Goal: Communication & Community: Share content

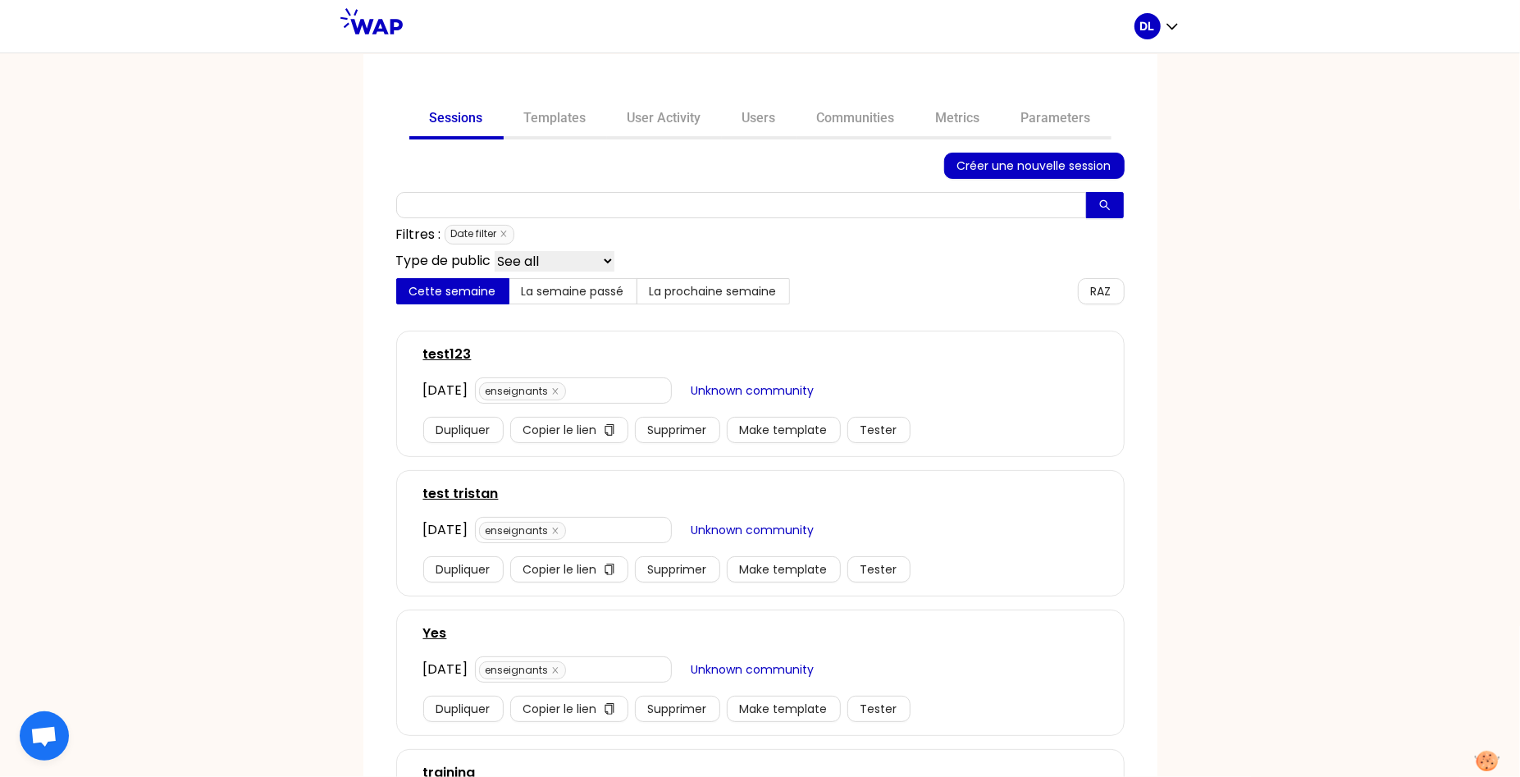
click at [509, 233] on span "Date filter" at bounding box center [480, 235] width 70 height 20
click at [505, 233] on icon "close" at bounding box center [504, 234] width 8 height 8
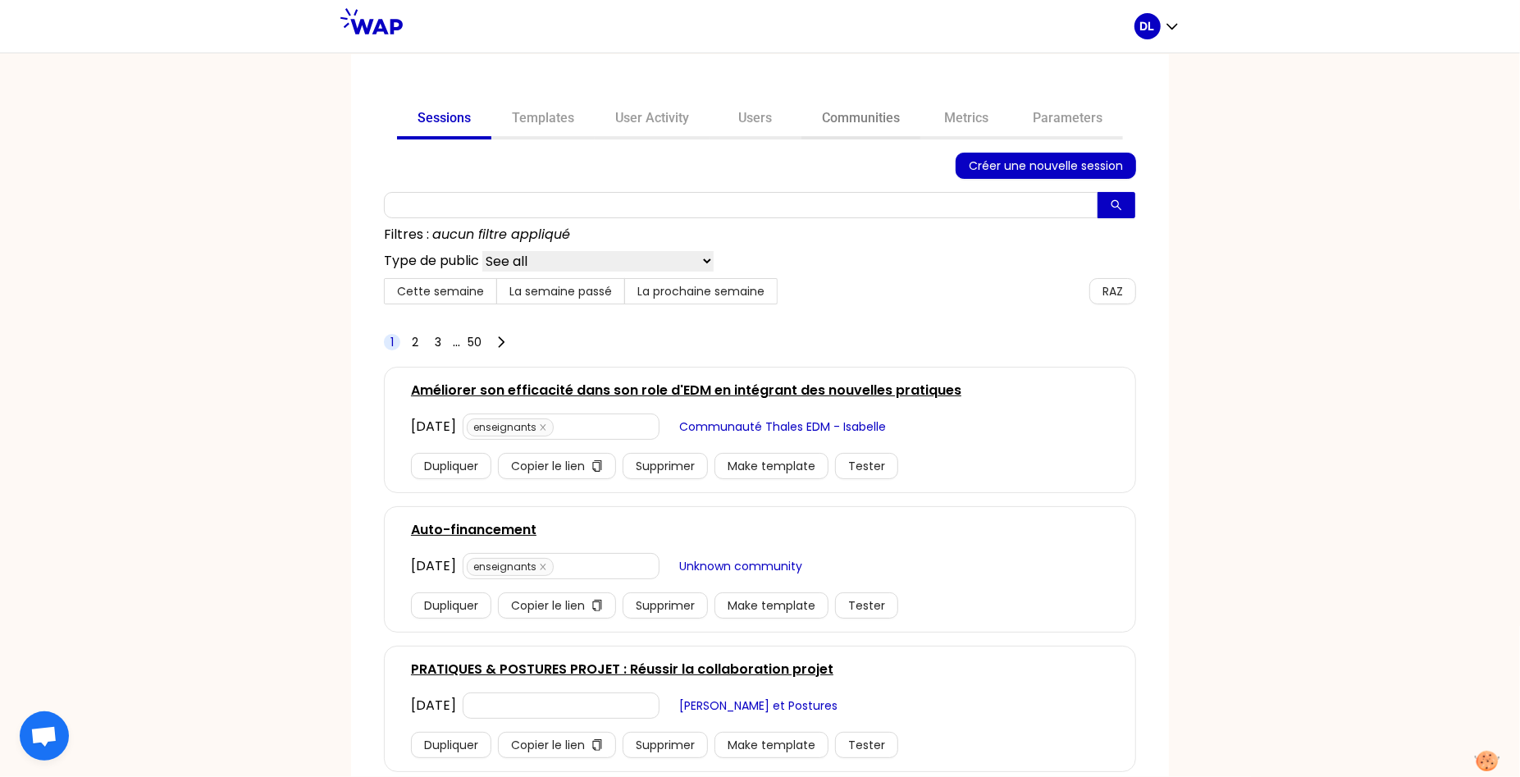
click at [850, 116] on link "Communities" at bounding box center [860, 119] width 119 height 39
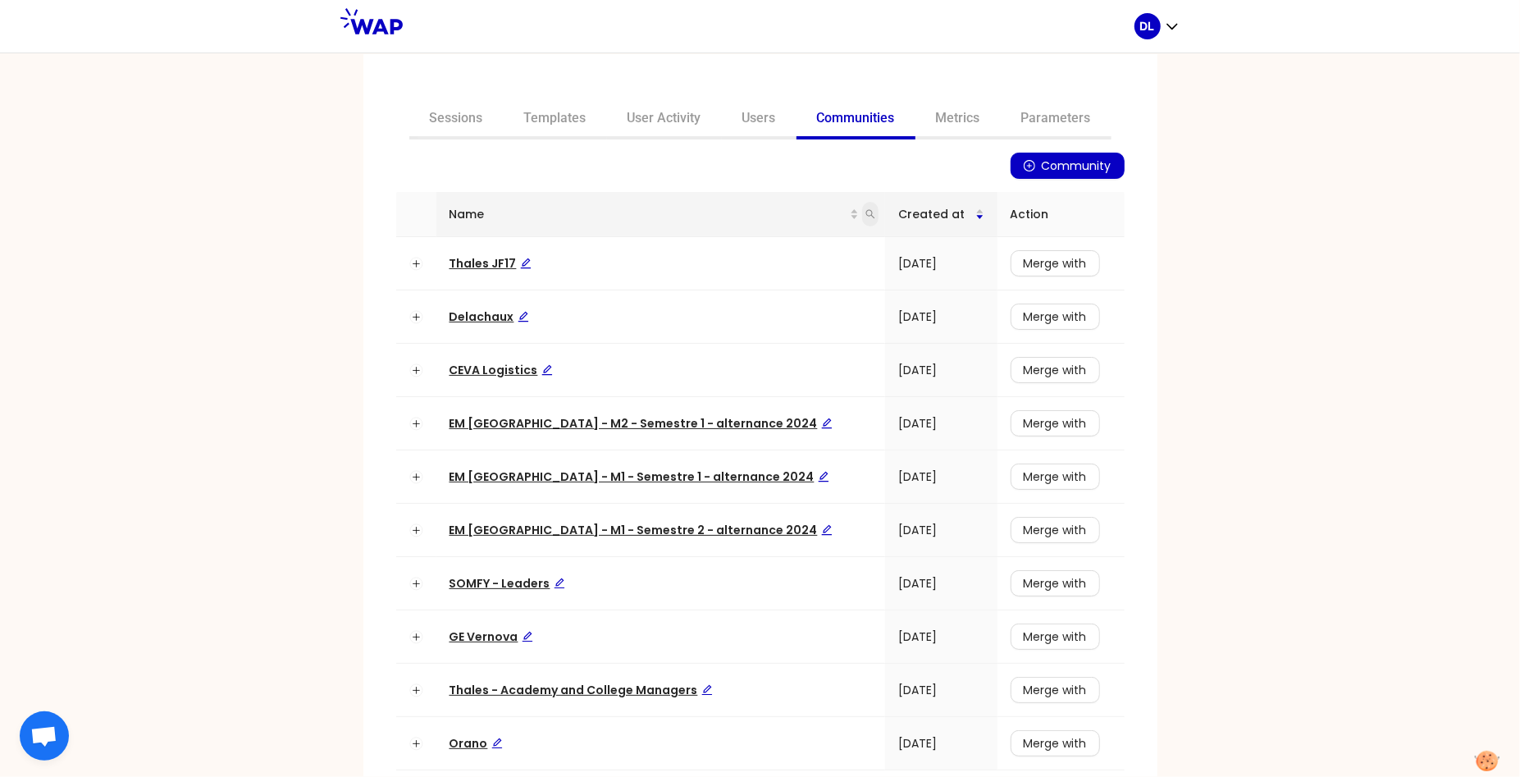
click at [866, 217] on icon "search" at bounding box center [870, 214] width 9 height 9
type input "learning"
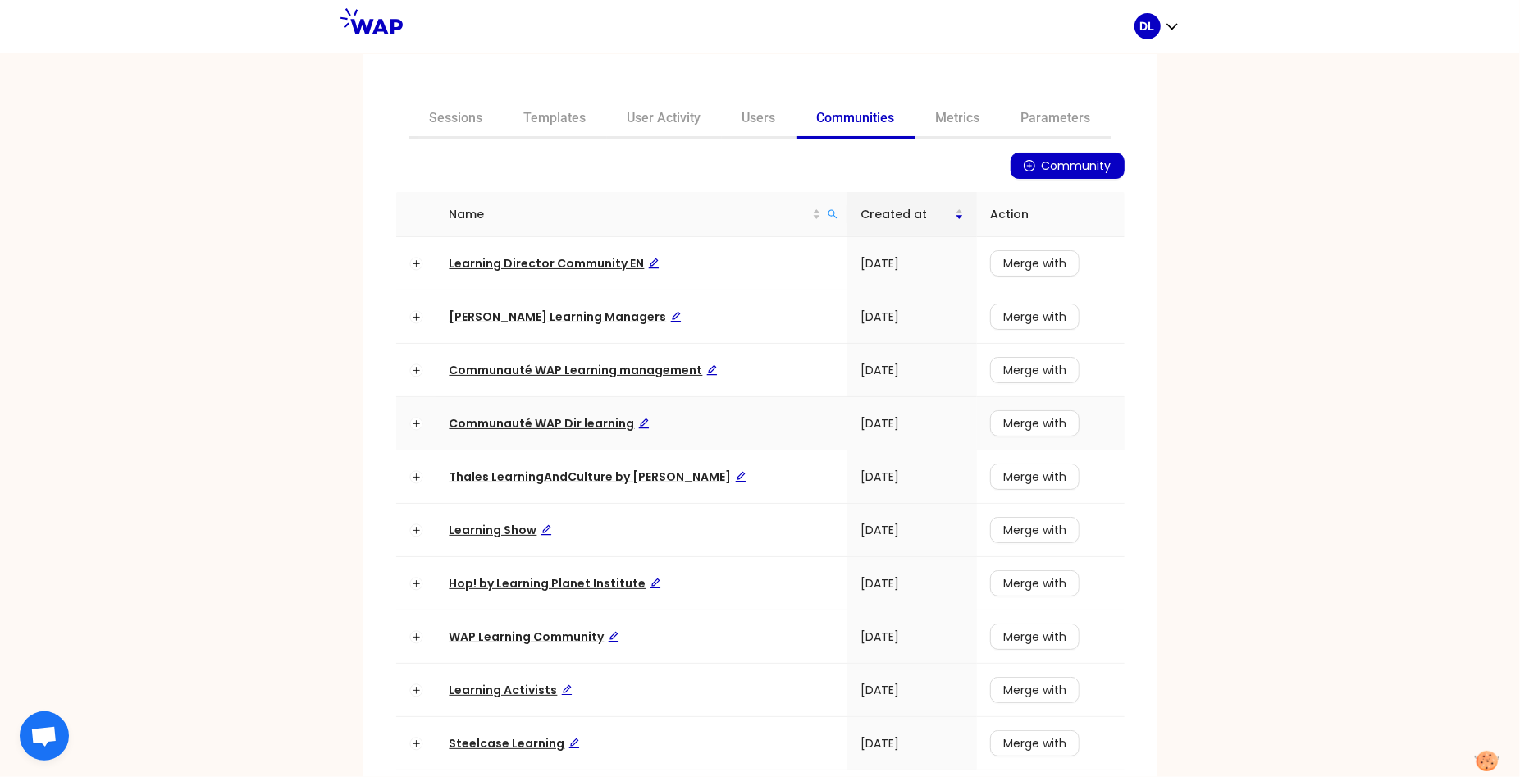
click at [550, 427] on span "Communauté WAP Dir learning" at bounding box center [550, 423] width 200 height 16
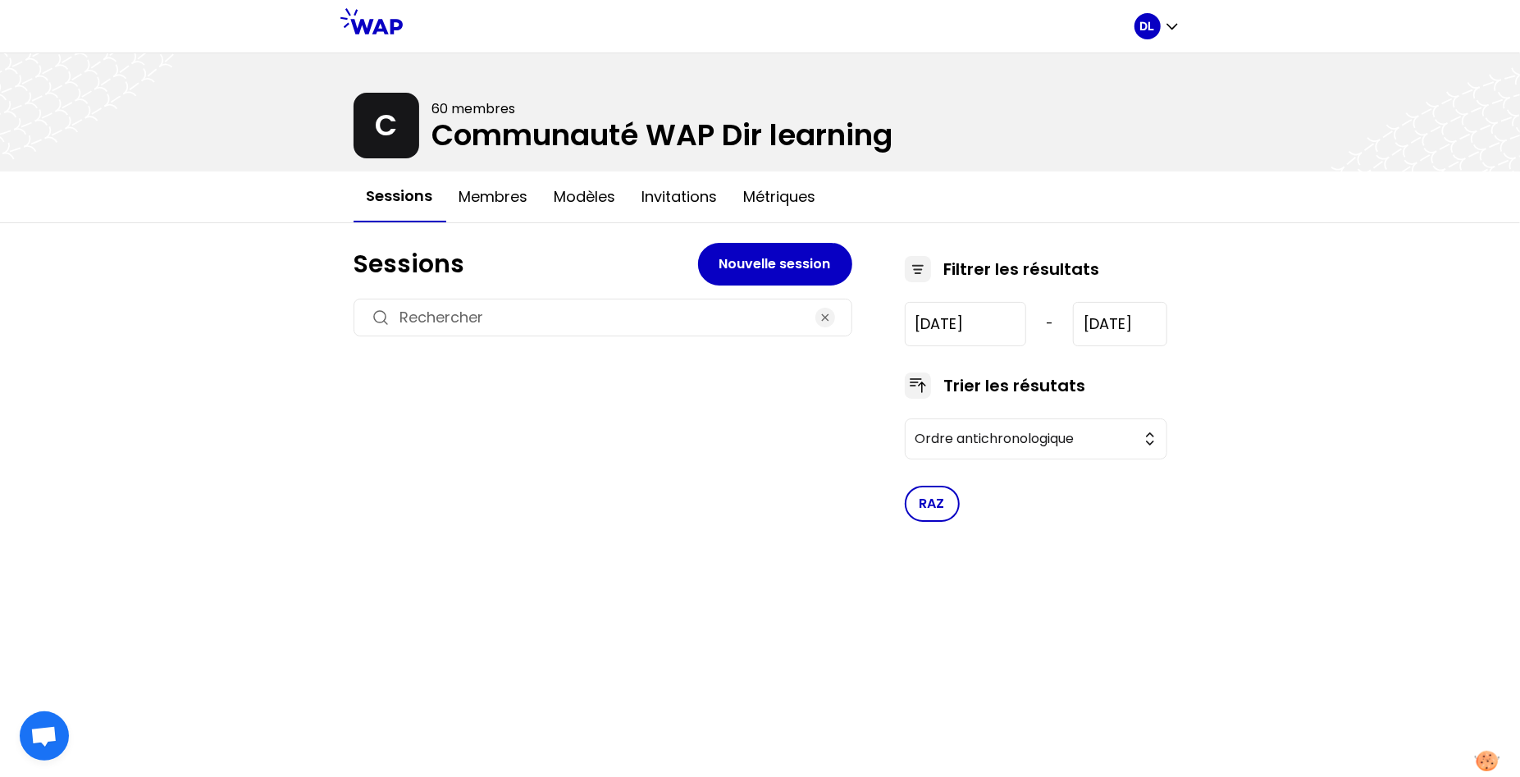
type input "[DATE]"
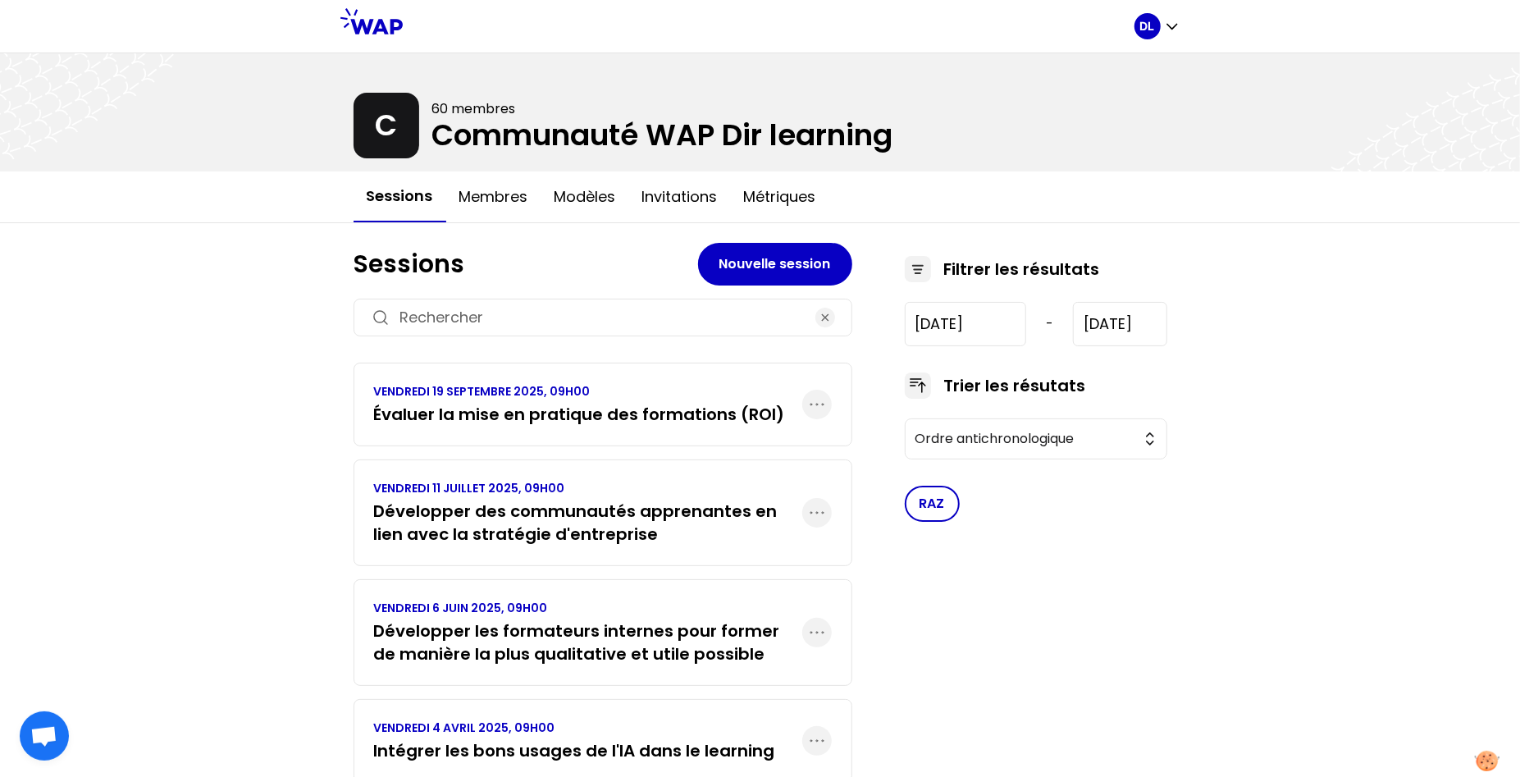
click at [619, 405] on h3 "Évaluer la mise en pratique des formations (ROI)" at bounding box center [579, 414] width 411 height 23
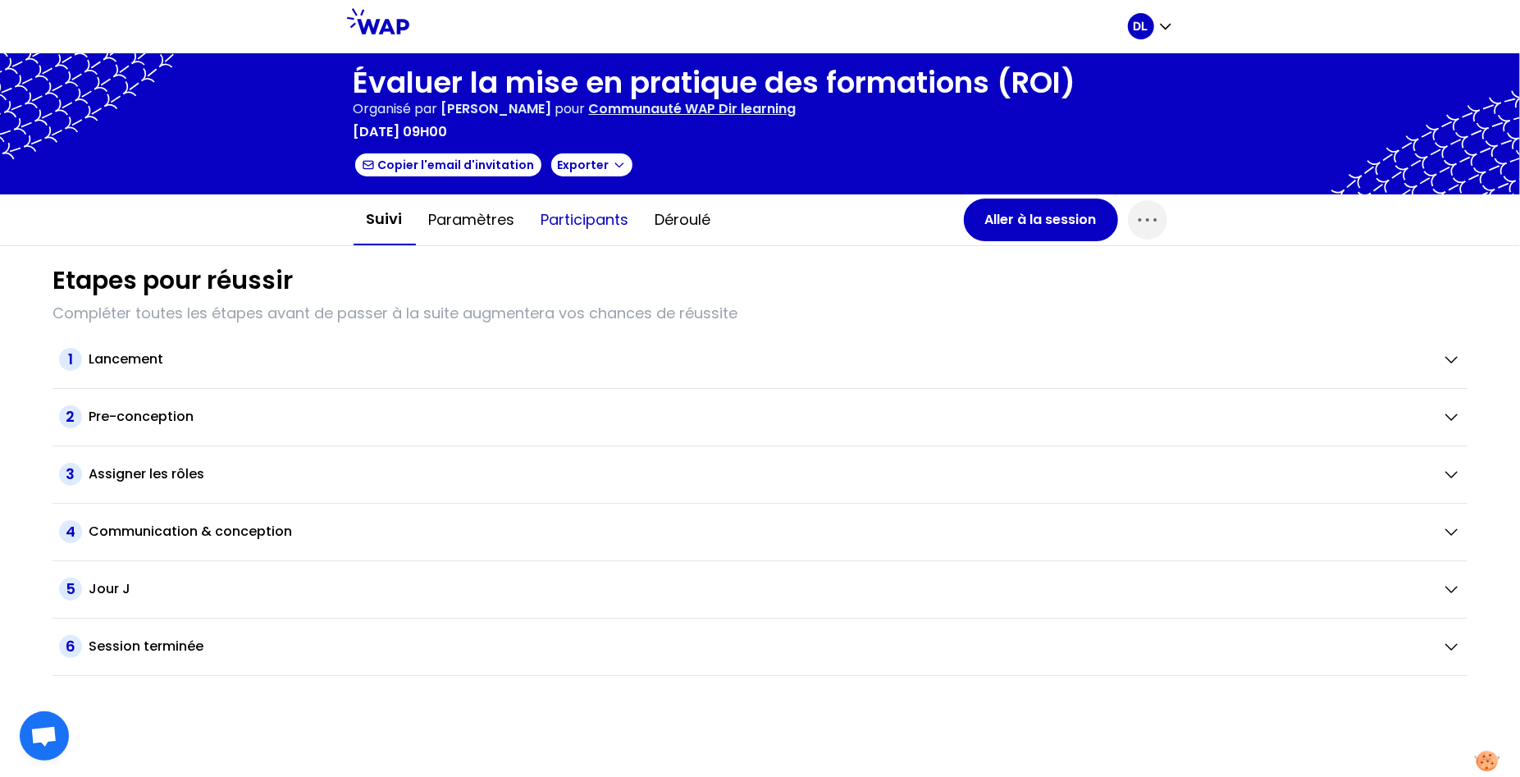
click at [571, 221] on button "Participants" at bounding box center [585, 219] width 114 height 49
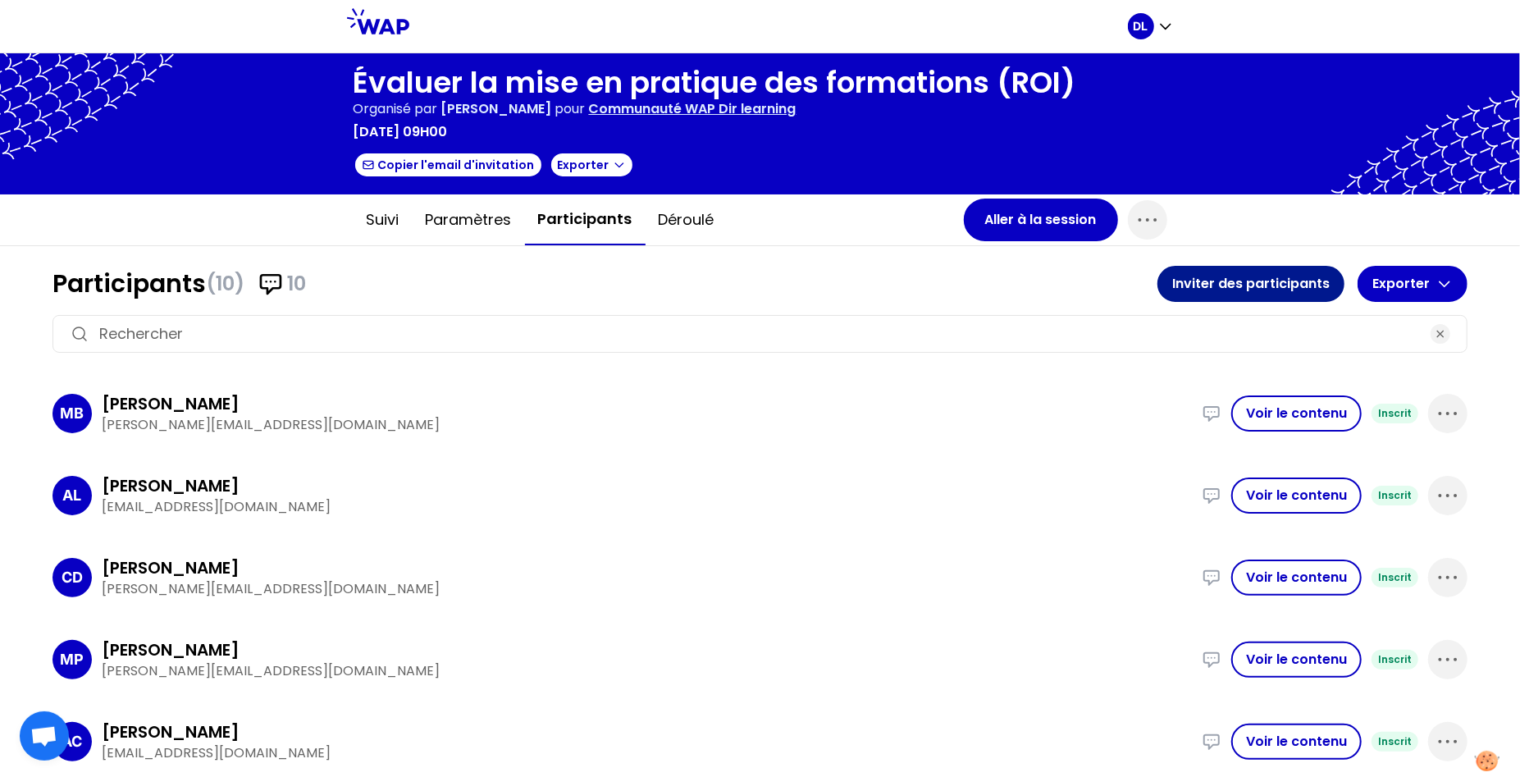
click at [1308, 285] on button "Inviter des participants" at bounding box center [1250, 284] width 187 height 36
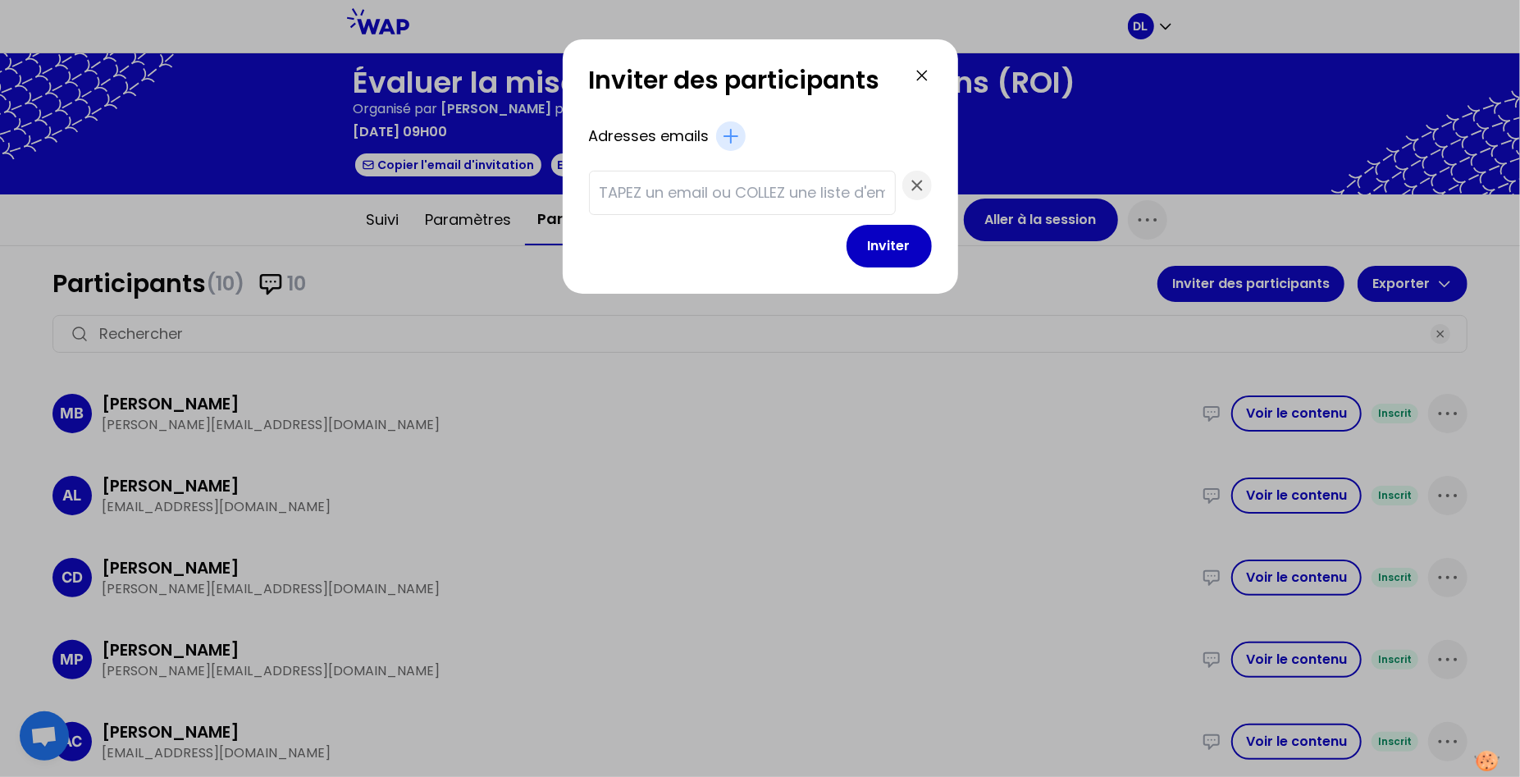
click at [912, 73] on icon at bounding box center [922, 76] width 20 height 20
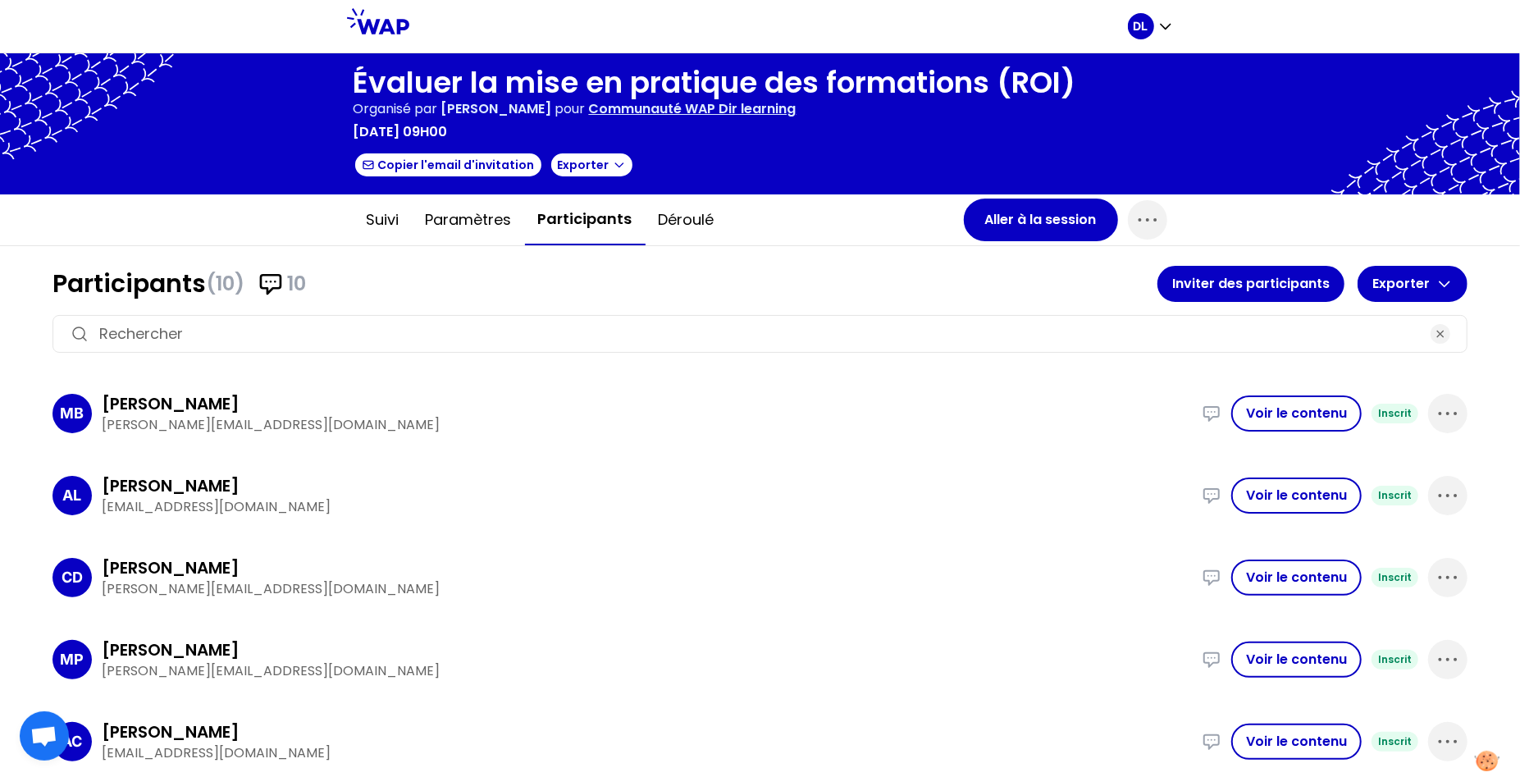
click at [778, 109] on div "Organisé par [PERSON_NAME] pour Communauté WAP Dir learning" at bounding box center [715, 109] width 723 height 20
drag, startPoint x: 778, startPoint y: 109, endPoint x: 598, endPoint y: 108, distance: 180.5
click at [598, 109] on div "Organisé par [PERSON_NAME] pour Communauté WAP Dir learning" at bounding box center [715, 109] width 723 height 20
copy p "Communauté WAP Dir learning"
click at [753, 222] on div "Suivi Paramètres Participants Déroulé" at bounding box center [659, 219] width 610 height 51
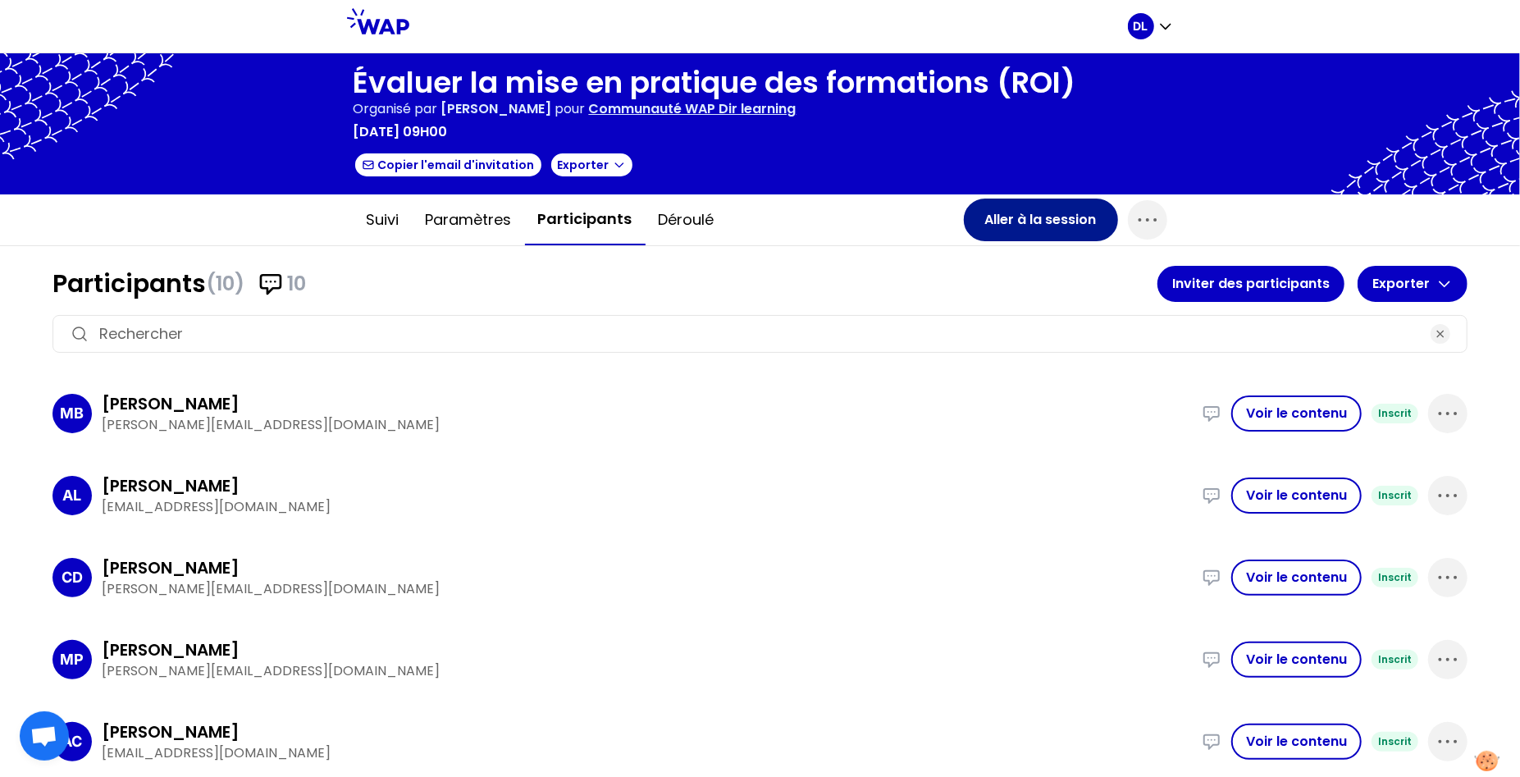
click at [1010, 226] on button "Aller à la session" at bounding box center [1041, 220] width 154 height 43
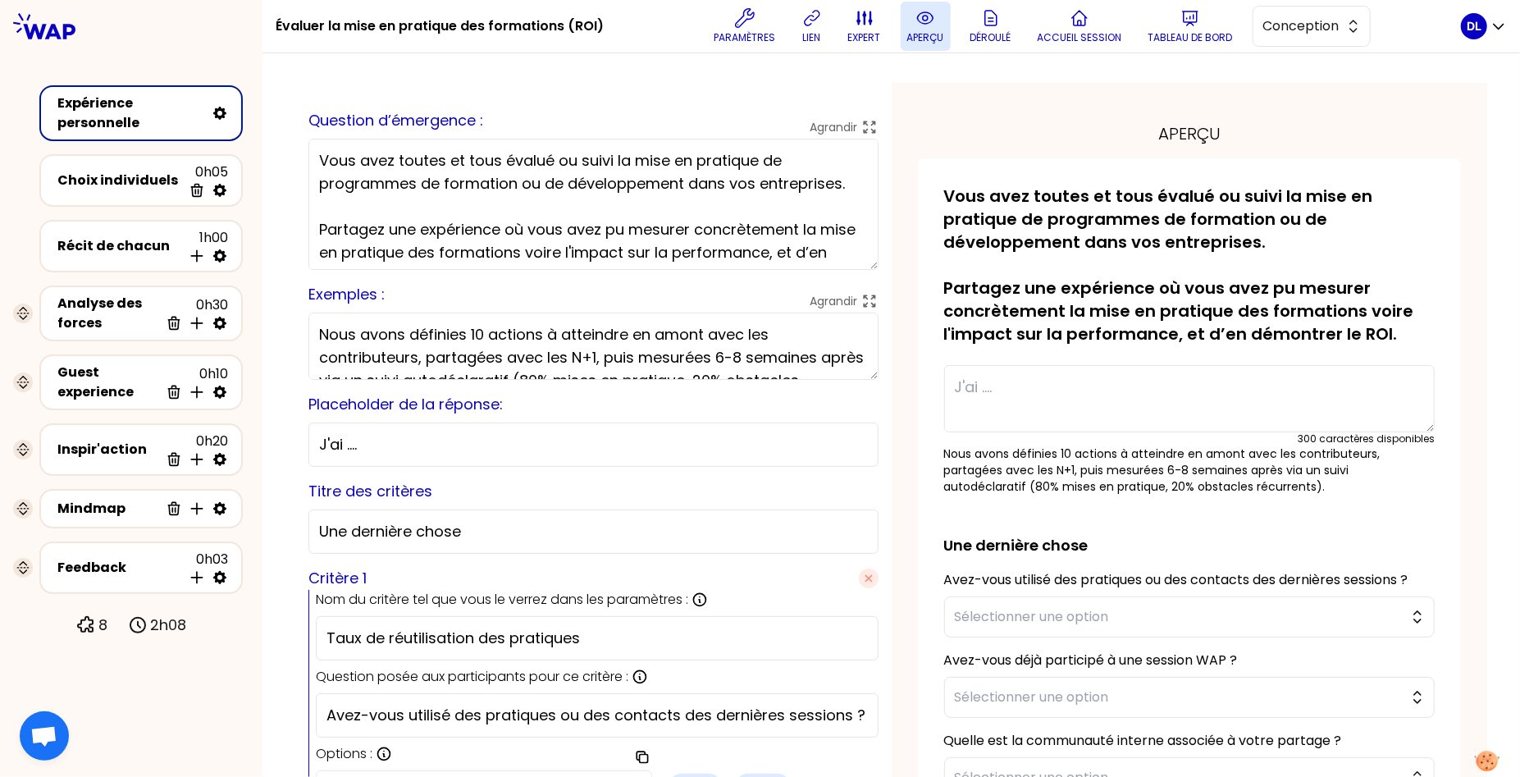
click at [920, 34] on p "aperçu" at bounding box center [925, 37] width 37 height 13
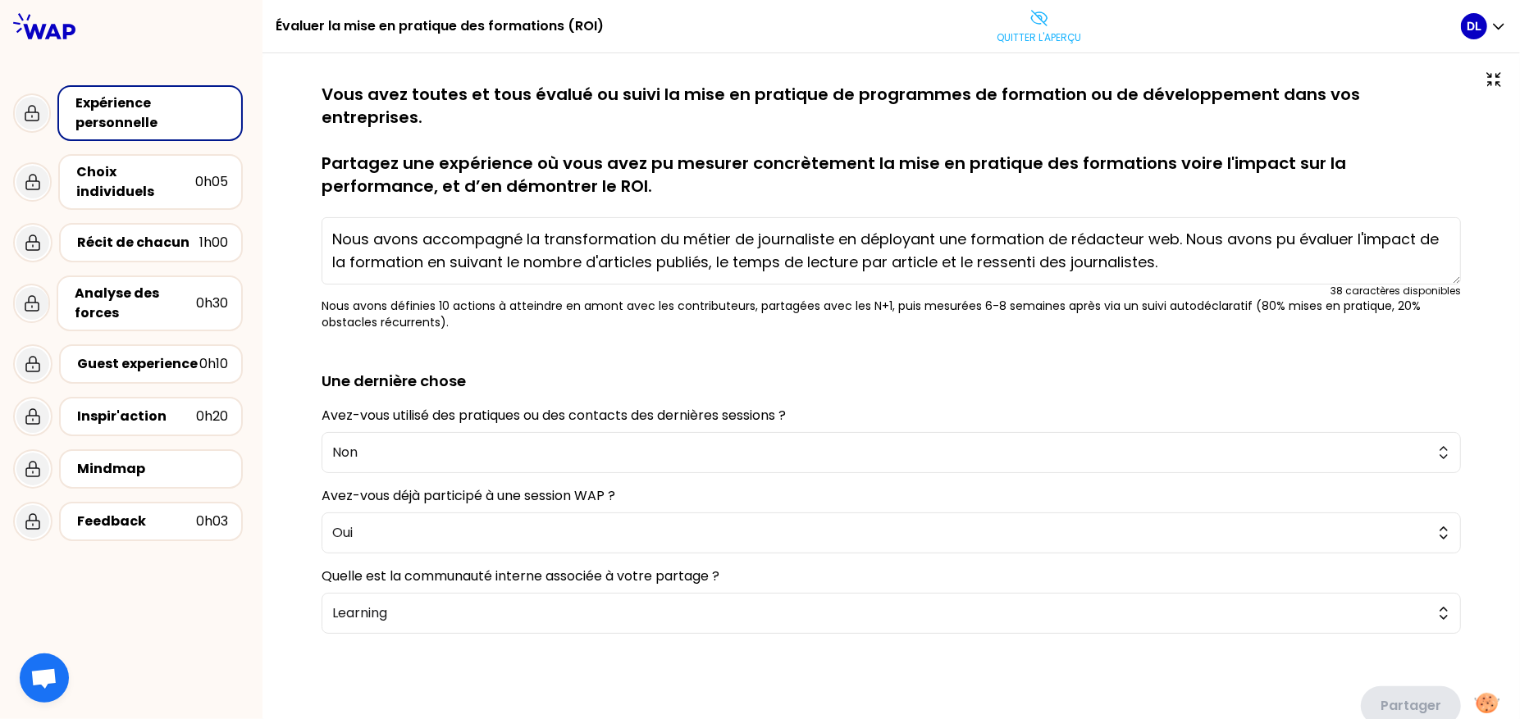
click at [856, 230] on textarea "Nous avons accompagné la transformation du métier de journaliste en déployant u…" at bounding box center [891, 250] width 1139 height 67
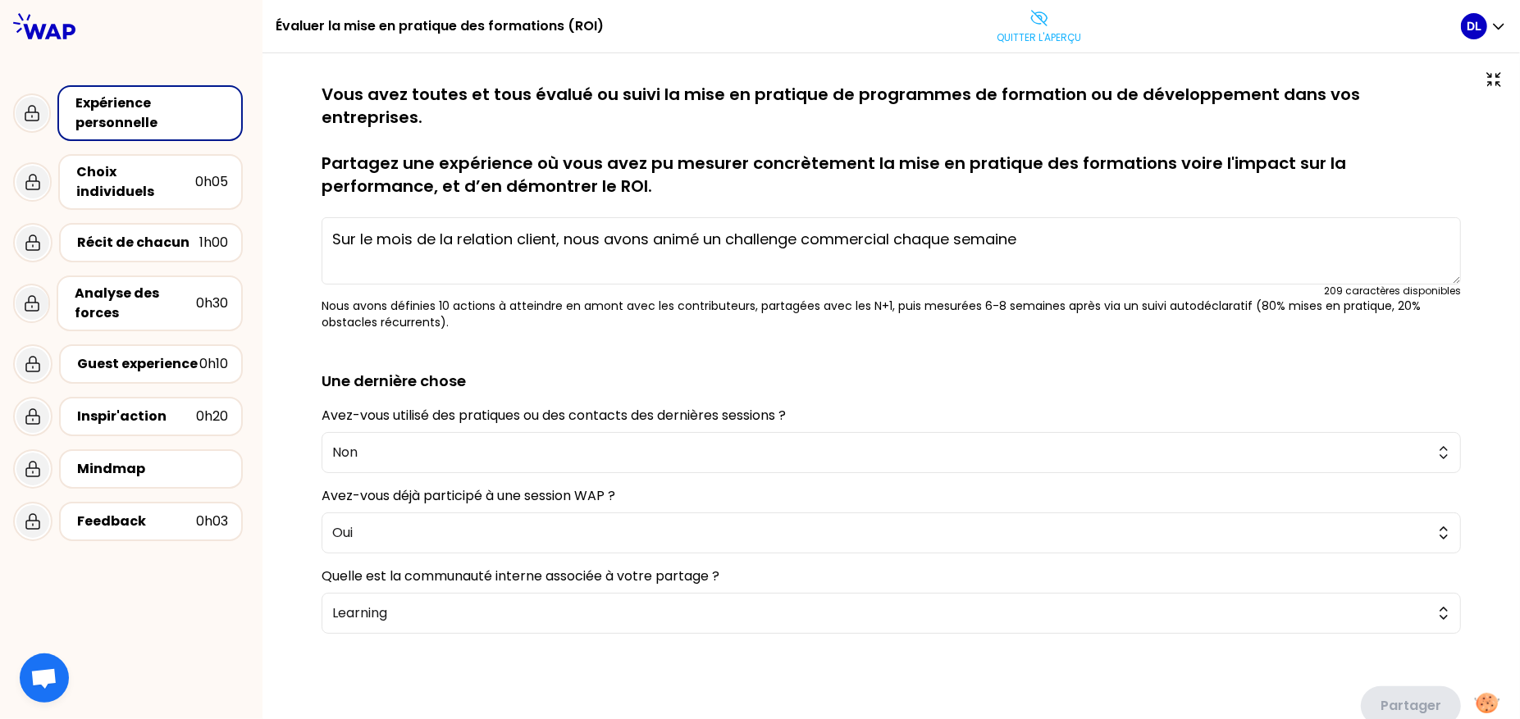
click at [569, 217] on textarea "Sur le mois de la relation client, nous avons animé un challenge commercial cha…" at bounding box center [891, 250] width 1139 height 67
click at [568, 217] on textarea "Sur le mois de la relation client, nous avons animé un challenge commercial cha…" at bounding box center [891, 250] width 1139 height 67
click at [1301, 217] on textarea "Sur le mois de la relation client, nous poussions un module, puis nous avons an…" at bounding box center [891, 250] width 1139 height 67
click at [1275, 217] on textarea "Sur le mois de la relation client, nous poussions un module, puis nous avons an…" at bounding box center [891, 250] width 1139 height 67
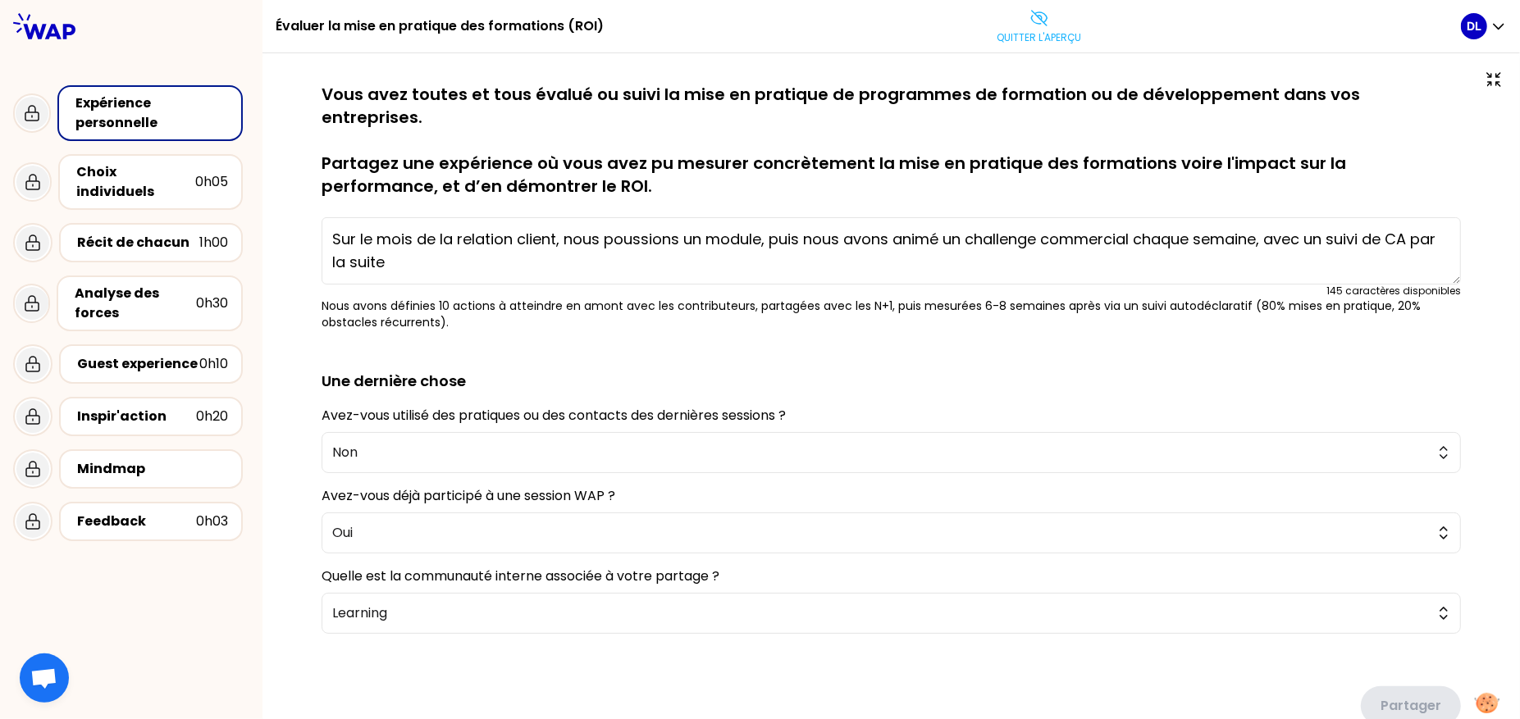
click at [1275, 217] on textarea "Sur le mois de la relation client, nous poussions un module, puis nous avons an…" at bounding box center [891, 250] width 1139 height 67
click at [1491, 77] on icon at bounding box center [1493, 79] width 13 height 13
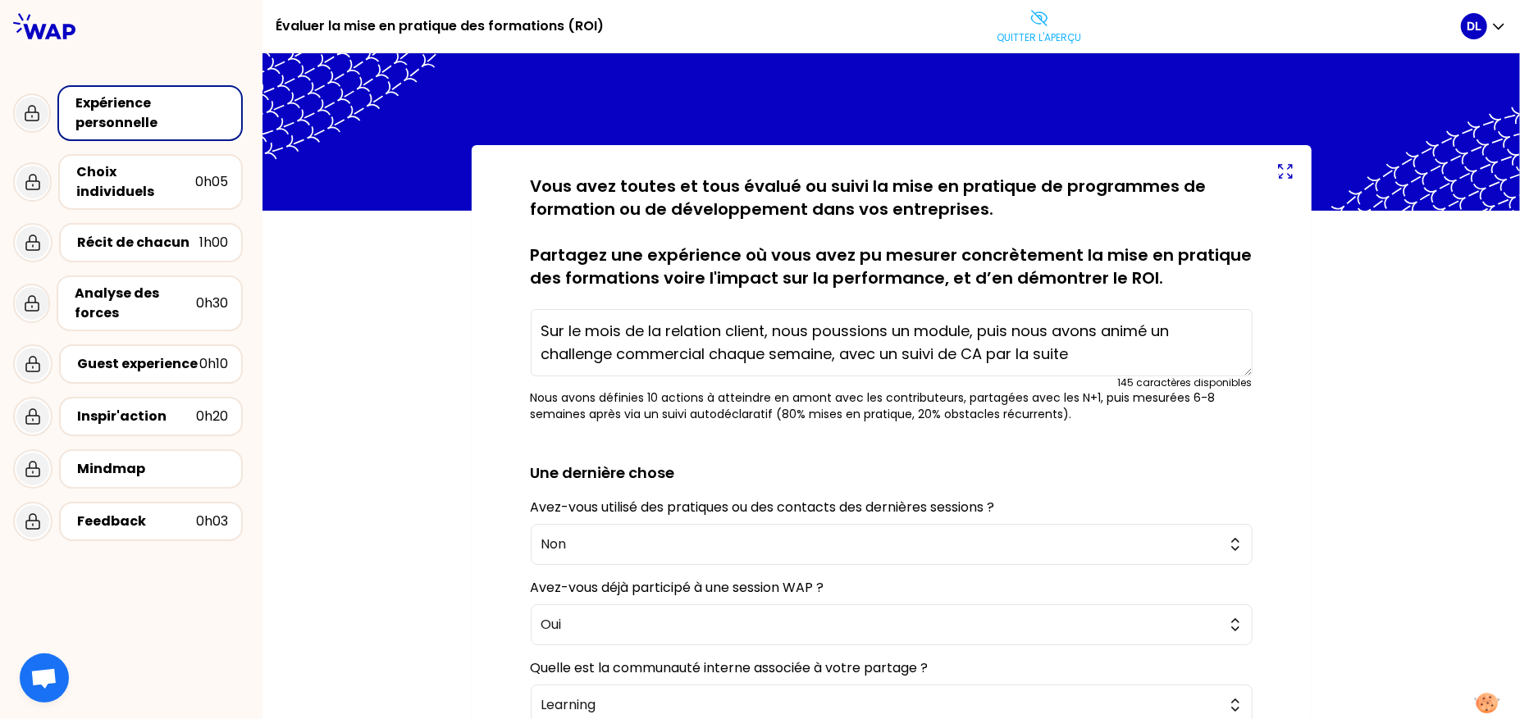
scroll to position [120, 0]
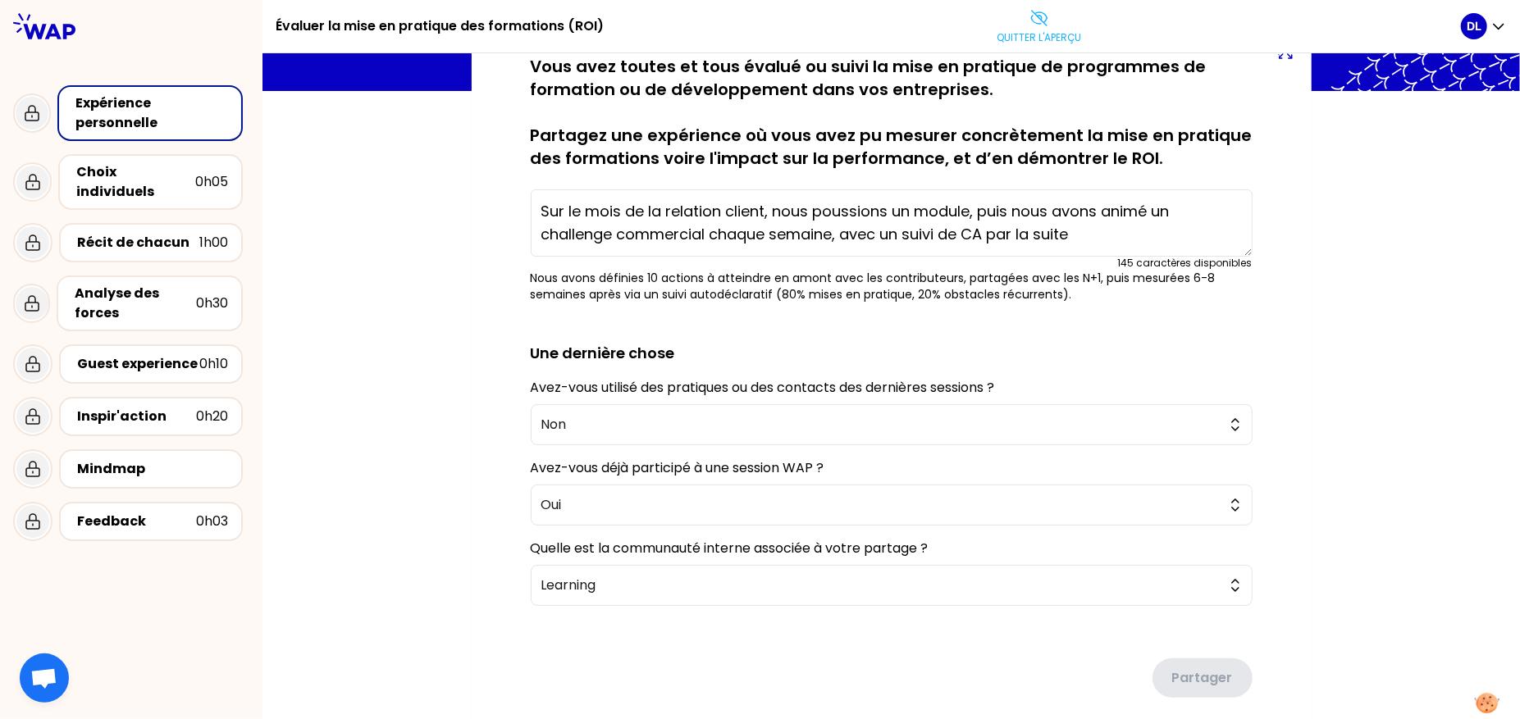
click at [542, 208] on textarea "Sur le mois de la relation client, nous poussions un module, puis nous avons an…" at bounding box center [892, 222] width 722 height 67
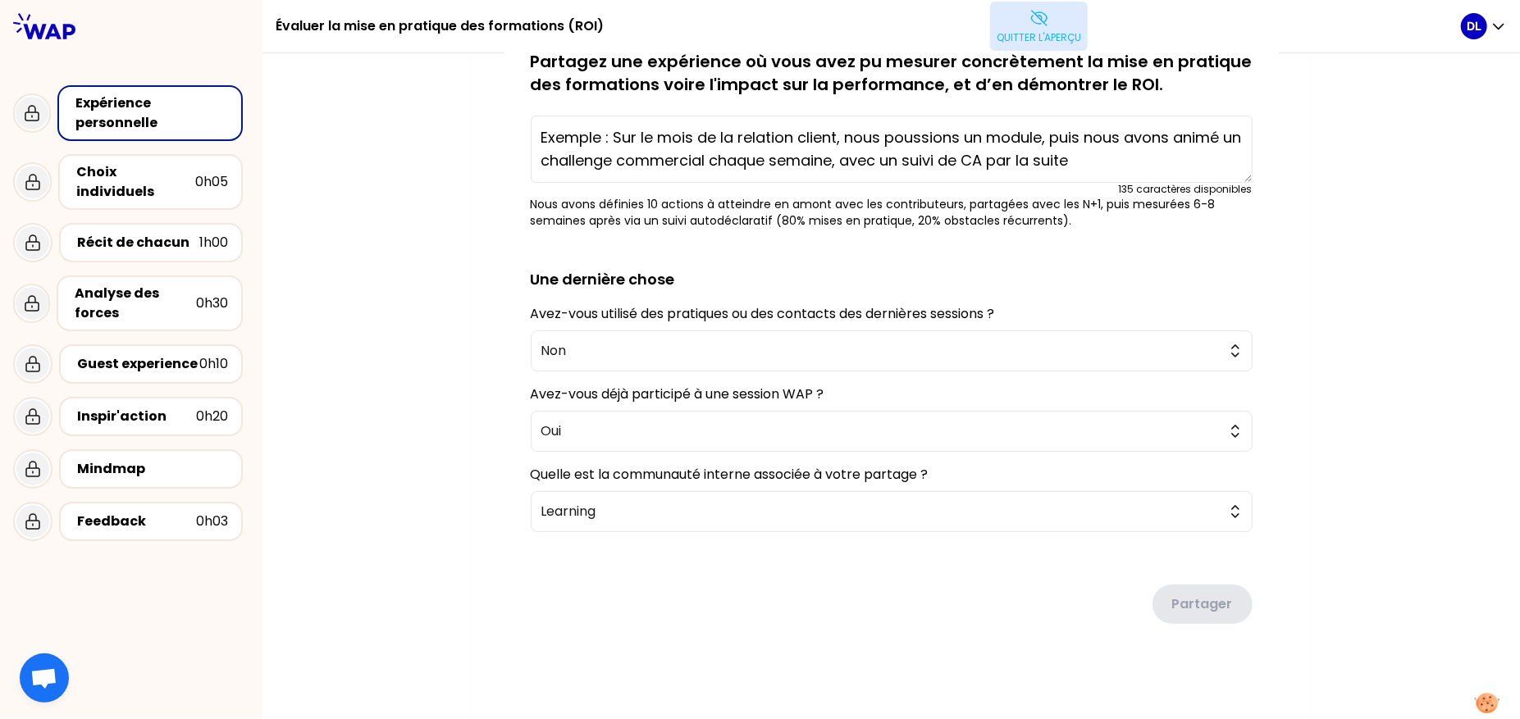
type textarea "Exemple : Sur le mois de la relation client, nous poussions un module, puis nou…"
click at [1047, 19] on button "Quitter l'aperçu" at bounding box center [1039, 26] width 98 height 49
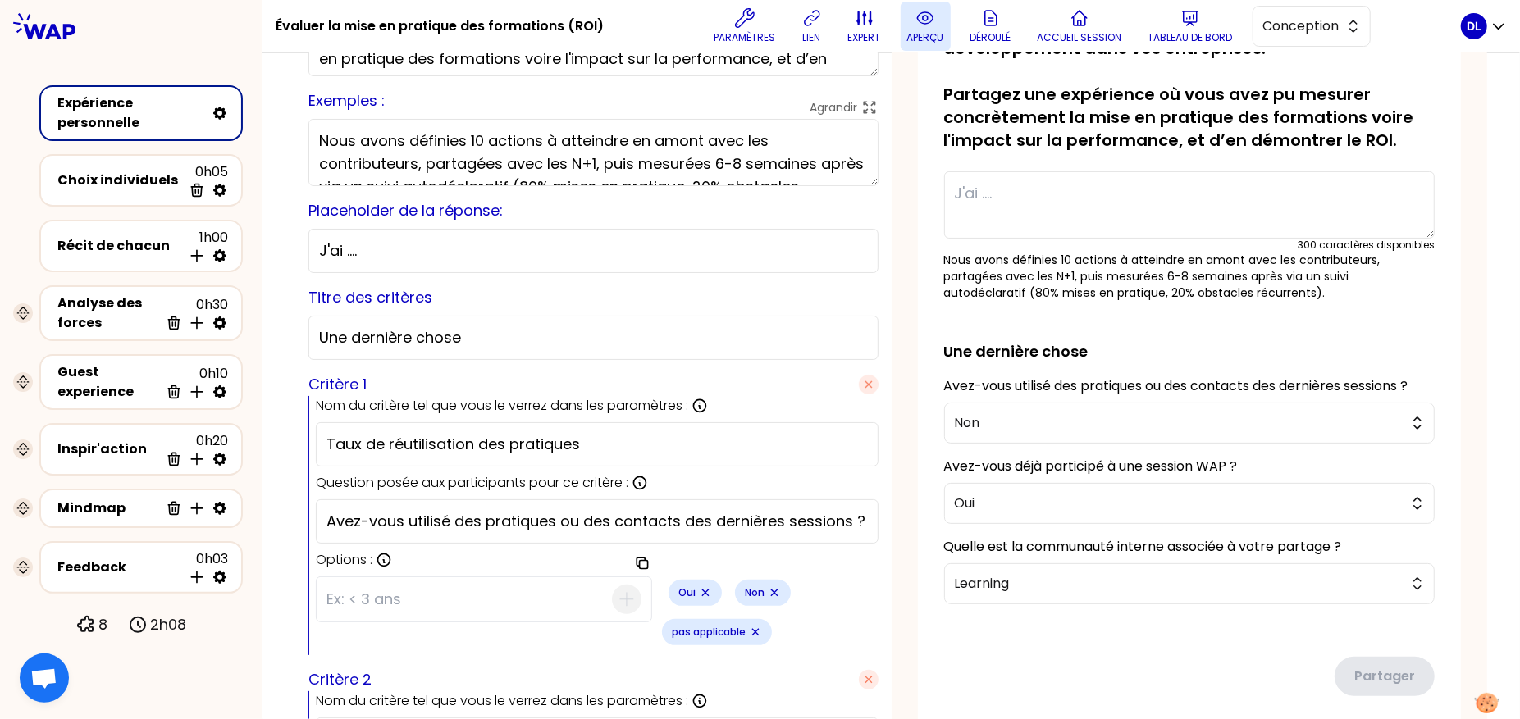
click at [924, 25] on icon at bounding box center [925, 18] width 20 height 20
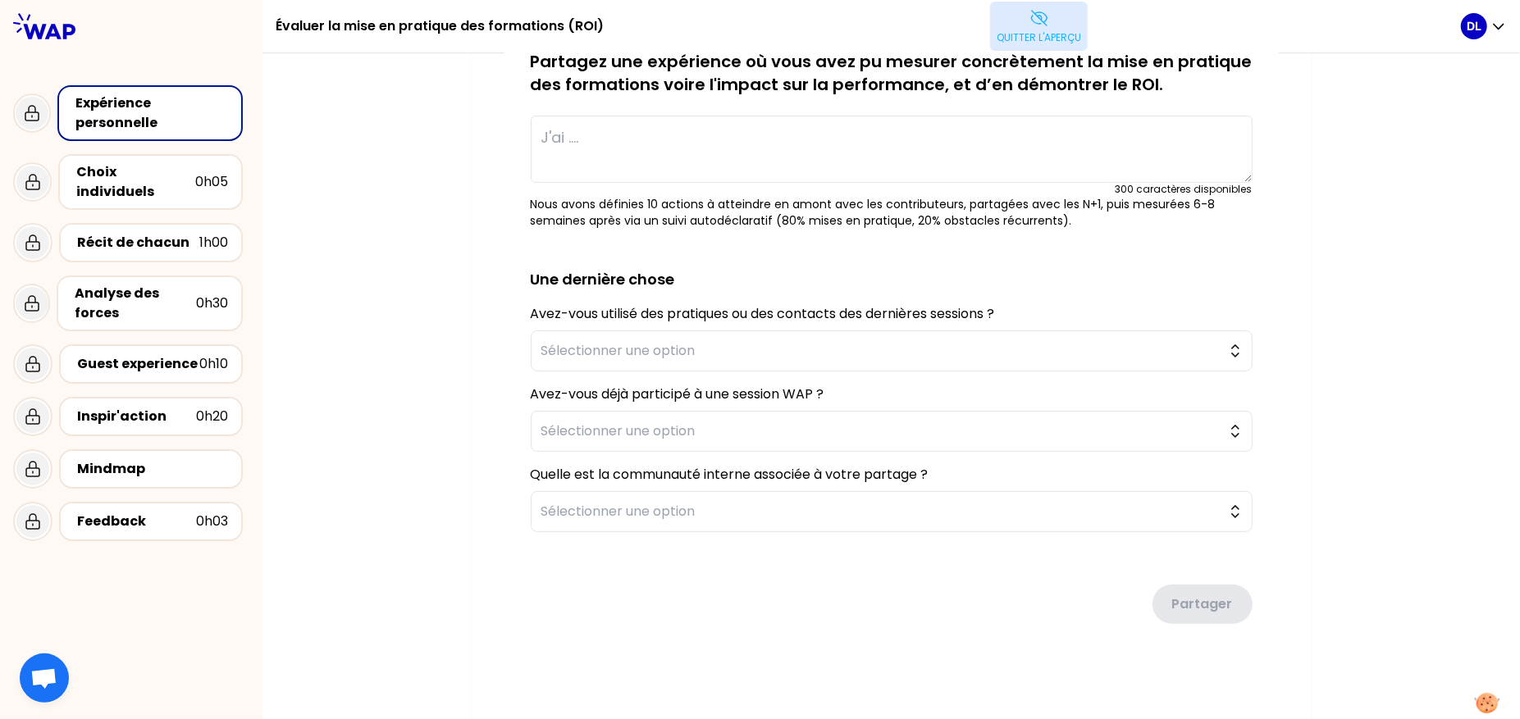
type textarea "Nous avons accompagné la transformation du métier de journaliste en déployant u…"
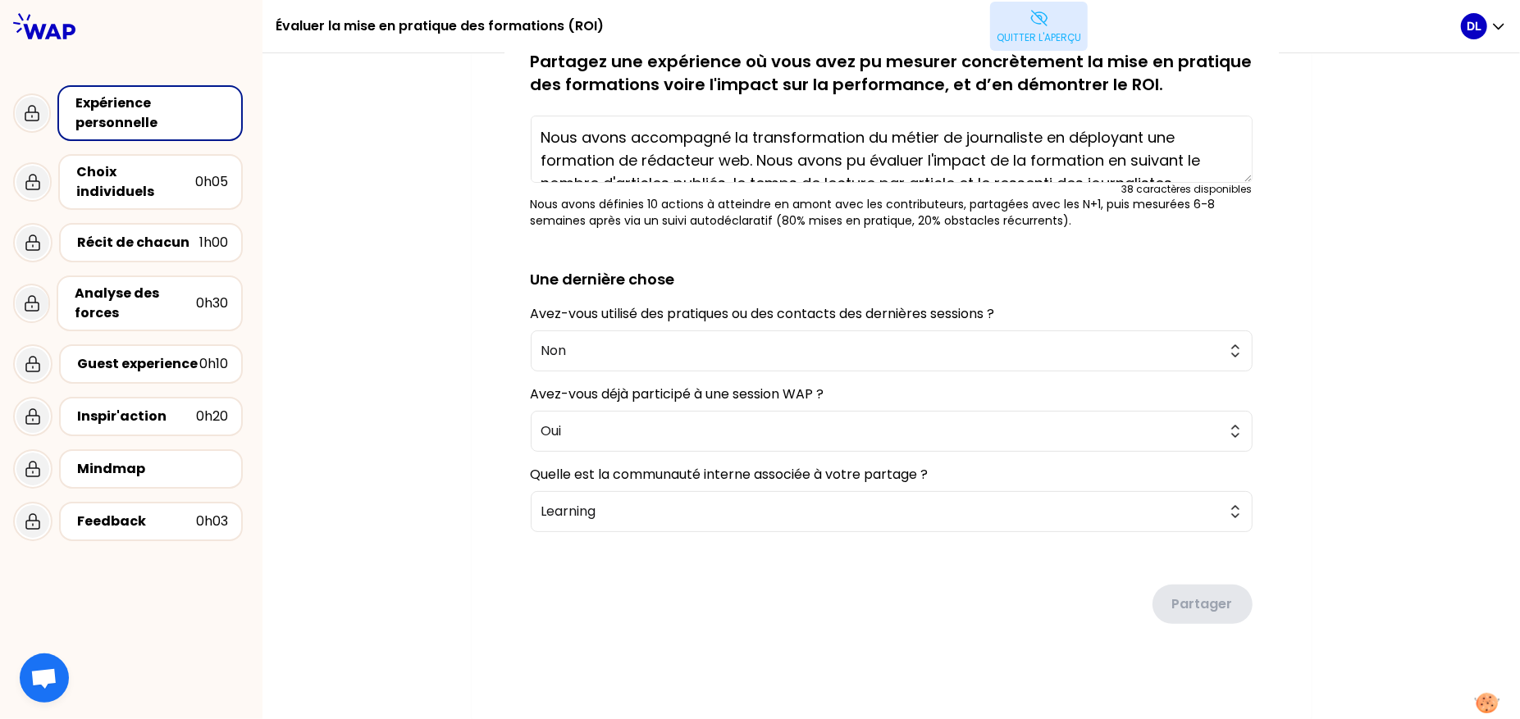
scroll to position [0, 0]
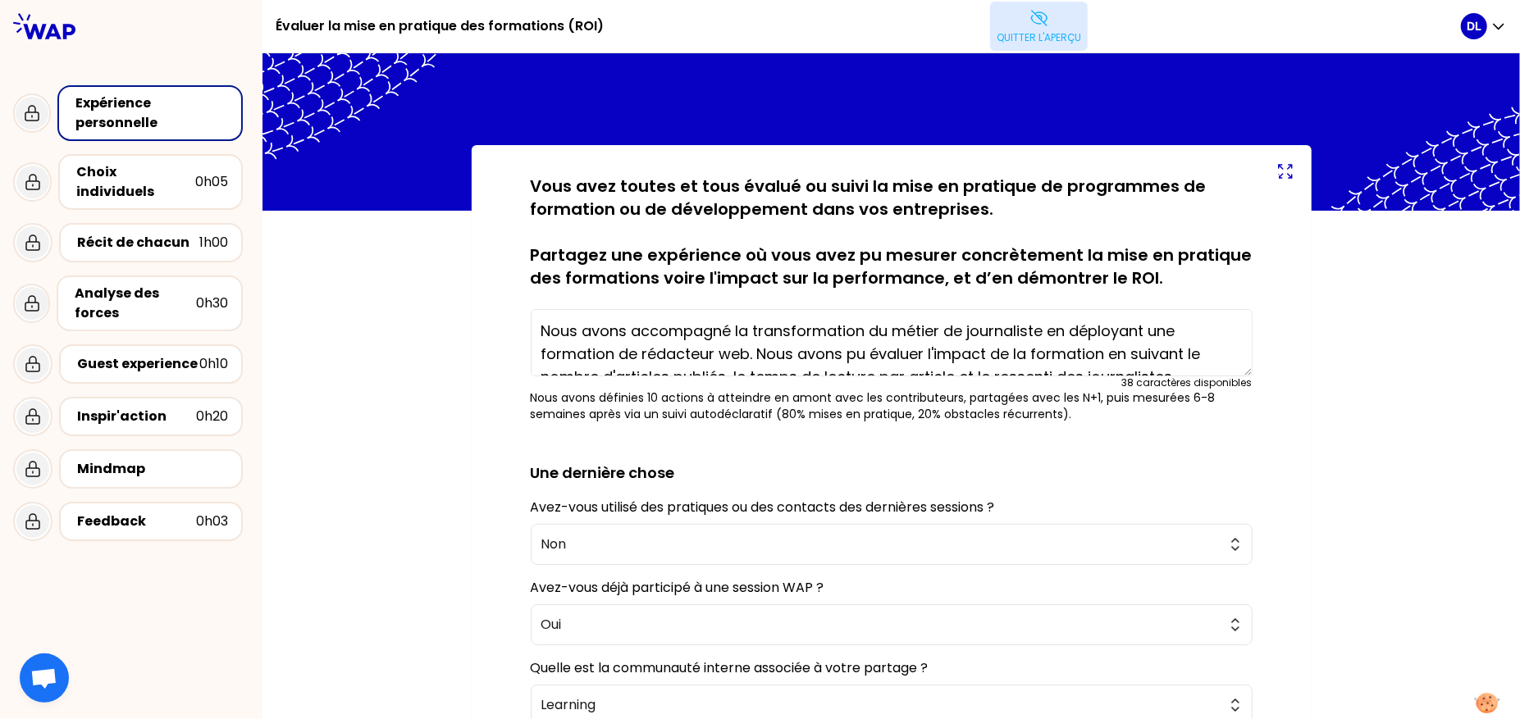
click at [1030, 24] on icon at bounding box center [1040, 18] width 20 height 20
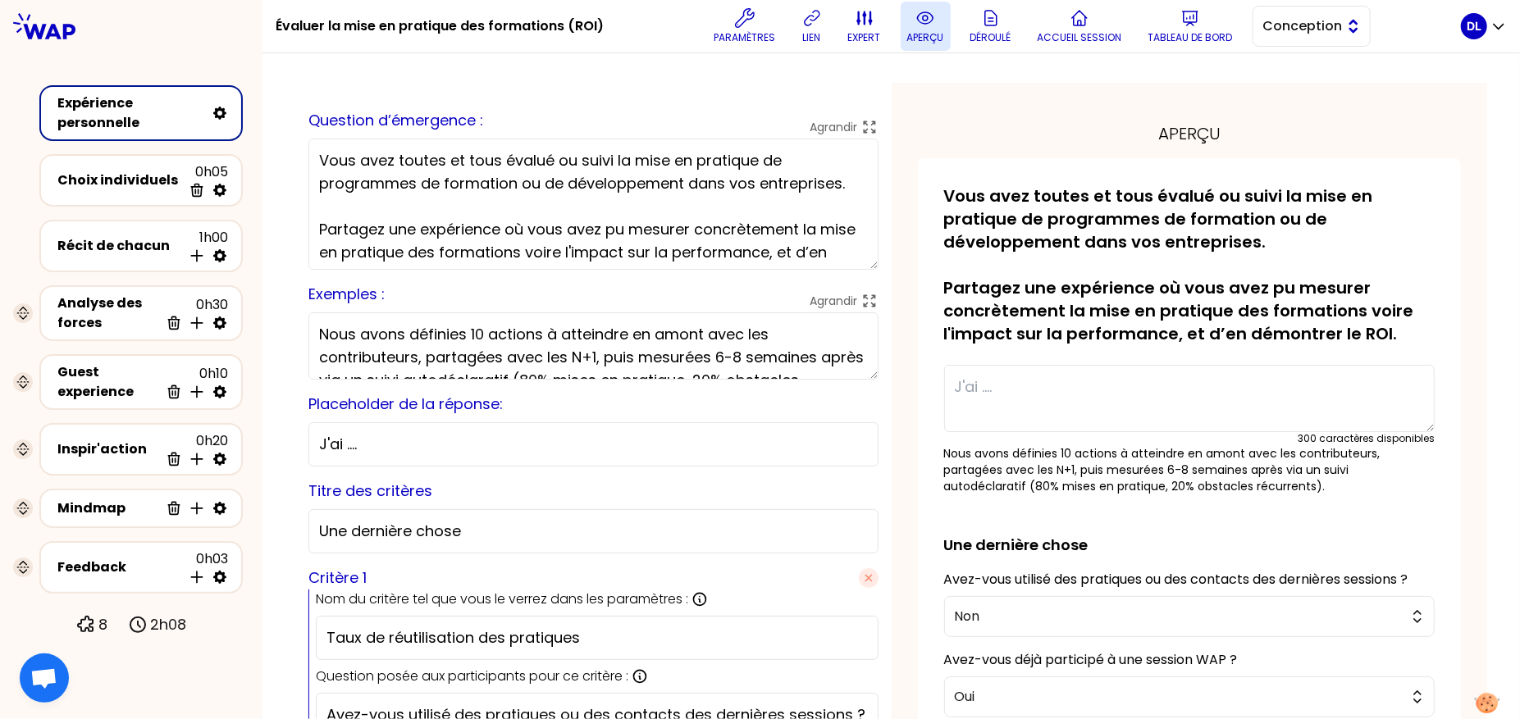
click at [1308, 29] on span "Conception" at bounding box center [1300, 26] width 74 height 20
click at [1287, 94] on span "Facilitation" at bounding box center [1321, 94] width 71 height 20
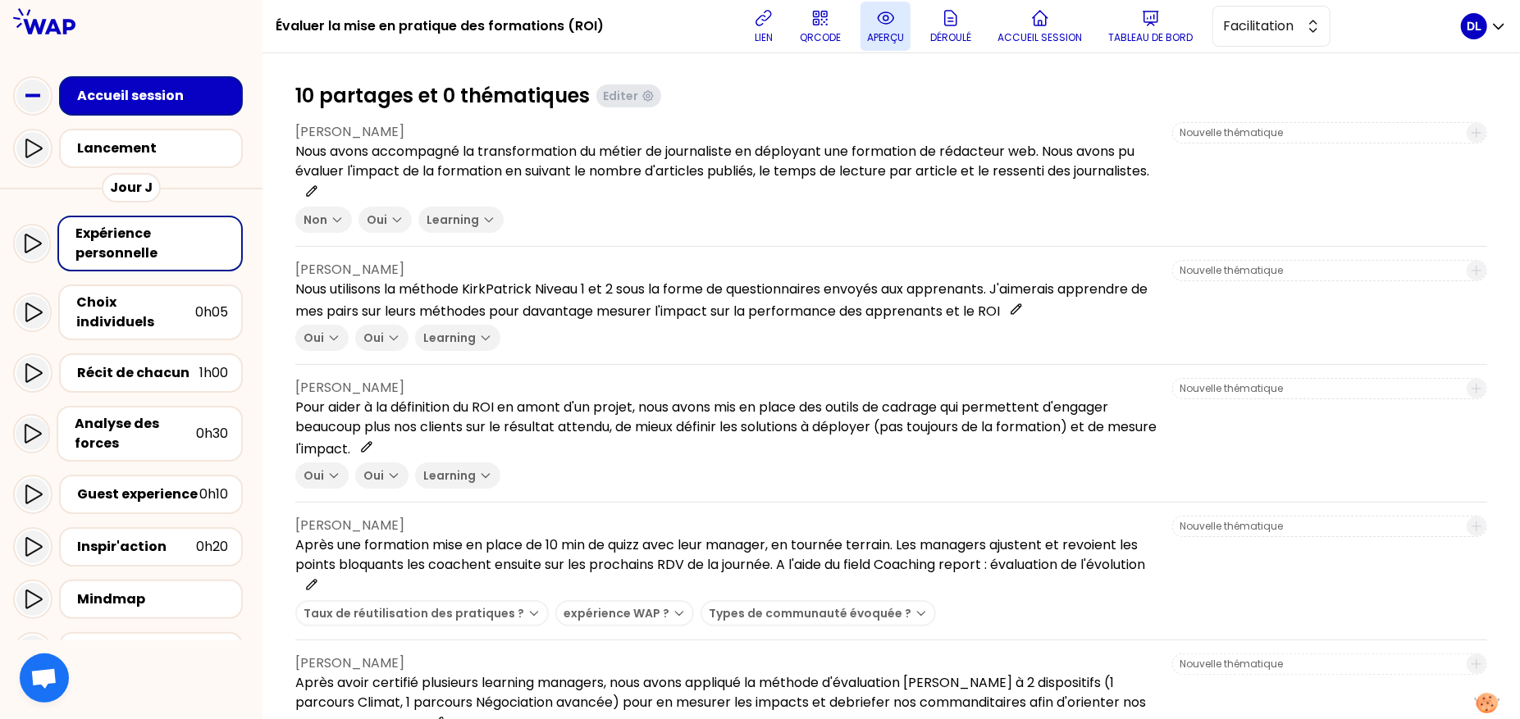
click at [883, 37] on p "aperçu" at bounding box center [885, 37] width 37 height 13
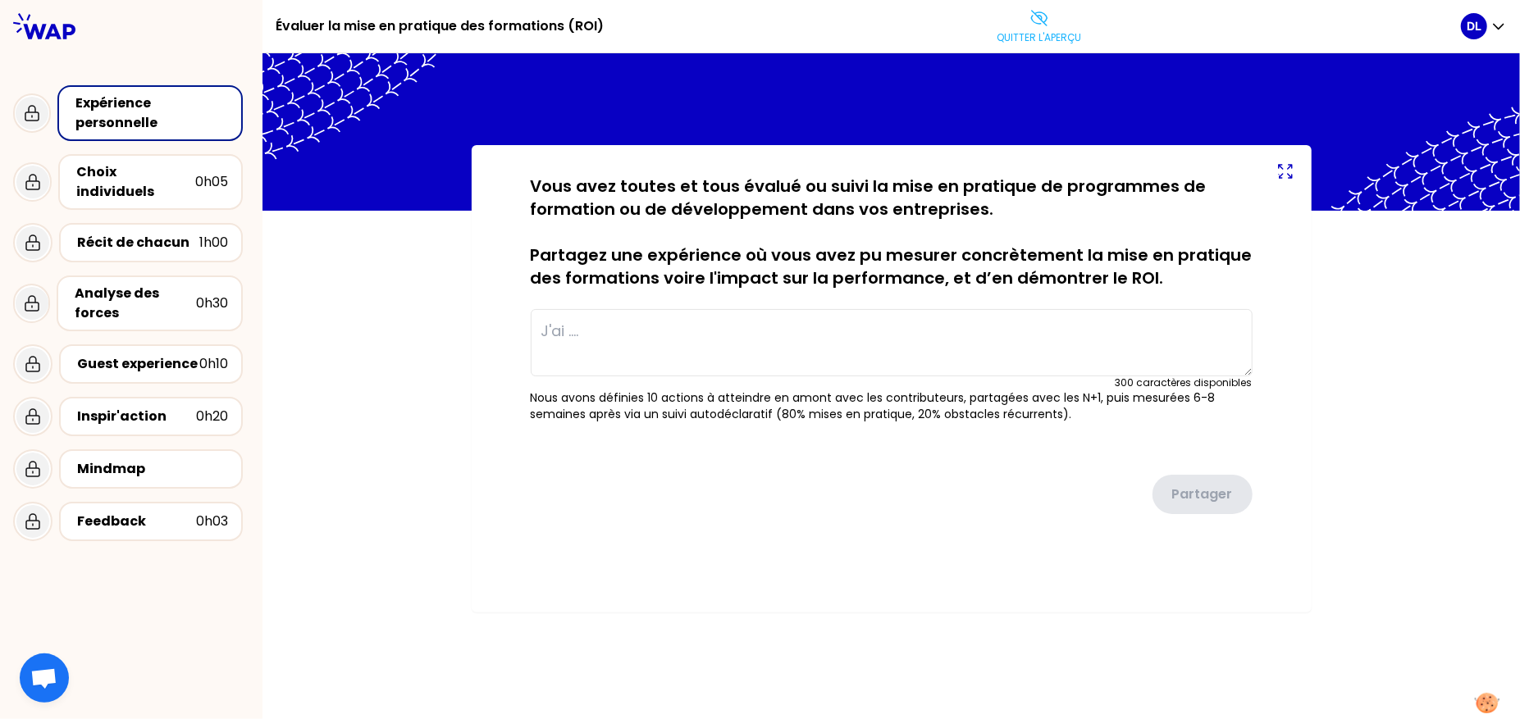
type textarea "Nous avons accompagné la transformation du métier de journaliste en déployant u…"
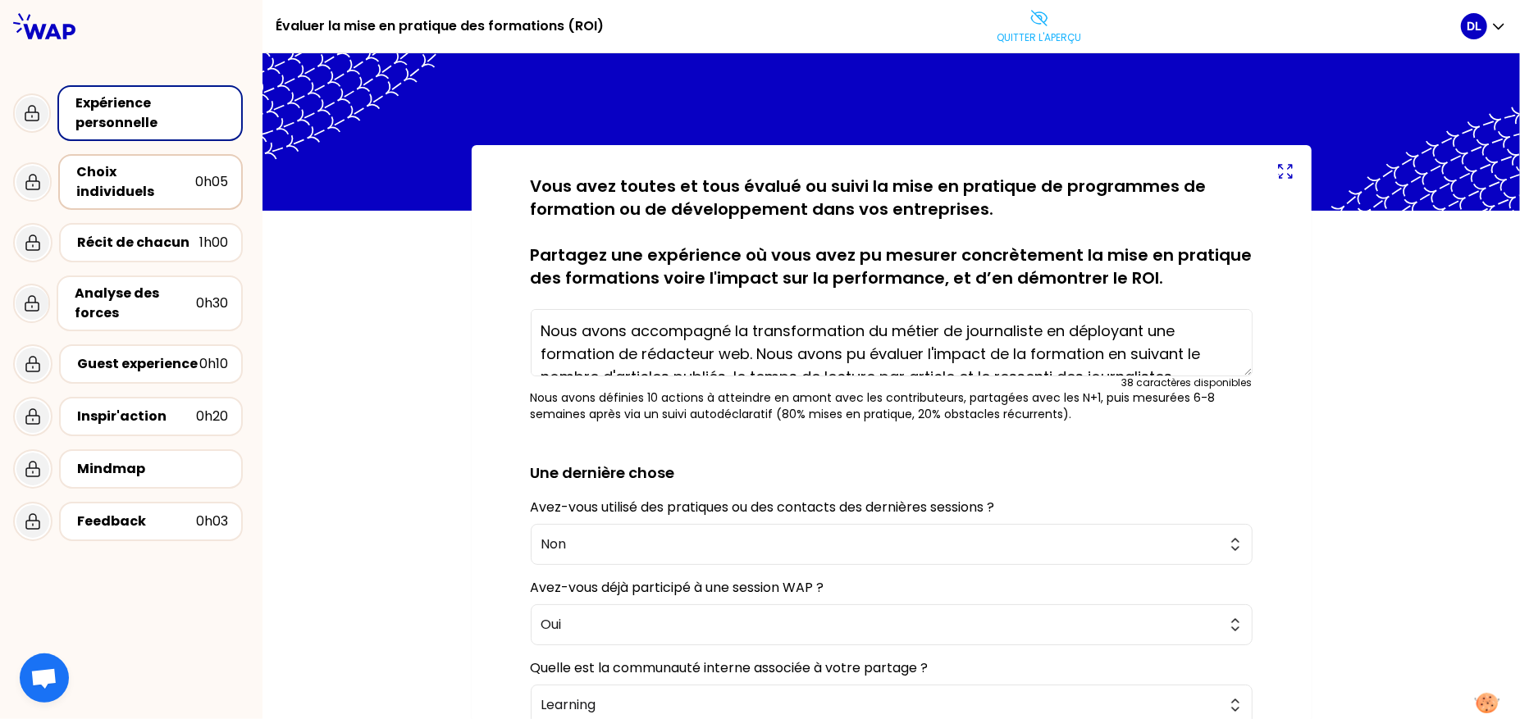
click at [123, 172] on div "Choix individuels" at bounding box center [135, 181] width 119 height 39
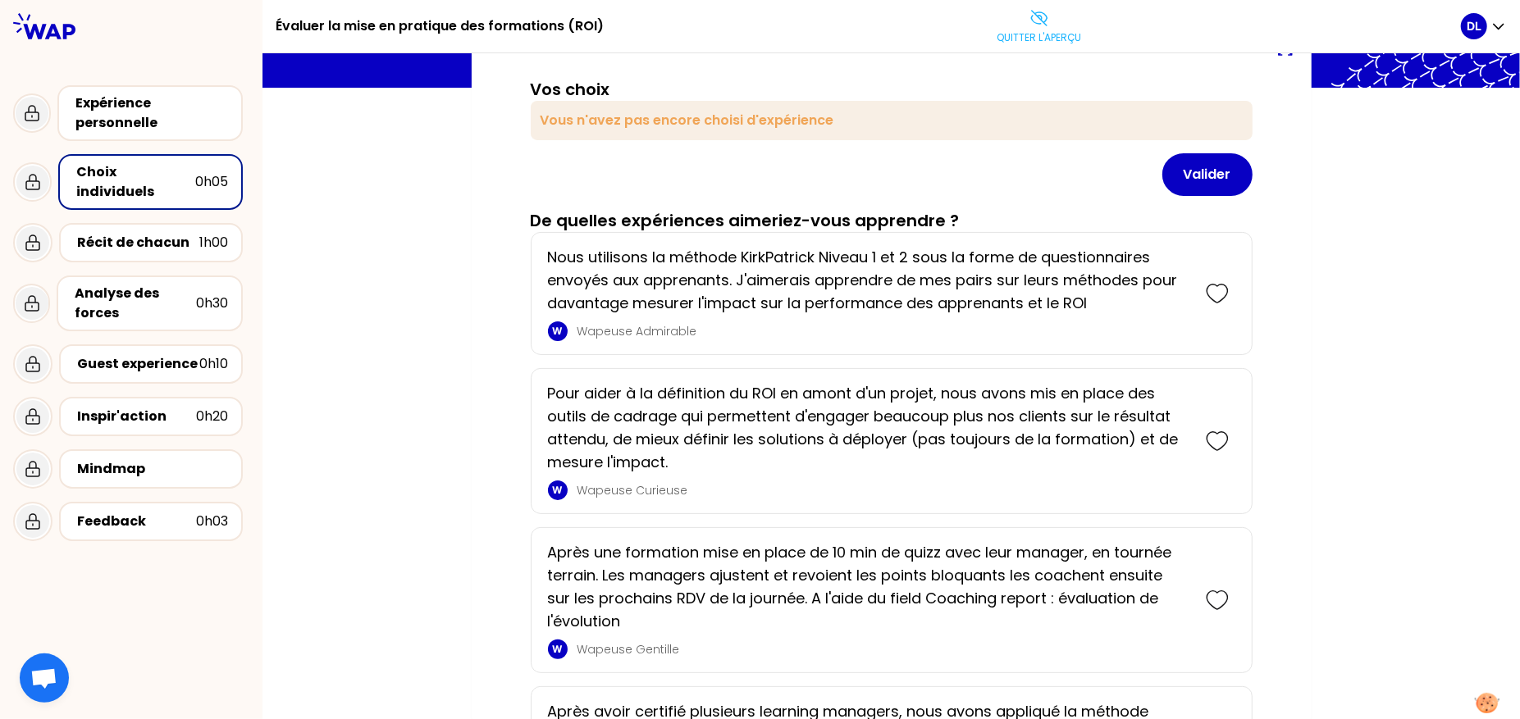
scroll to position [176, 0]
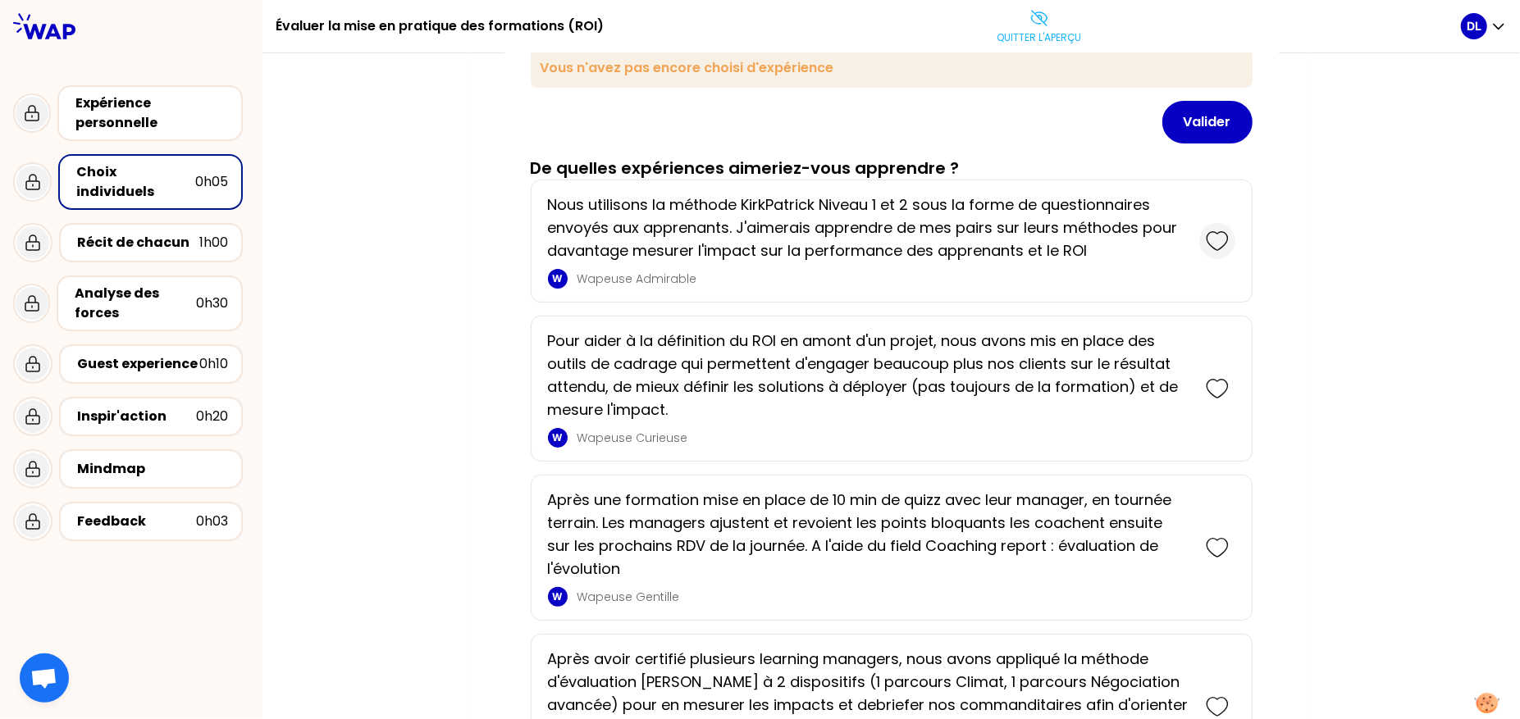
click at [1221, 236] on icon at bounding box center [1217, 241] width 23 height 23
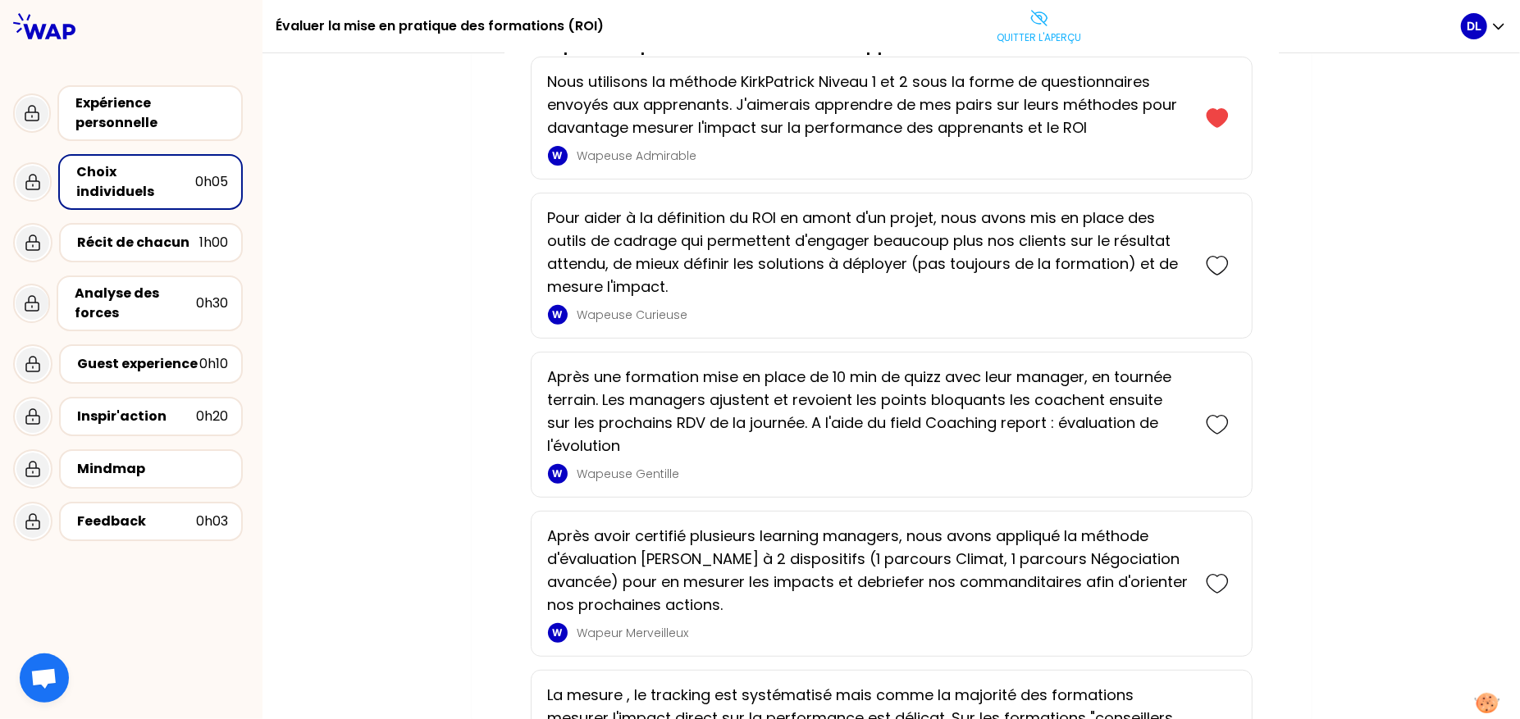
scroll to position [0, 0]
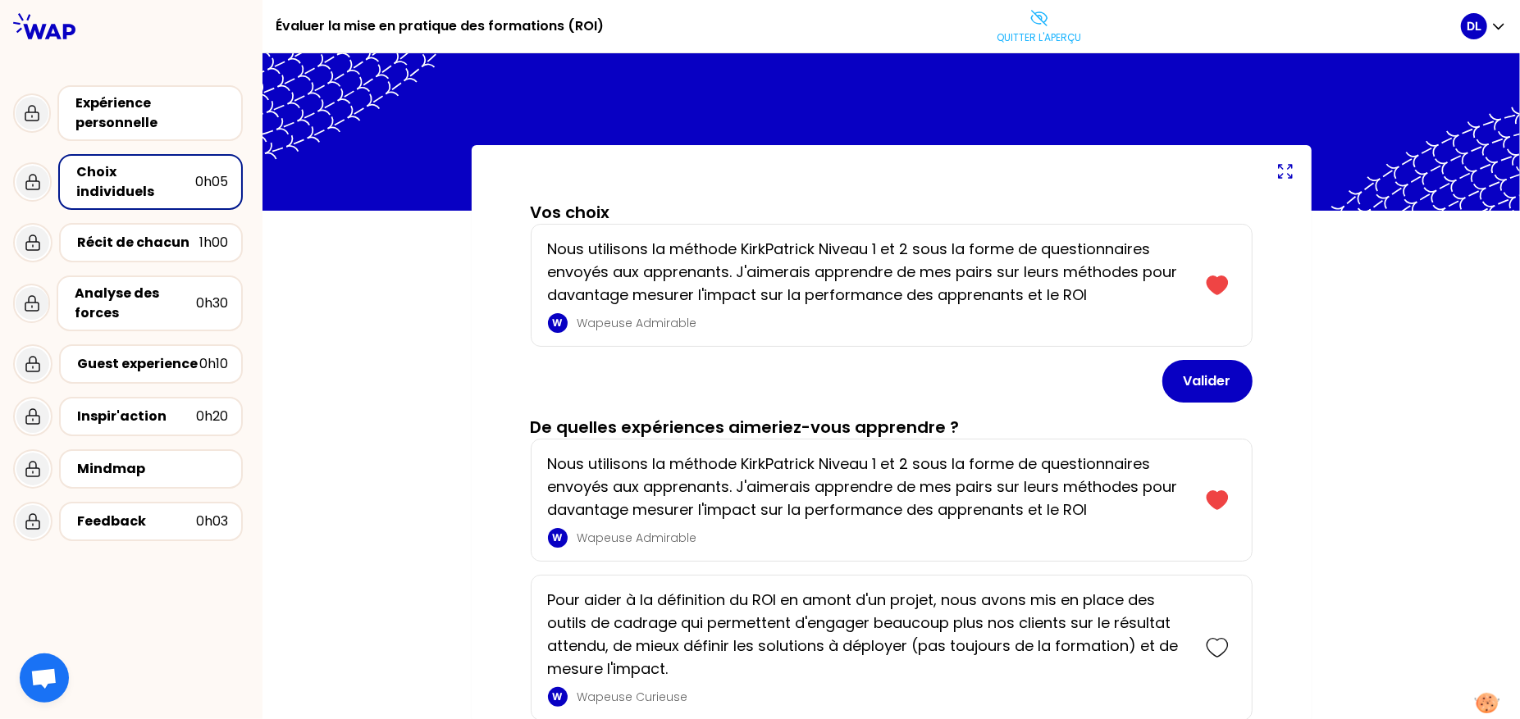
click at [600, 264] on p "Nous utilisons la méthode KirkPatrick Niveau 1 et 2 sous la forme de questionna…" at bounding box center [868, 272] width 641 height 69
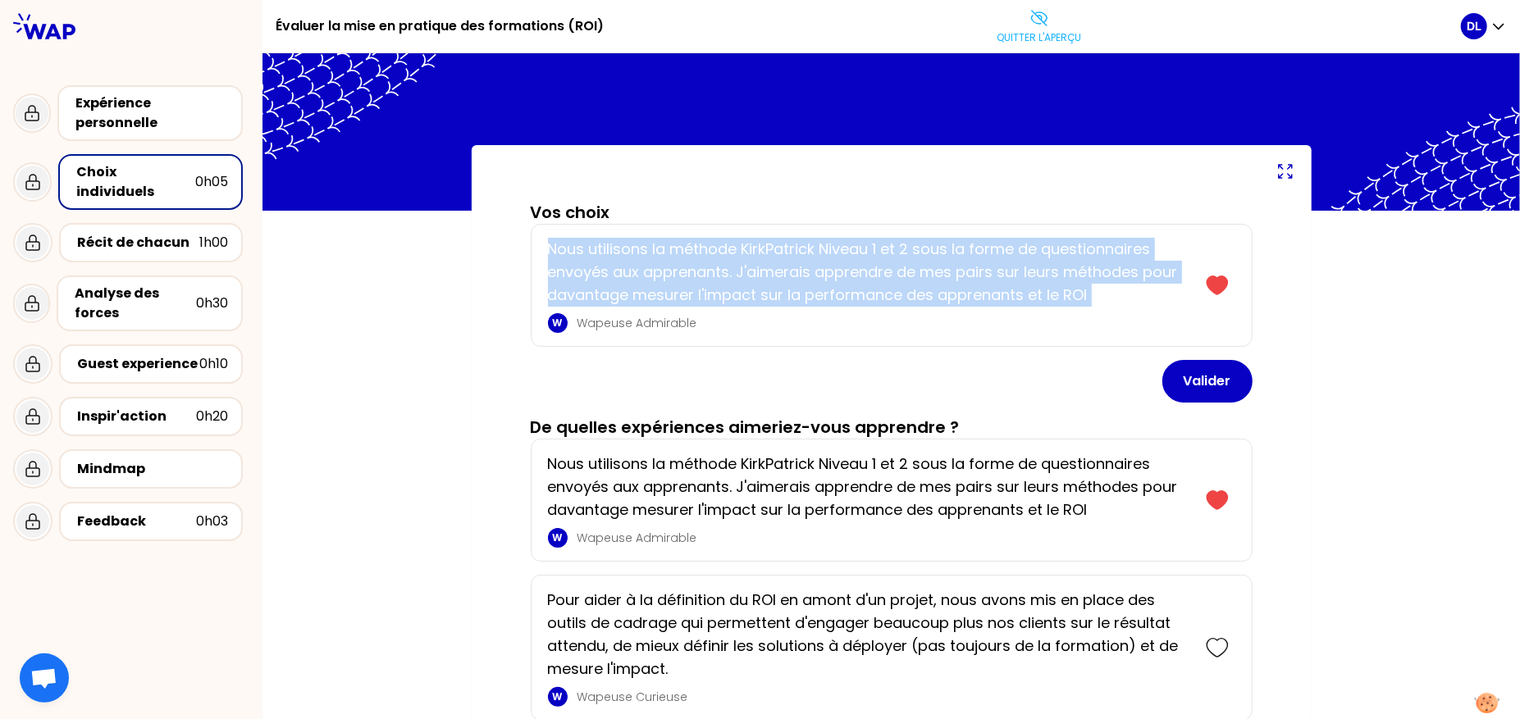
click at [600, 264] on p "Nous utilisons la méthode KirkPatrick Niveau 1 et 2 sous la forme de questionna…" at bounding box center [868, 272] width 641 height 69
click at [1056, 21] on button "Quitter l'aperçu" at bounding box center [1039, 26] width 98 height 49
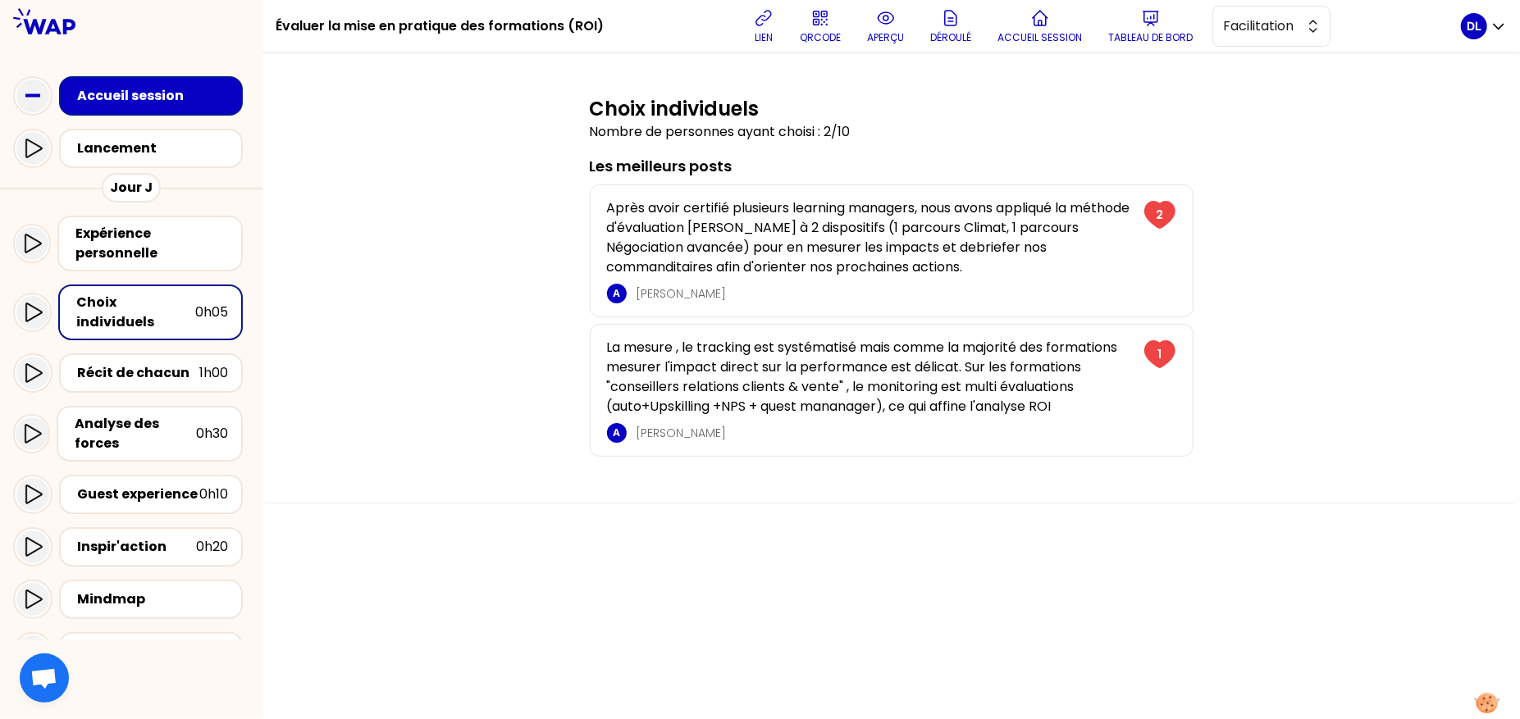
click at [825, 393] on p "La mesure , le tracking est systématisé mais comme la majorité des formations m…" at bounding box center [870, 377] width 527 height 79
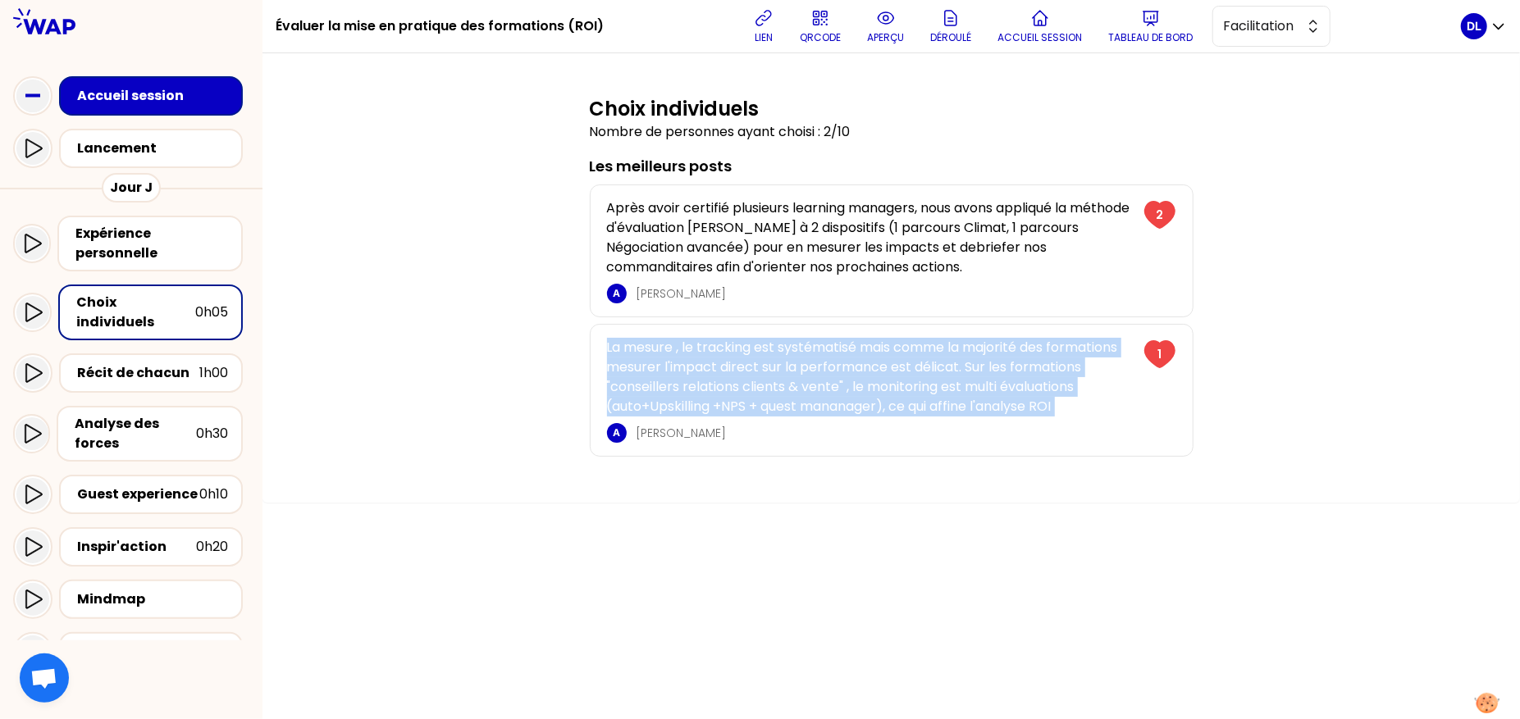
click at [825, 393] on p "La mesure , le tracking est systématisé mais comme la majorité des formations m…" at bounding box center [870, 377] width 527 height 79
click at [847, 377] on p "La mesure , le tracking est systématisé mais comme la majorité des formations m…" at bounding box center [870, 377] width 527 height 79
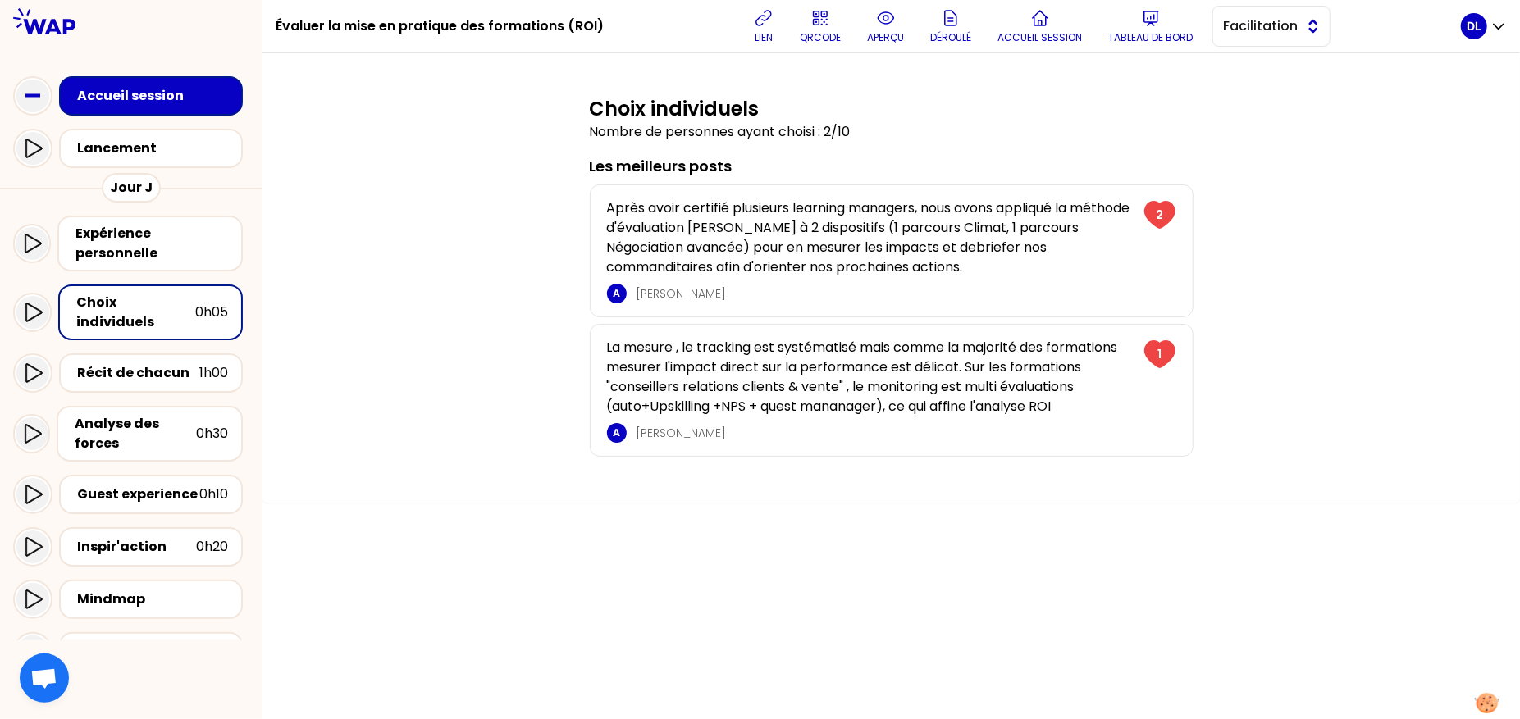
click at [1285, 21] on span "Facilitation" at bounding box center [1260, 26] width 74 height 20
click at [1283, 57] on span "Conception" at bounding box center [1281, 67] width 71 height 20
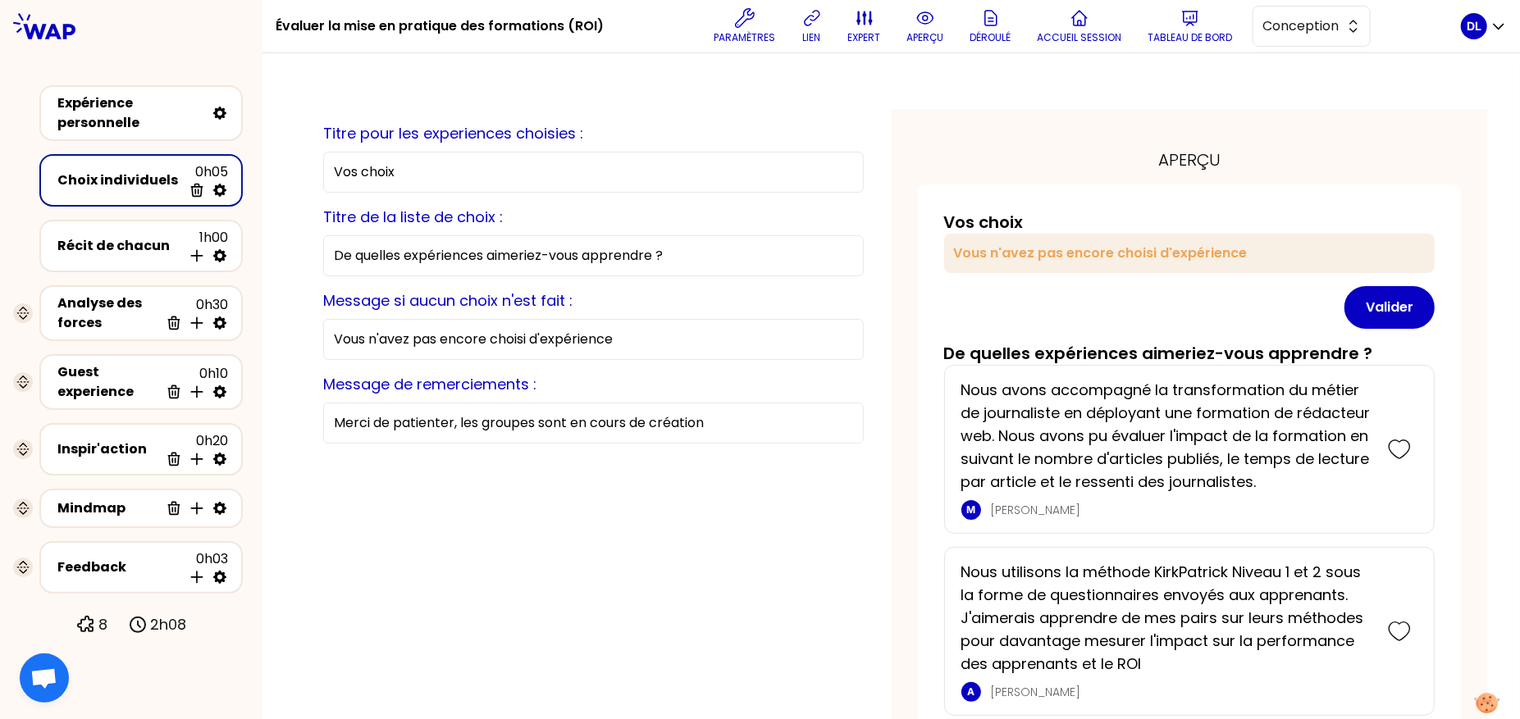
scroll to position [33, 0]
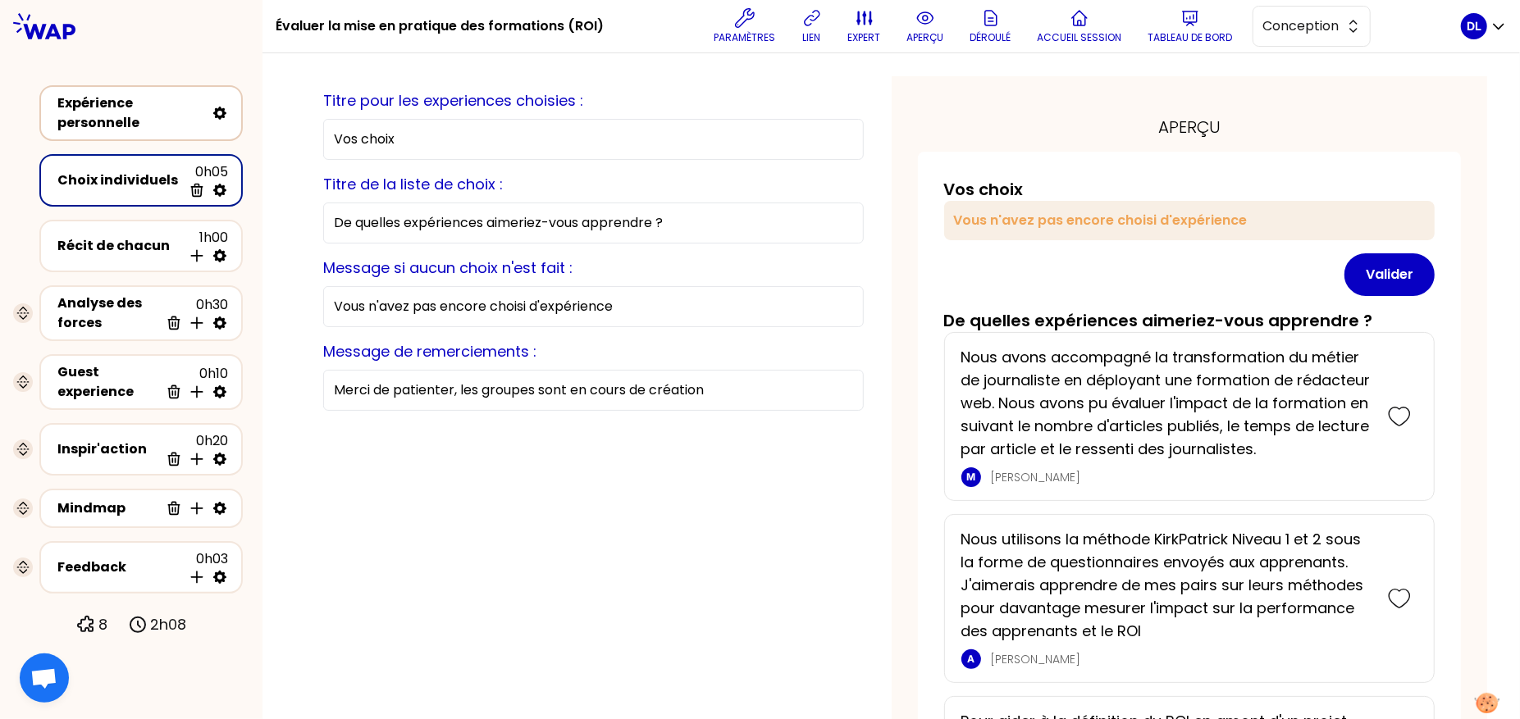
click at [155, 117] on div "Expérience personnelle" at bounding box center [131, 113] width 148 height 39
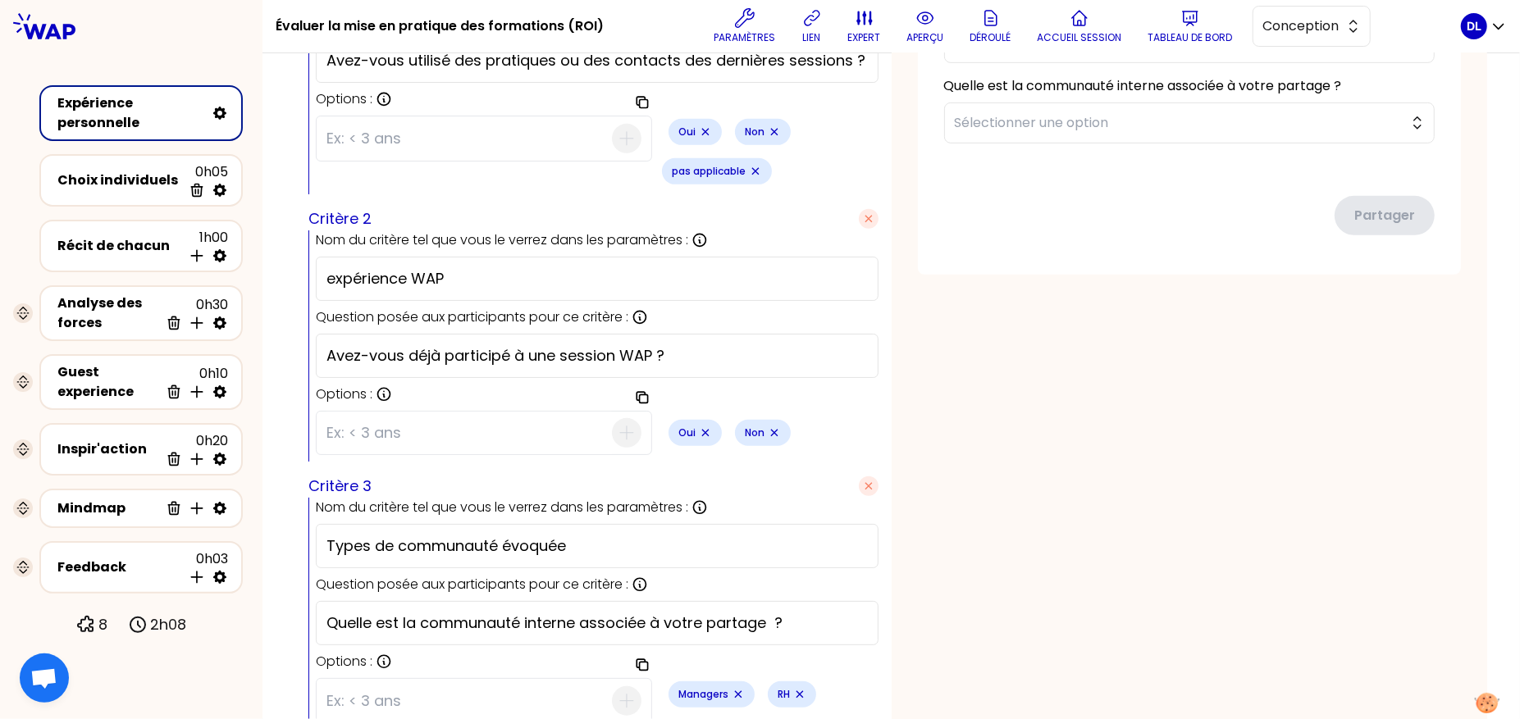
scroll to position [759, 0]
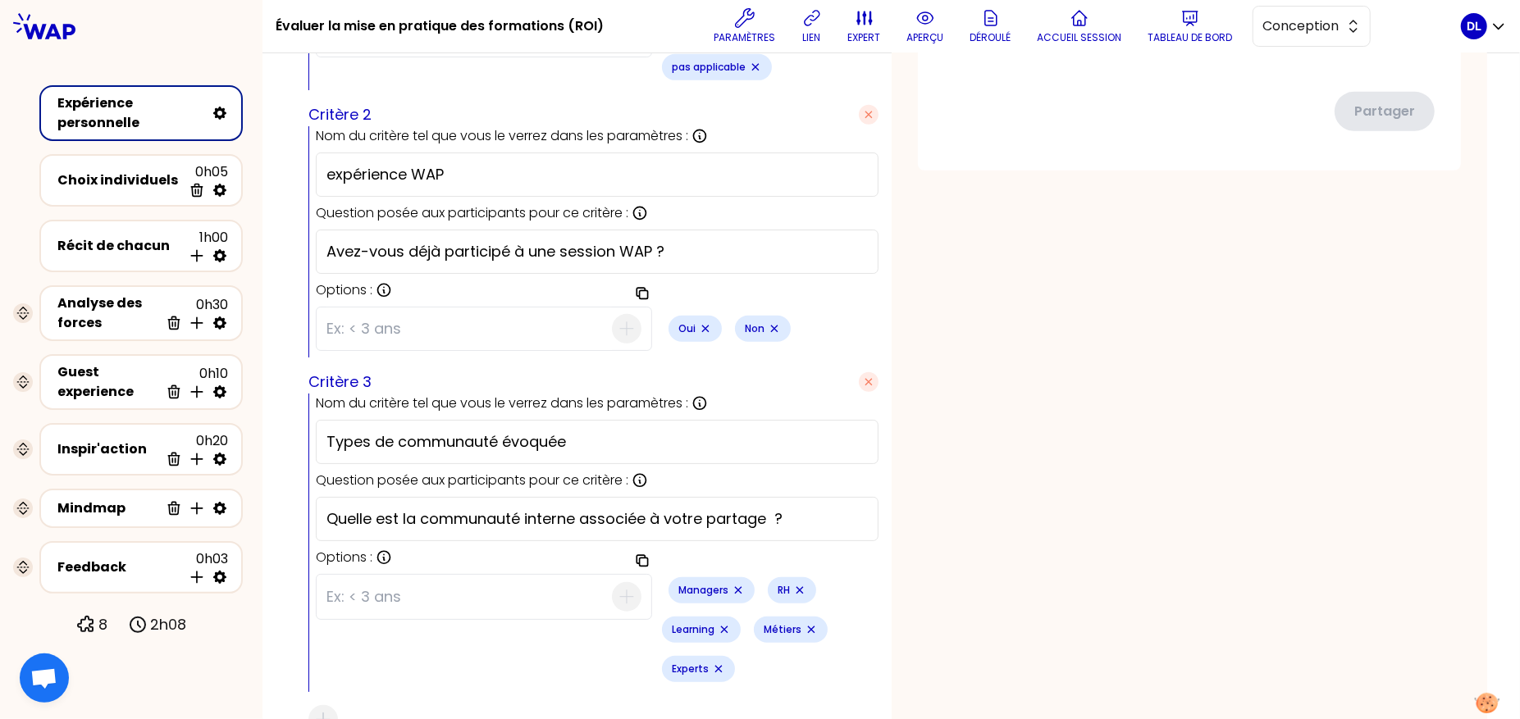
drag, startPoint x: 574, startPoint y: 486, endPoint x: 421, endPoint y: 485, distance: 153.4
click at [421, 508] on input "Quelle est la communauté interne associée à votre partage ?" at bounding box center [596, 519] width 541 height 23
type input "Quelle est la population associée à votre partage ?"
drag, startPoint x: 501, startPoint y: 411, endPoint x: 398, endPoint y: 411, distance: 103.4
click at [398, 431] on input "Types de communauté évoquée" at bounding box center [596, 442] width 541 height 23
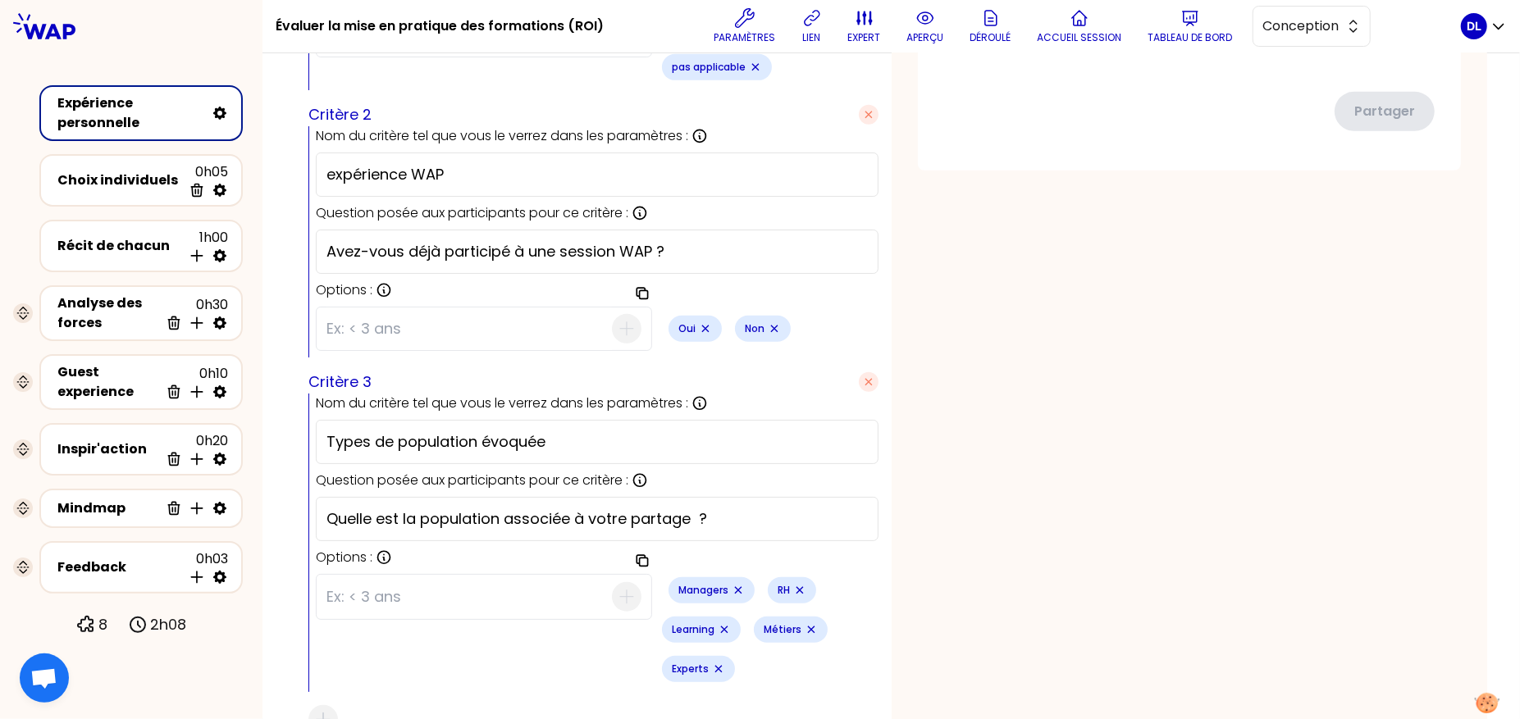
click at [553, 508] on input "Quelle est la population associée à votre partage ?" at bounding box center [596, 519] width 541 height 23
click at [685, 508] on input "Quelle est la population associée à votre partage ?" at bounding box center [596, 519] width 541 height 23
click at [738, 508] on input "Quelle est la population associée à votre partage ?" at bounding box center [596, 519] width 541 height 23
click at [559, 508] on input "Quelle est la population associée à votre partage ?" at bounding box center [596, 519] width 541 height 23
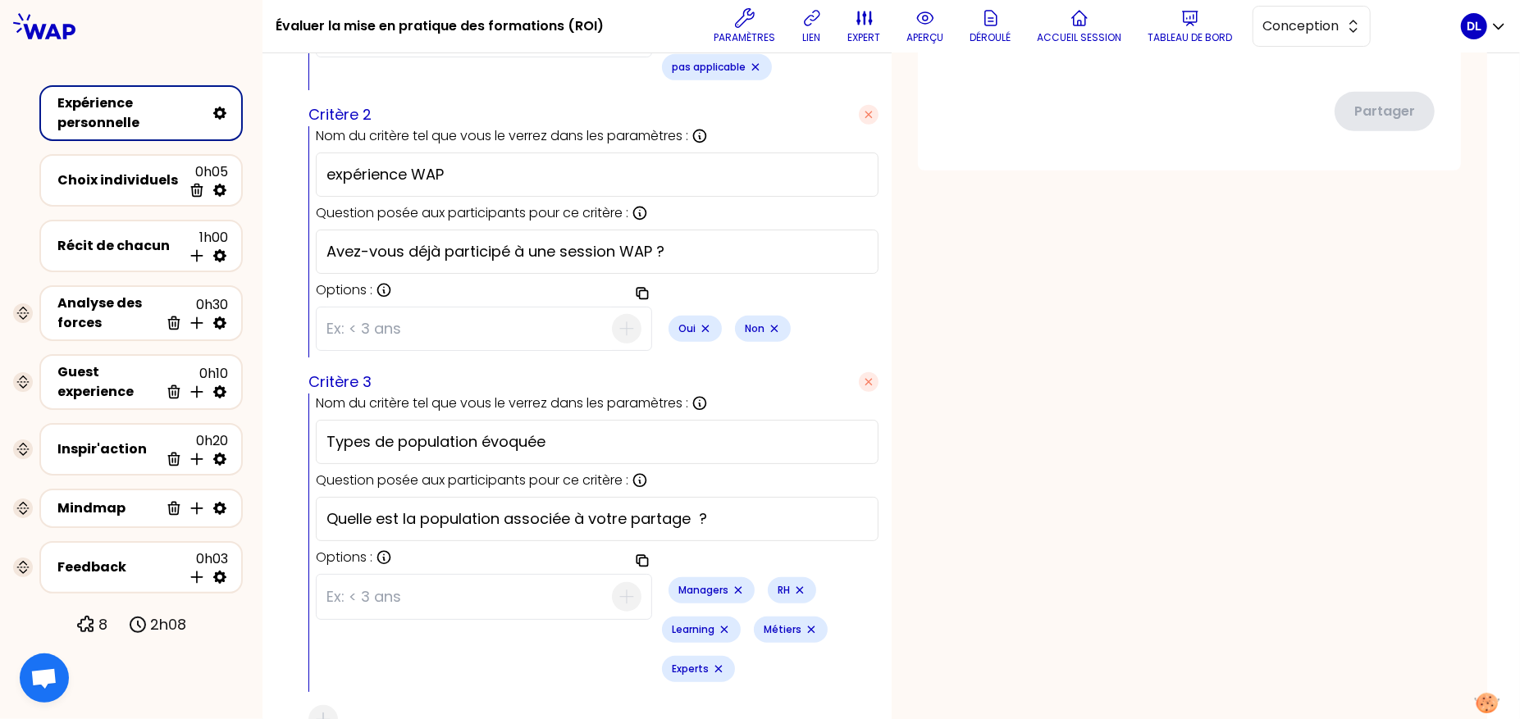
click at [559, 508] on input "Quelle est la population associée à votre partage ?" at bounding box center [596, 519] width 541 height 23
click at [468, 508] on input "Quelle est la population associée à votre partage ?" at bounding box center [596, 519] width 541 height 23
click at [439, 431] on input "Types de population évoquée" at bounding box center [596, 442] width 541 height 23
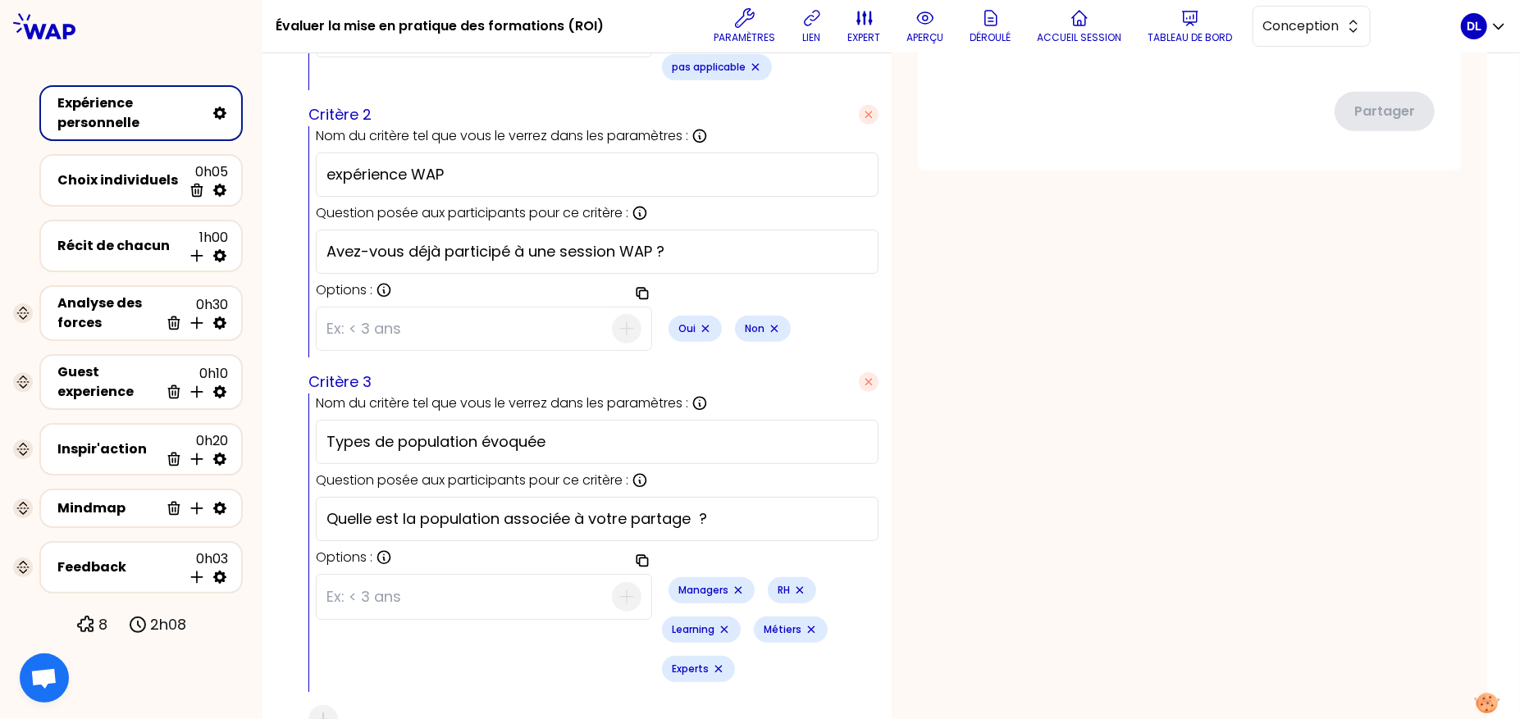
click at [603, 431] on input "Types de population évoquée" at bounding box center [596, 442] width 541 height 23
click at [366, 431] on input "Types de population évoquée" at bounding box center [596, 442] width 541 height 23
type input "Type de population évoquée"
click at [913, 423] on div "aperçu sauvegardé Vous avez toutes et tous évalué ou suivi la mise en pratique …" at bounding box center [1190, 49] width 596 height 1450
click at [1212, 39] on p "Tableau de bord" at bounding box center [1190, 37] width 84 height 13
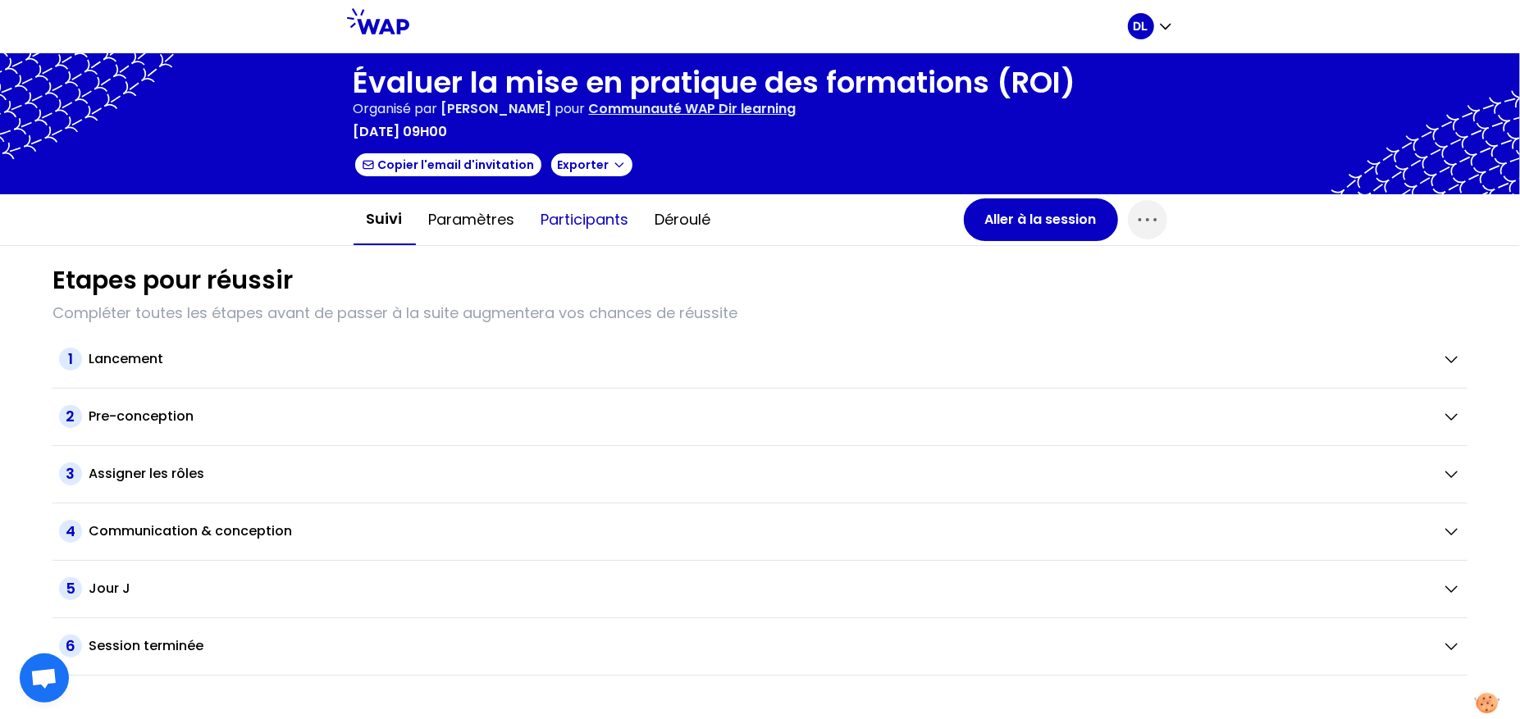
click at [587, 221] on button "Participants" at bounding box center [585, 219] width 114 height 49
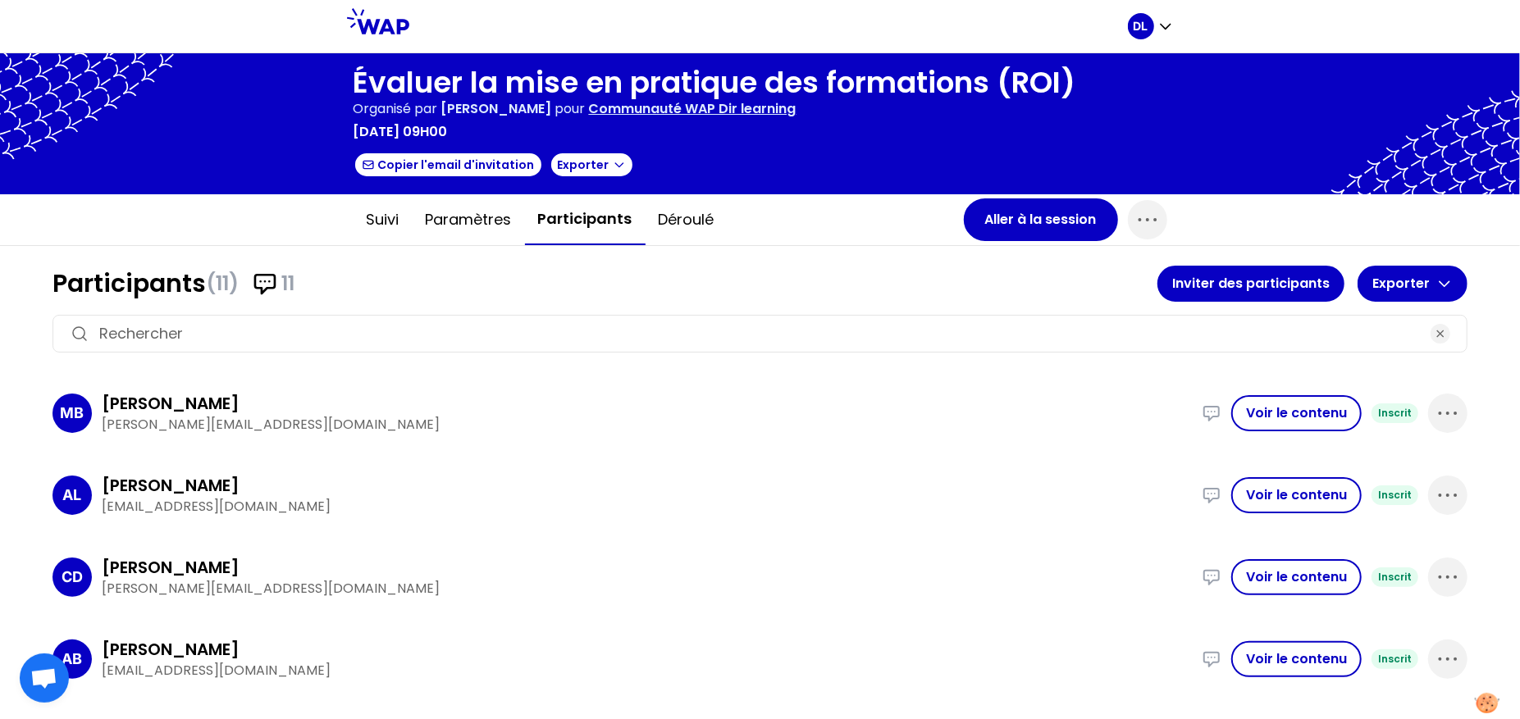
scroll to position [387, 0]
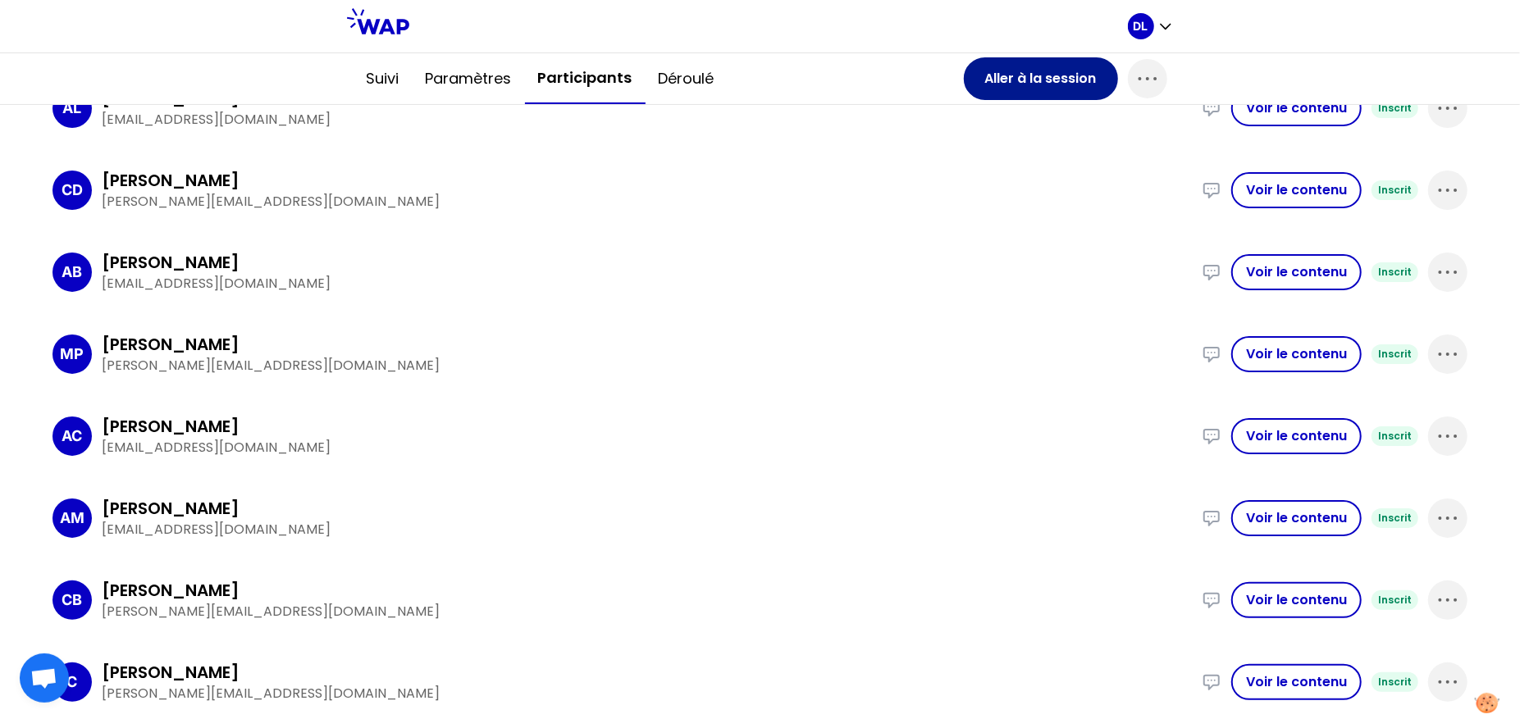
click at [1027, 75] on button "Aller à la session" at bounding box center [1041, 78] width 154 height 43
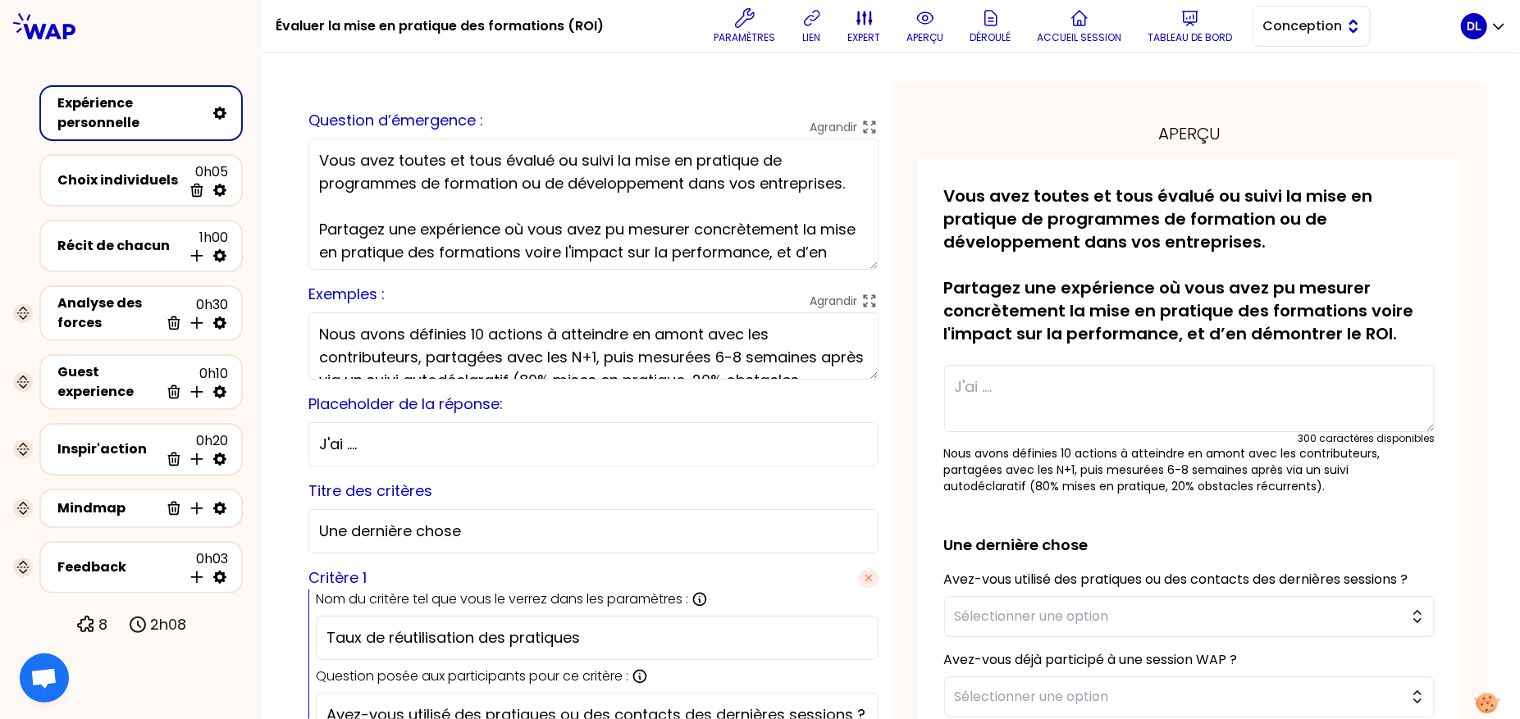
click at [1322, 29] on span "Conception" at bounding box center [1300, 26] width 74 height 20
click at [1312, 86] on span "Facilitation" at bounding box center [1321, 94] width 71 height 20
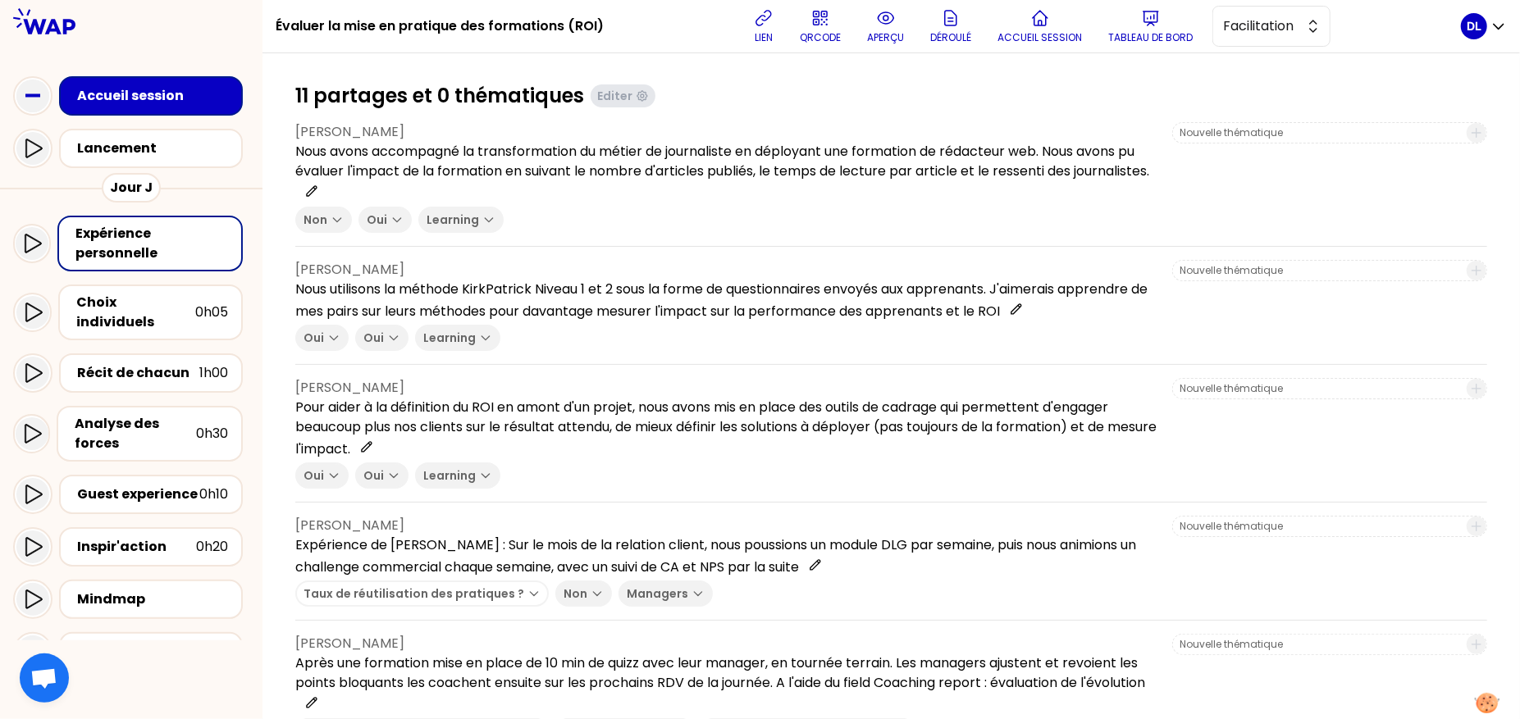
click at [121, 242] on div "Expérience personnelle" at bounding box center [151, 243] width 153 height 39
click at [886, 40] on p "aperçu" at bounding box center [885, 37] width 37 height 13
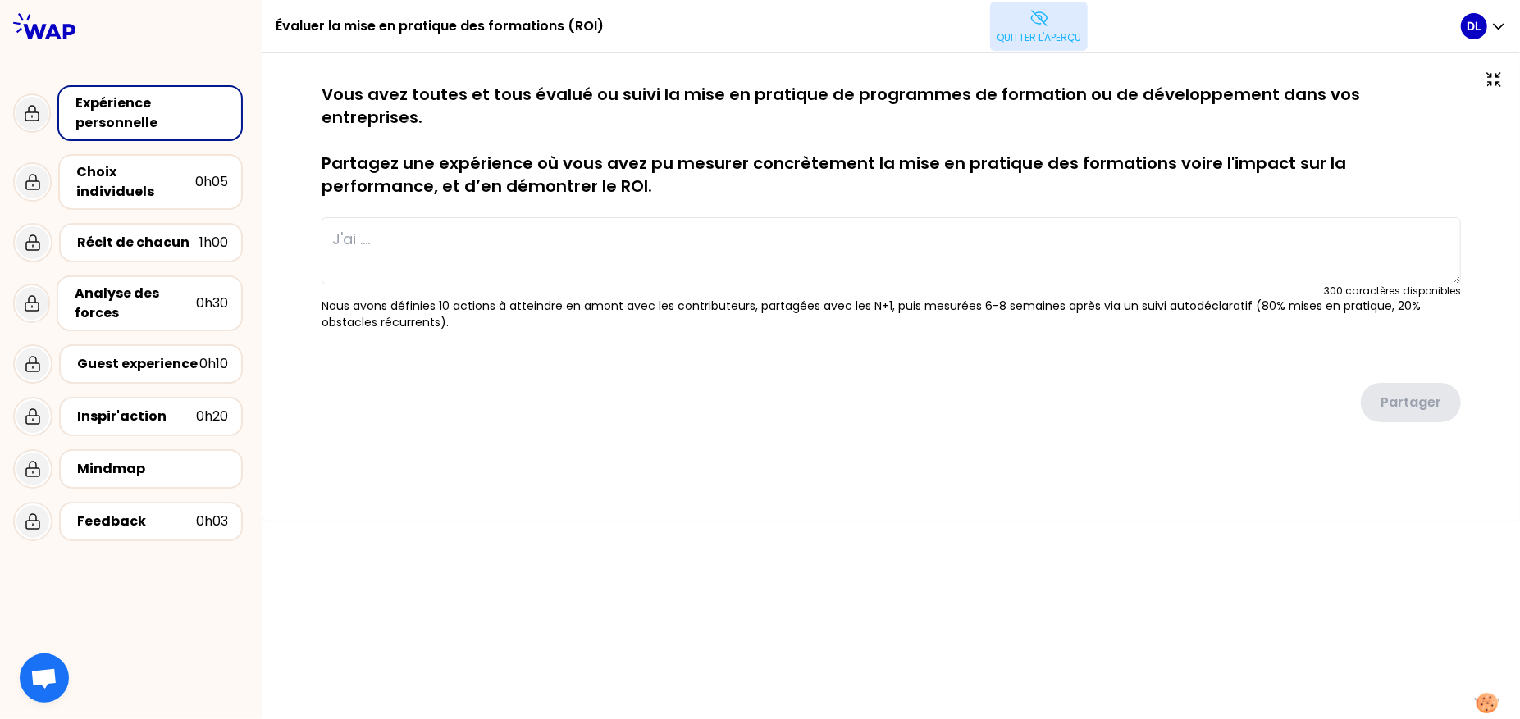
type textarea "Expérience de [PERSON_NAME] : Sur le mois de la relation client, nous poussions…"
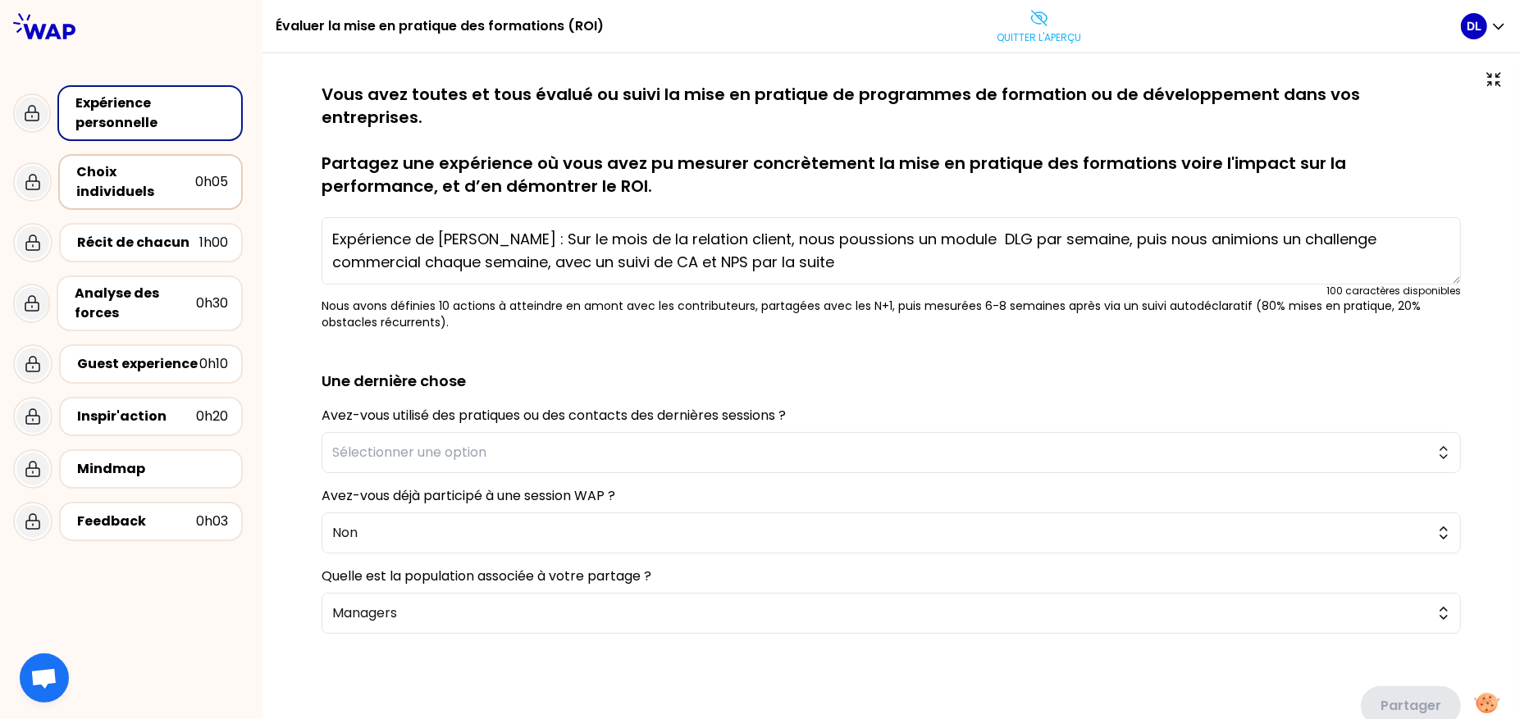
click at [169, 176] on div "Choix individuels" at bounding box center [135, 181] width 119 height 39
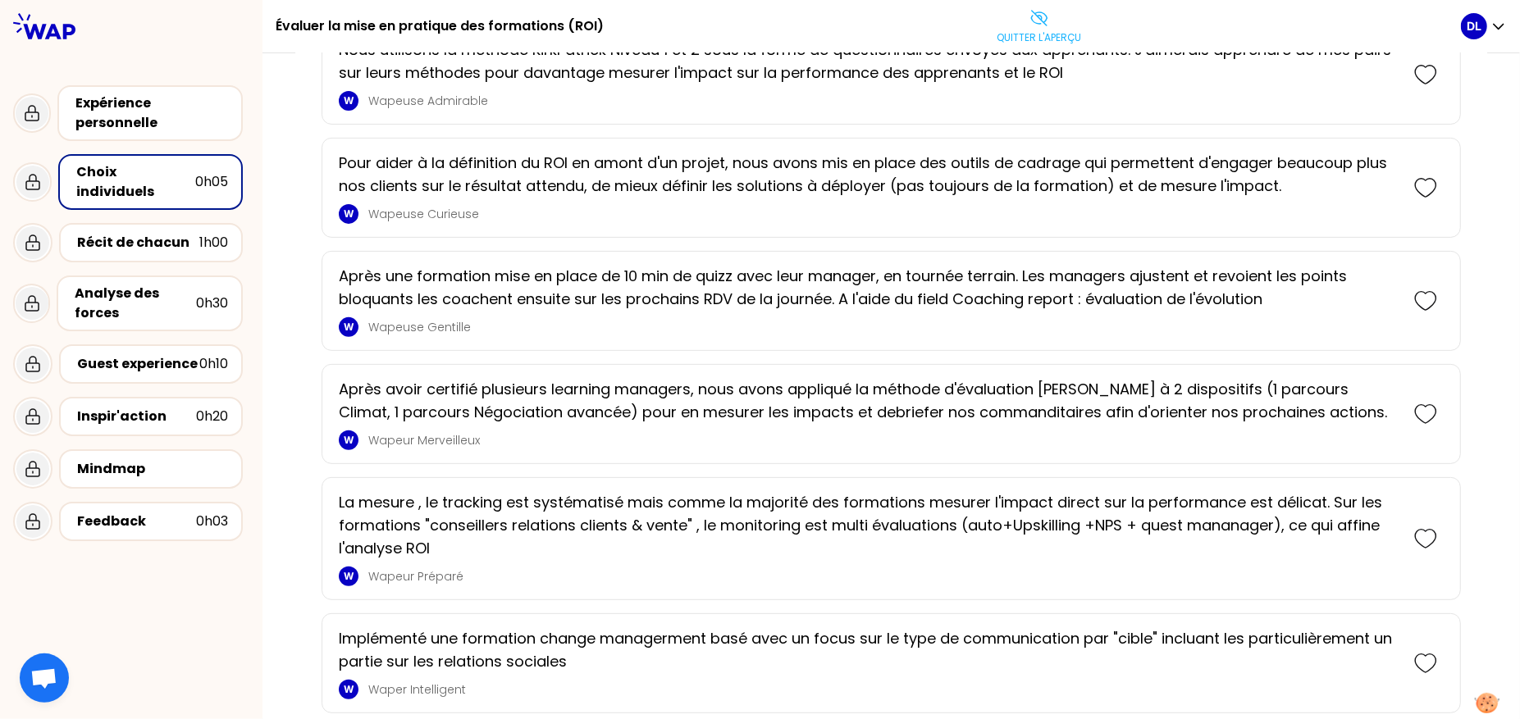
scroll to position [404, 0]
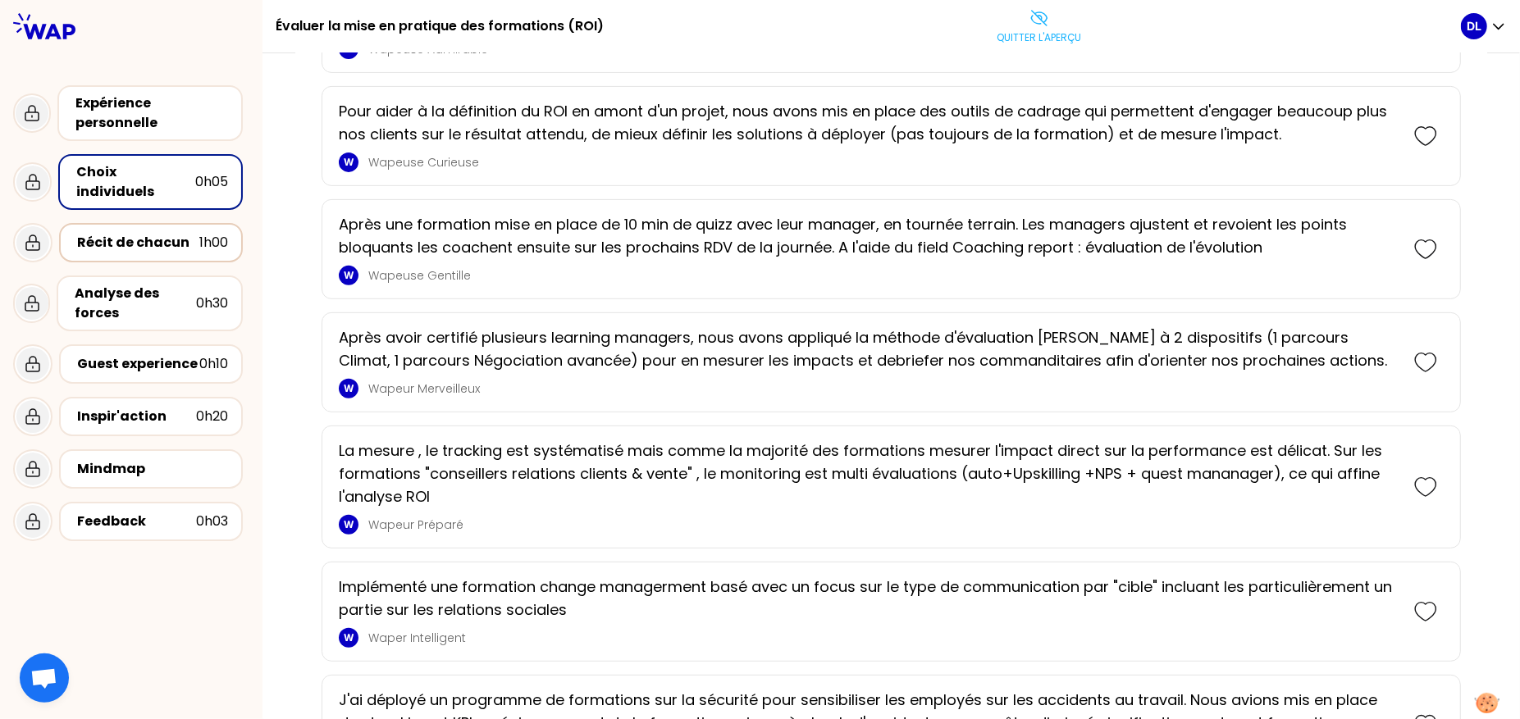
click at [132, 238] on div "Récit de chacun 1h00" at bounding box center [151, 242] width 184 height 39
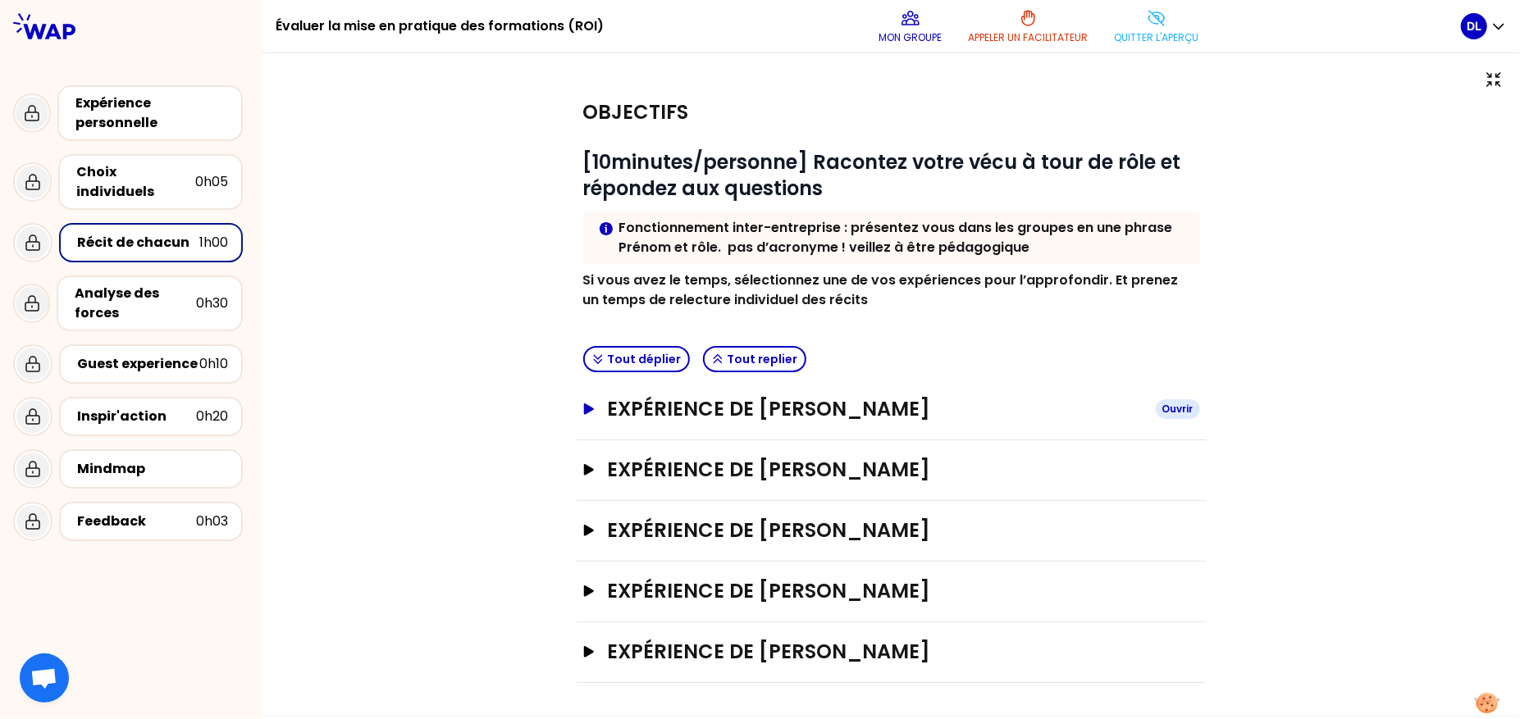
click at [730, 416] on h3 "Expérience de [PERSON_NAME]" at bounding box center [874, 409] width 535 height 26
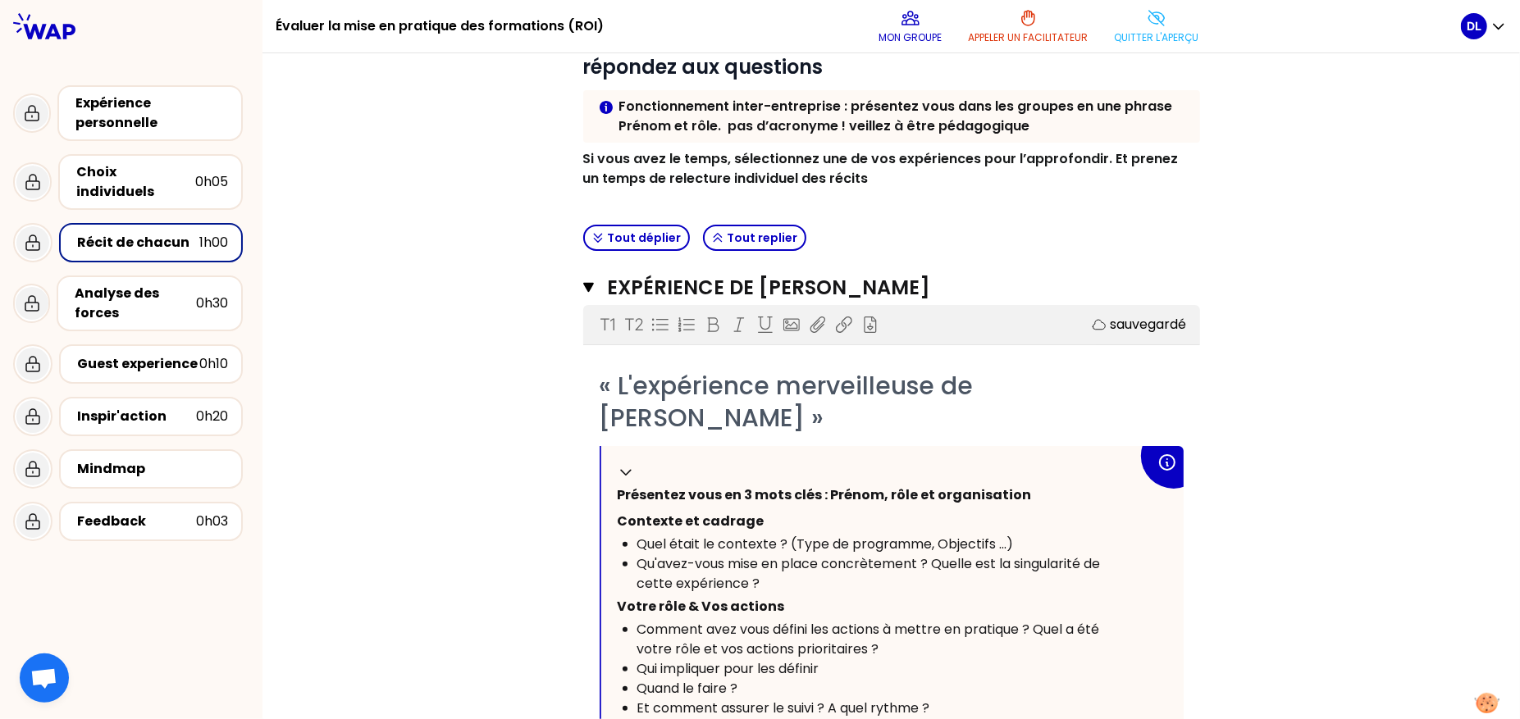
scroll to position [236, 0]
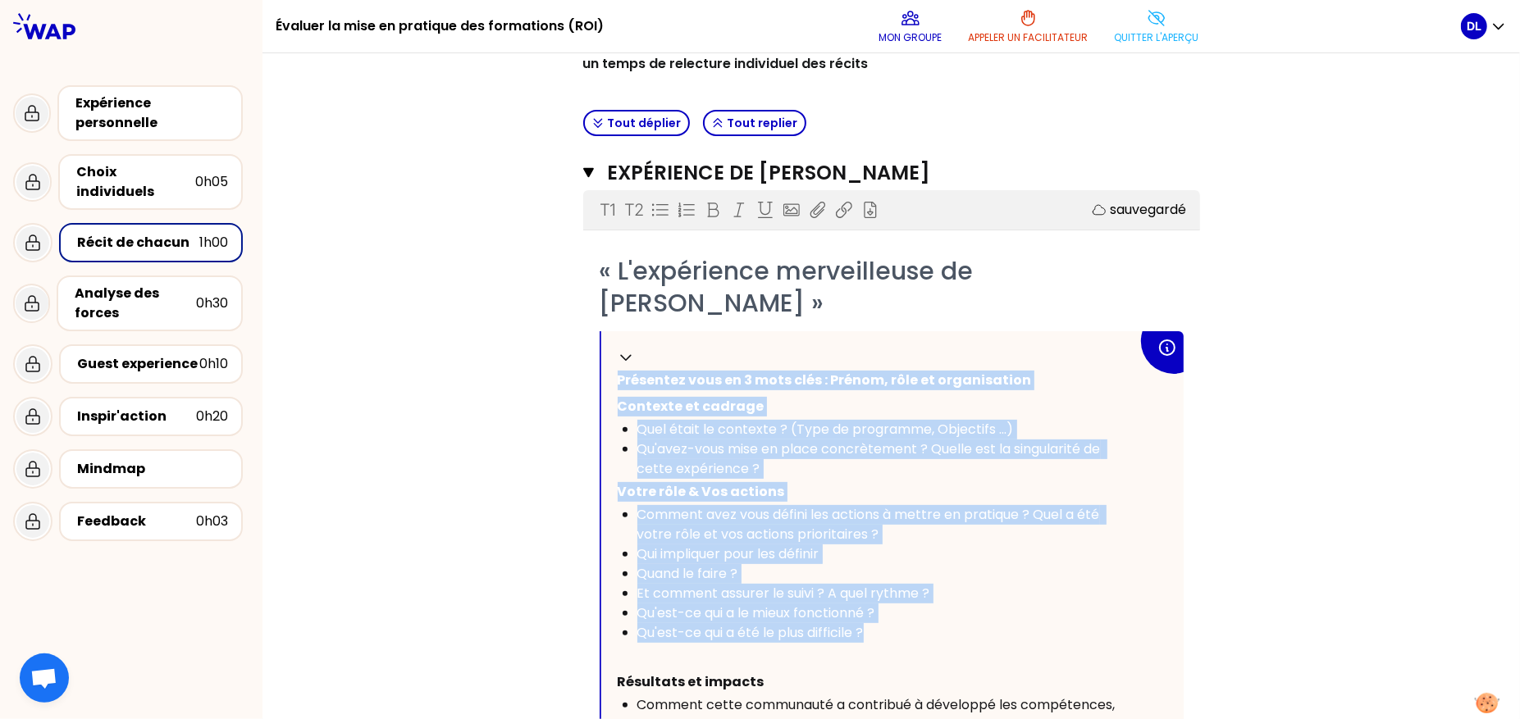
drag, startPoint x: 869, startPoint y: 599, endPoint x: 585, endPoint y: 385, distance: 355.5
click at [585, 385] on div "« L'expérience merveilleuse de [PERSON_NAME] » Replier Présentez vous en 3 mots…" at bounding box center [891, 616] width 617 height 723
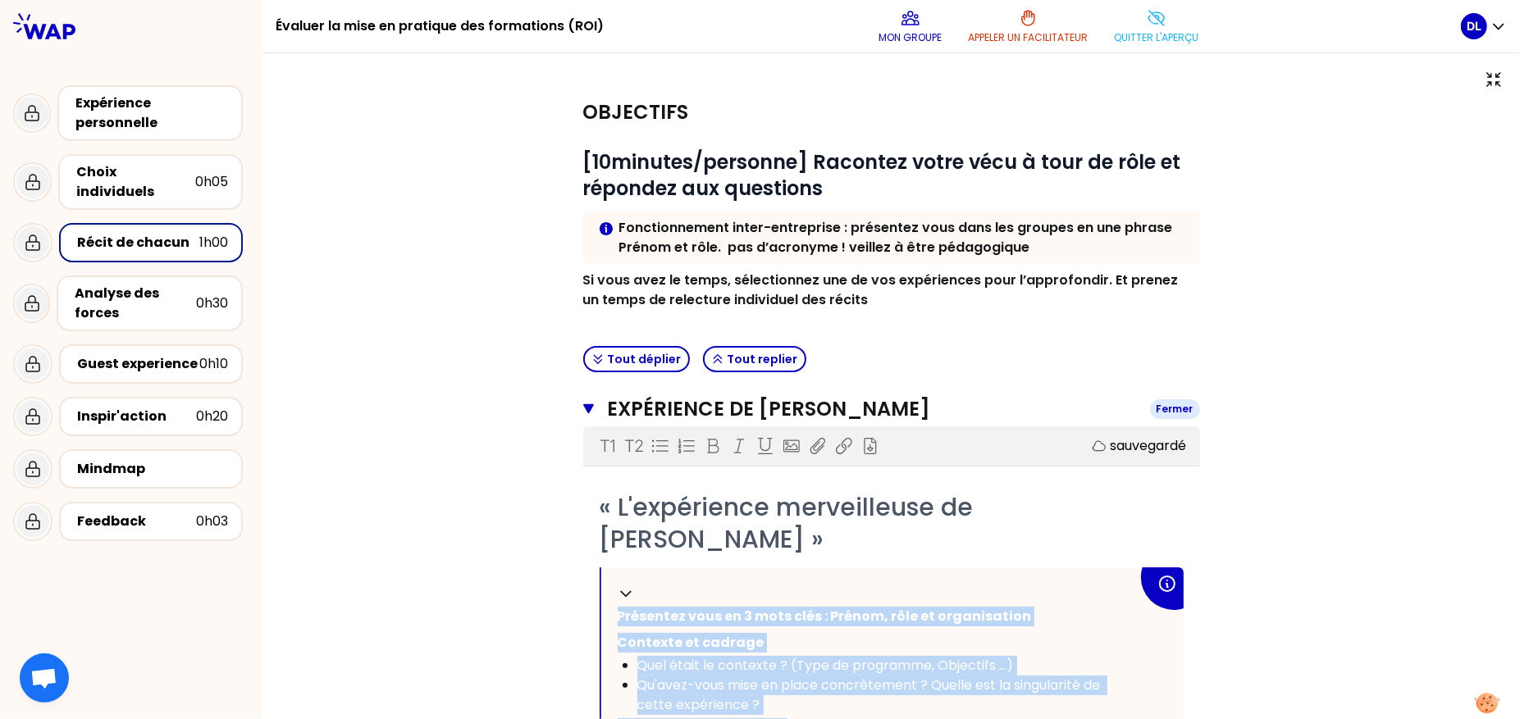
click at [585, 411] on icon "button" at bounding box center [588, 409] width 11 height 13
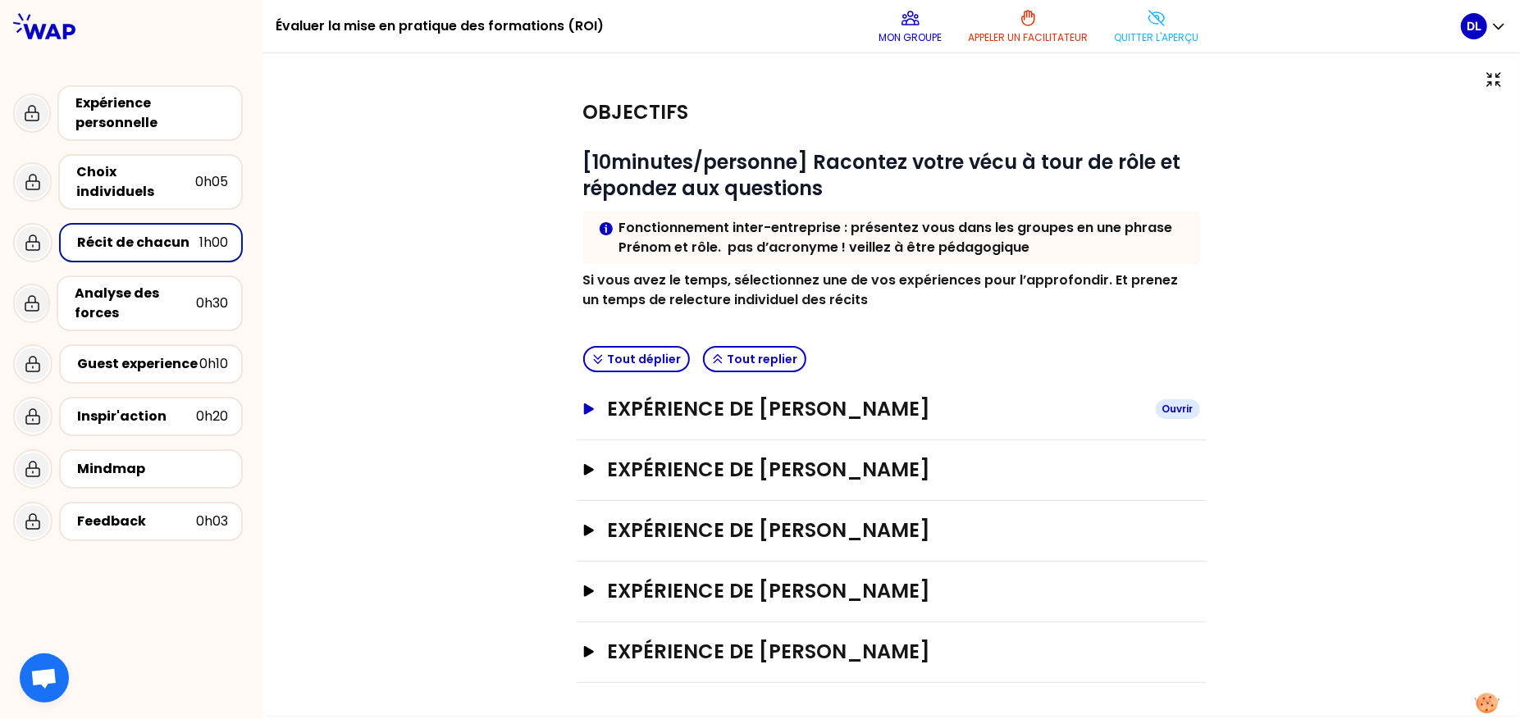
click at [591, 412] on icon "button" at bounding box center [588, 409] width 13 height 11
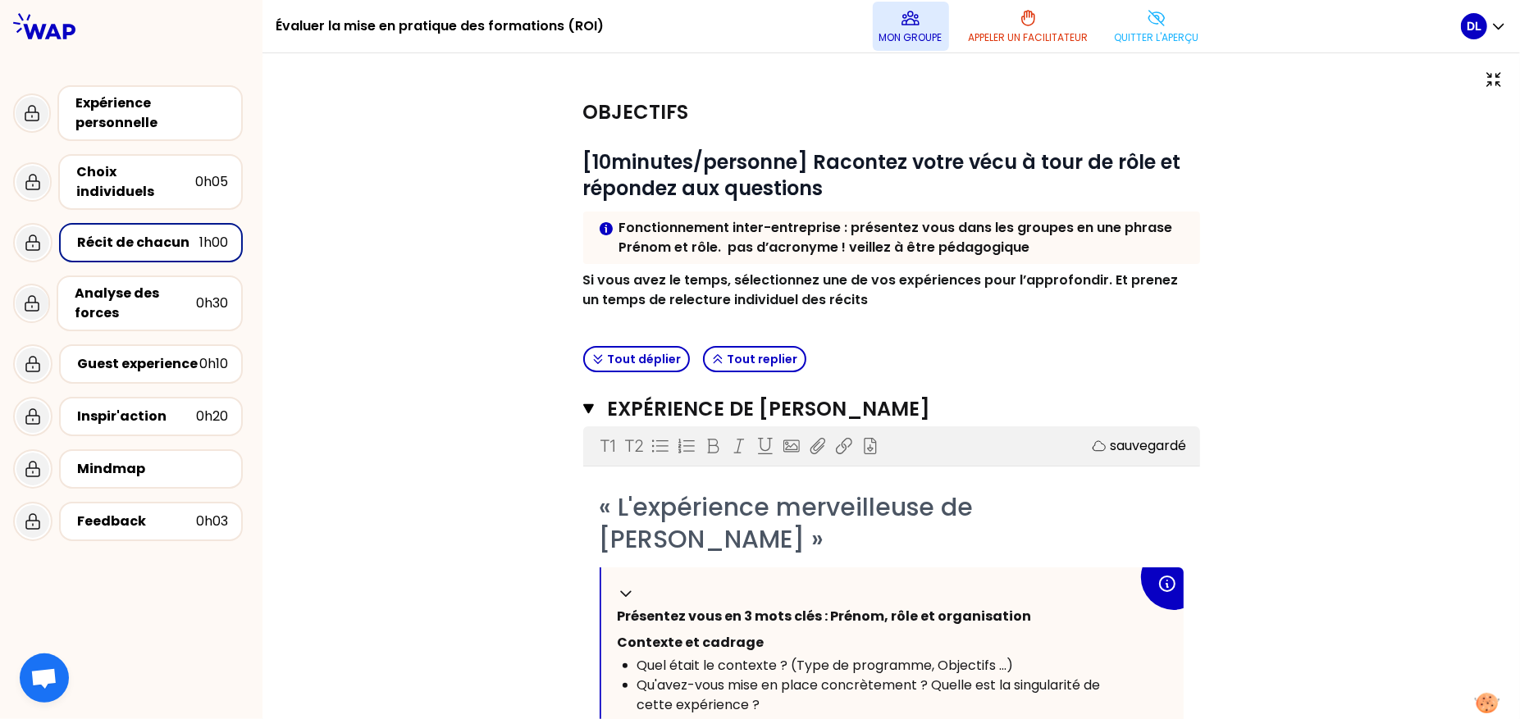
click at [903, 33] on p "Mon groupe" at bounding box center [910, 37] width 63 height 13
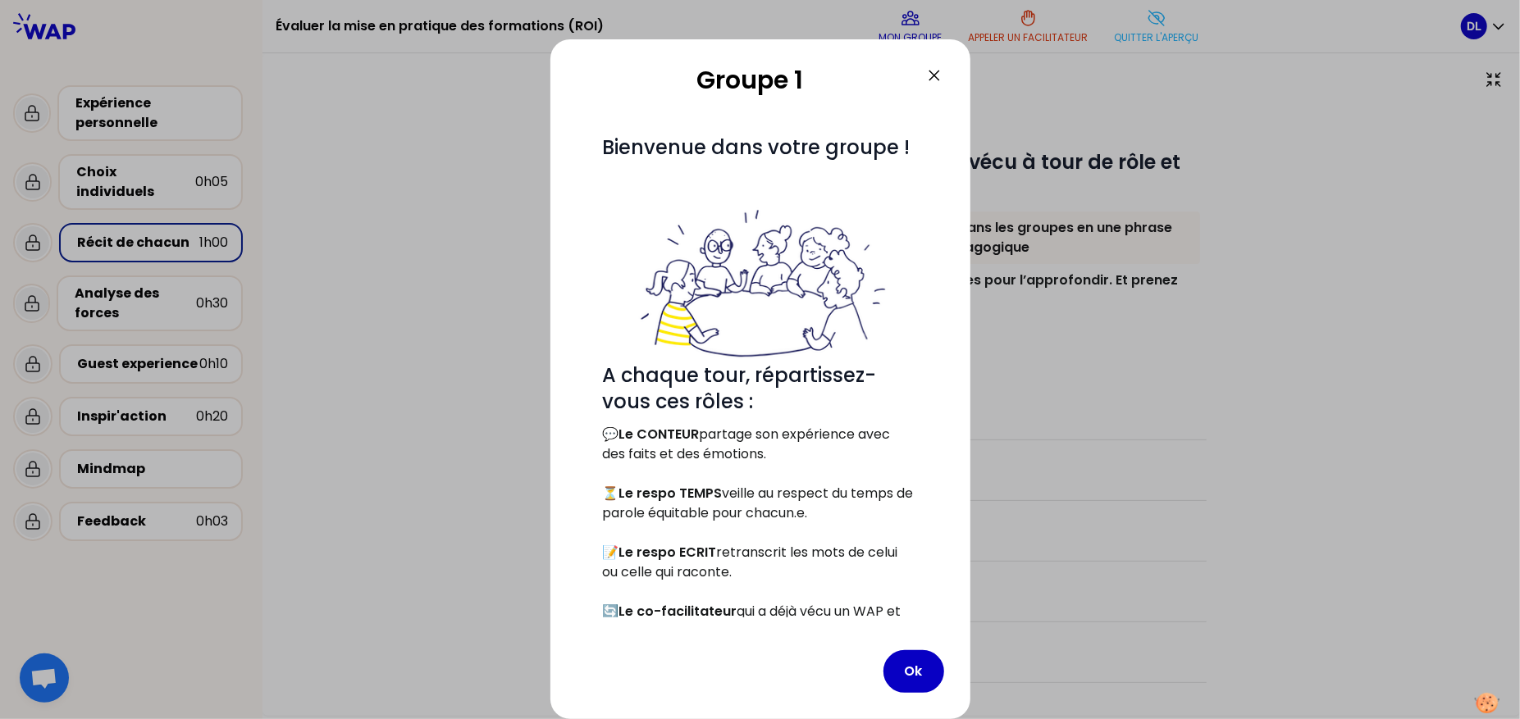
click at [1030, 150] on div at bounding box center [760, 359] width 1520 height 719
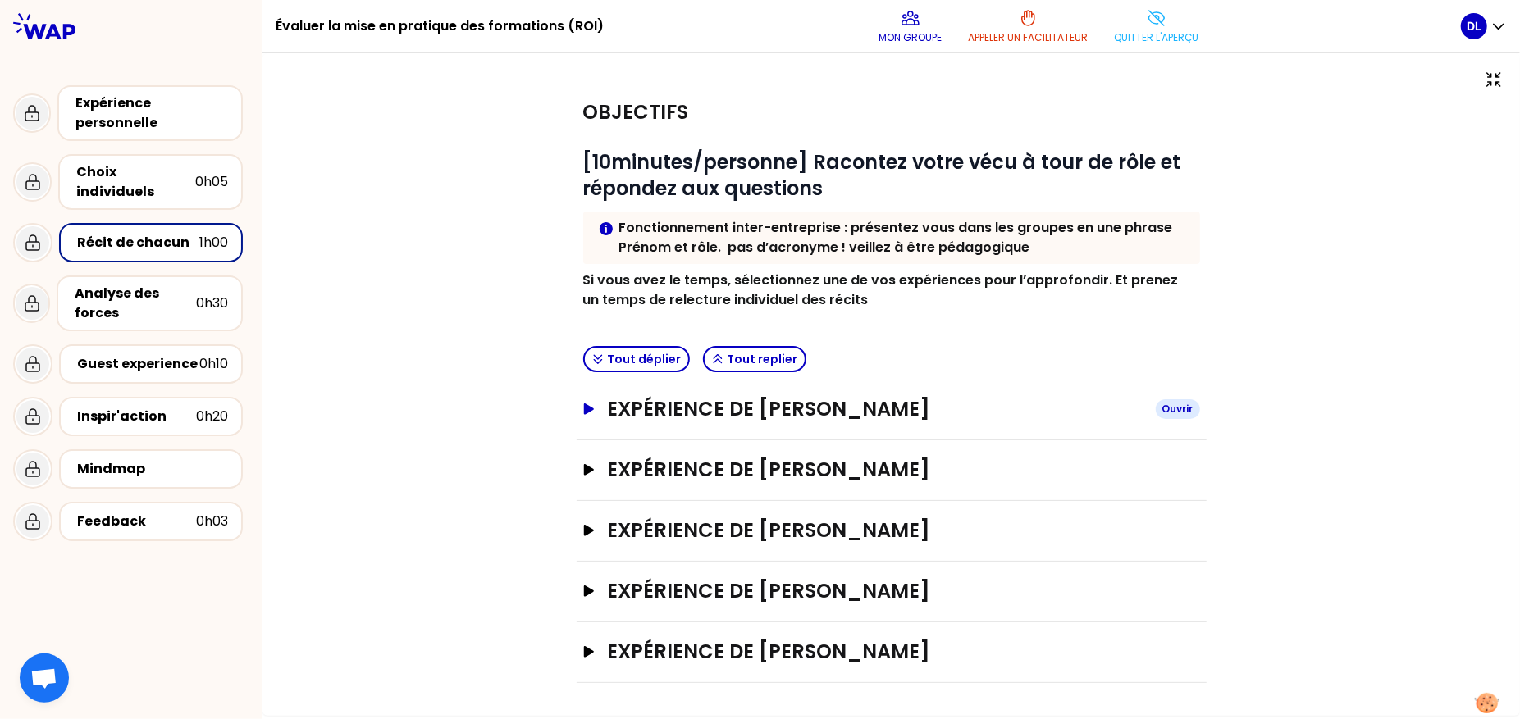
click at [783, 413] on h3 "Expérience de [PERSON_NAME]" at bounding box center [874, 409] width 535 height 26
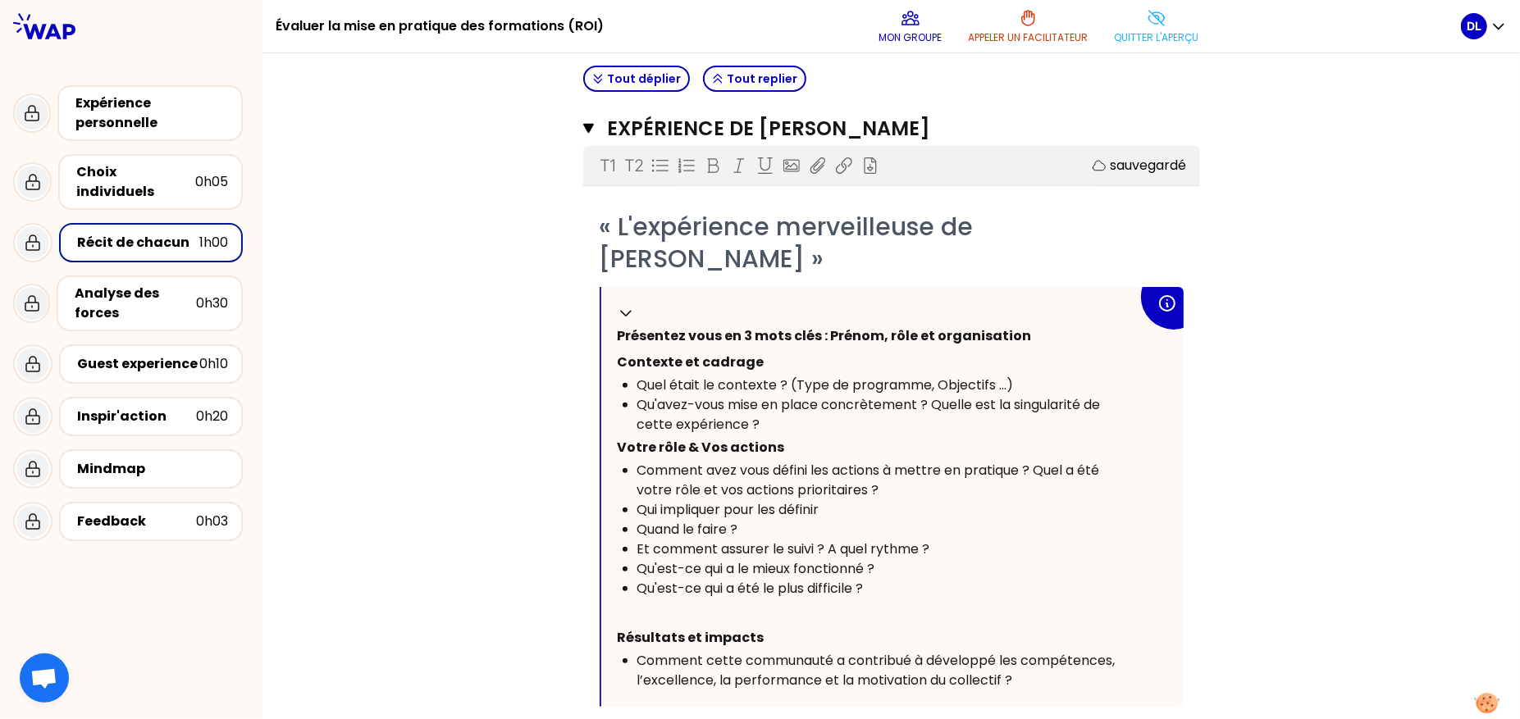
scroll to position [551, 0]
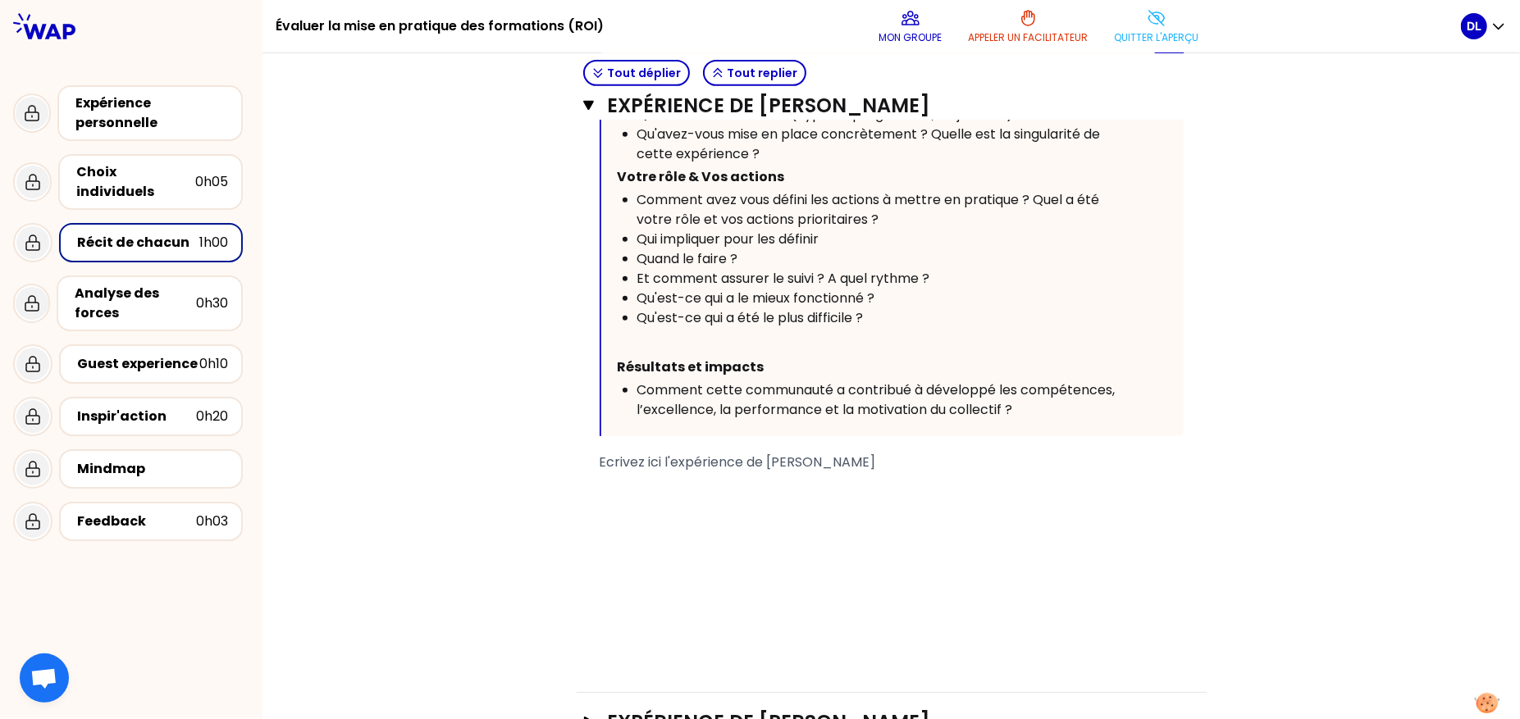
click at [756, 473] on p "﻿" at bounding box center [892, 486] width 584 height 26
click at [211, 294] on div "0h30" at bounding box center [212, 304] width 32 height 20
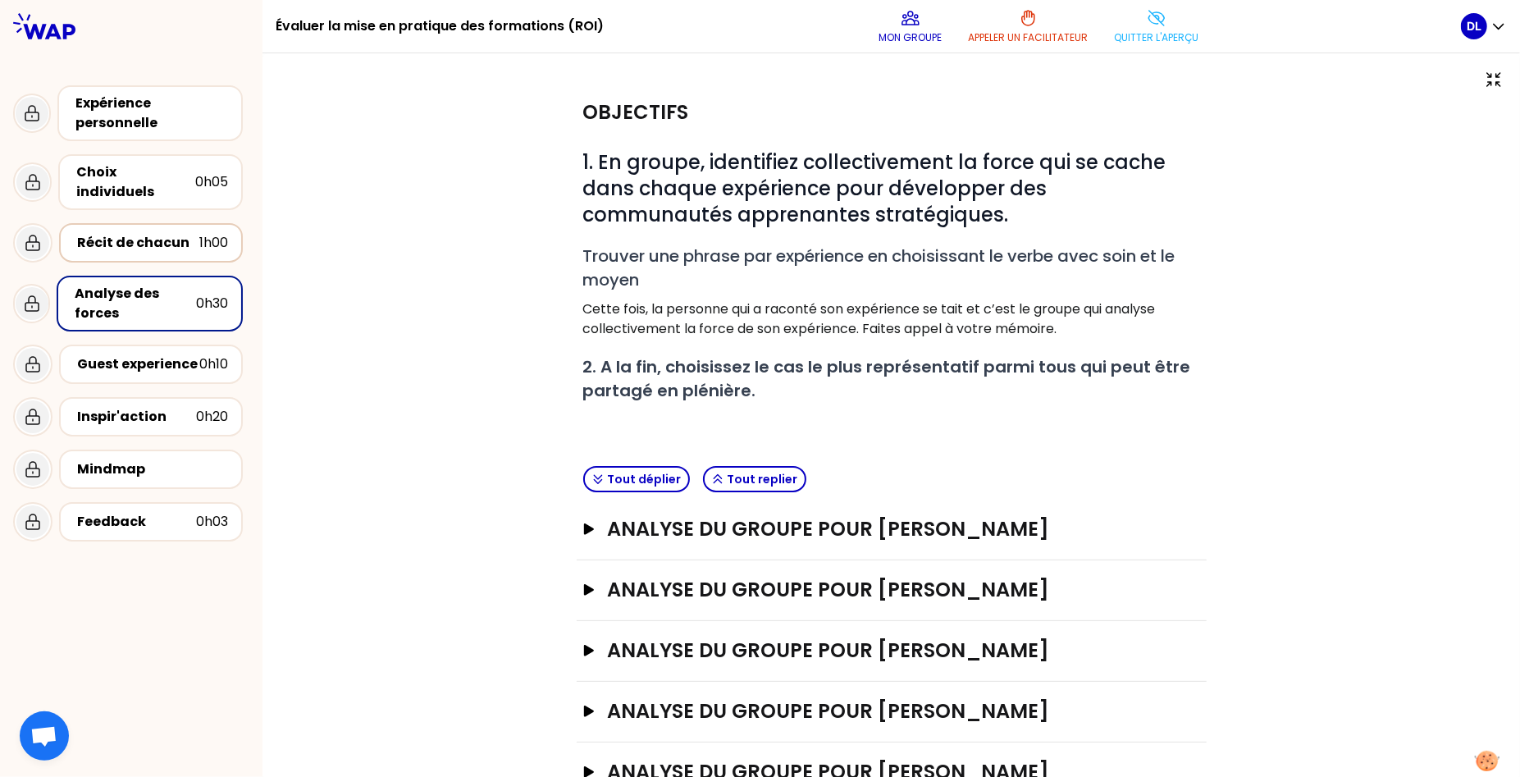
click at [165, 233] on div "Récit de chacun" at bounding box center [138, 243] width 122 height 20
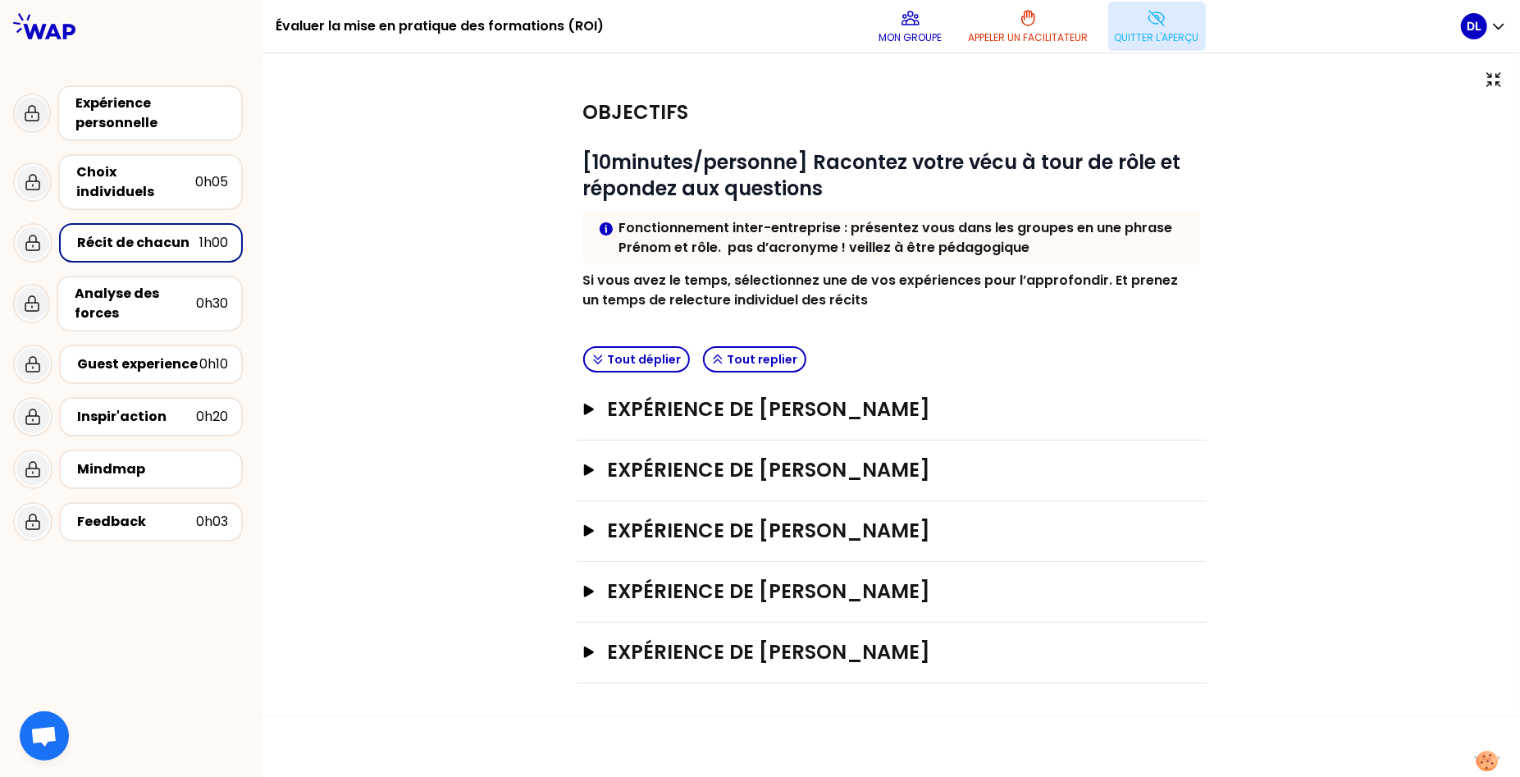
click at [1148, 26] on icon at bounding box center [1157, 18] width 20 height 20
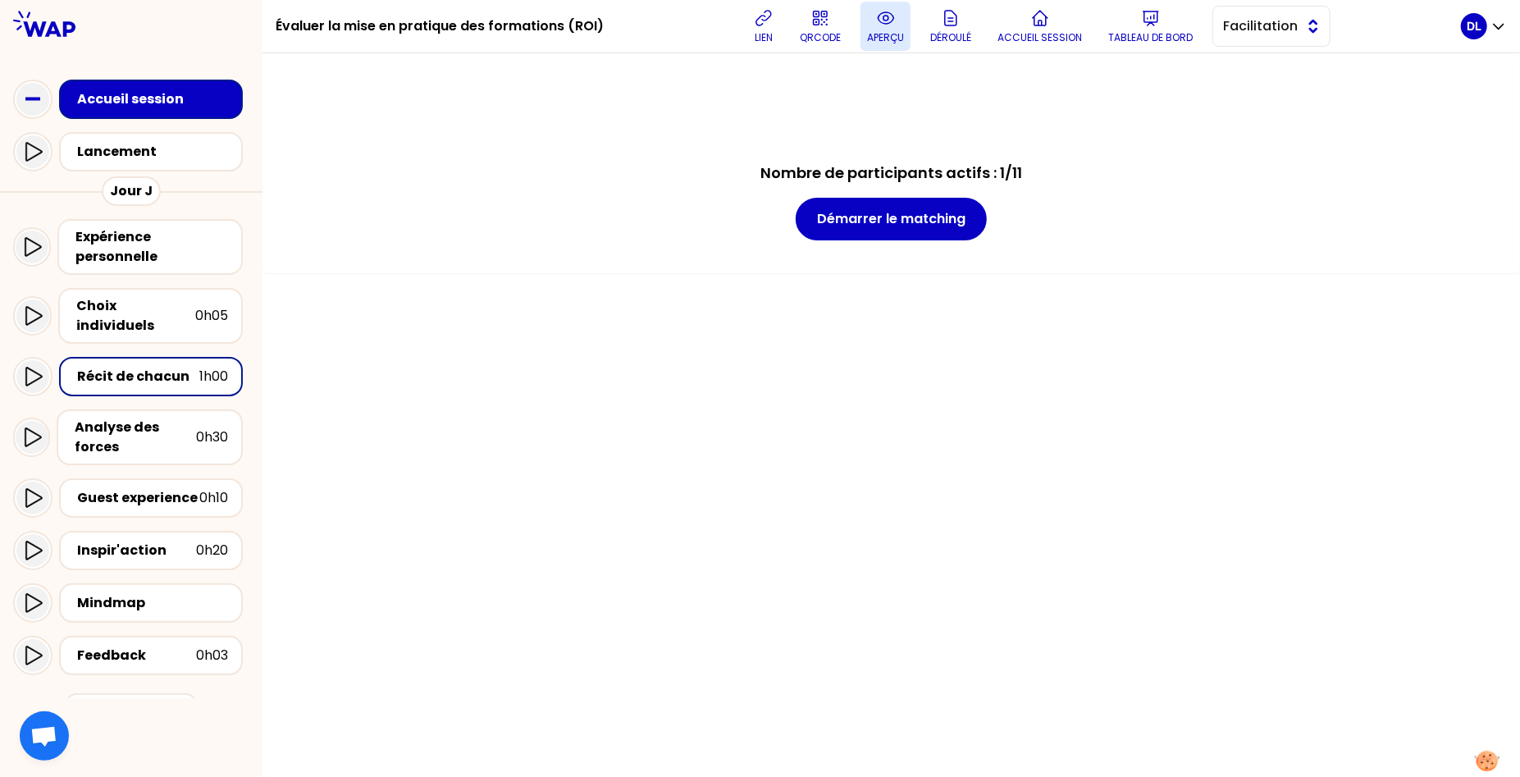
click at [1258, 35] on span "Facilitation" at bounding box center [1260, 26] width 74 height 20
click at [1248, 72] on span "Conception" at bounding box center [1281, 67] width 71 height 20
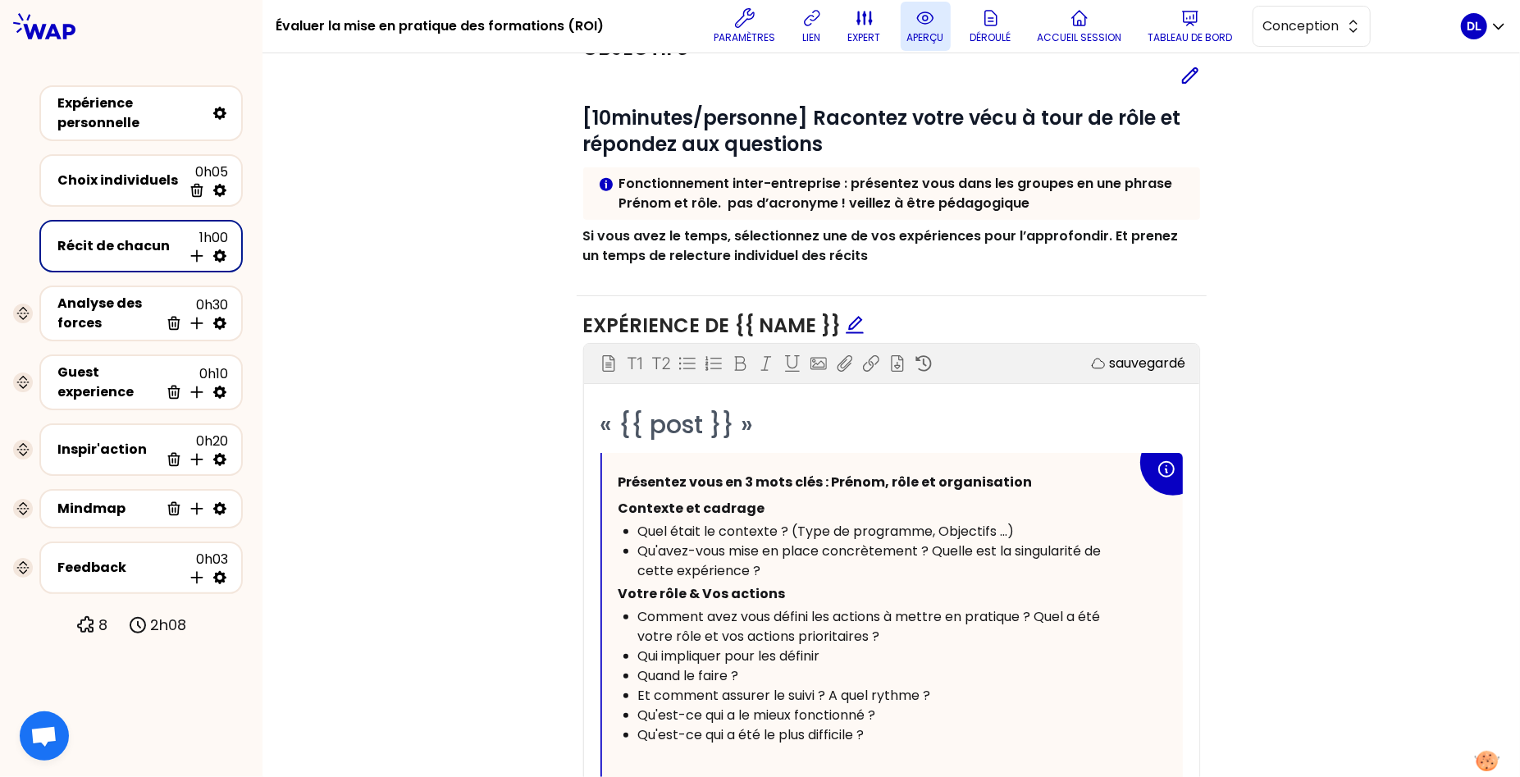
scroll to position [847, 0]
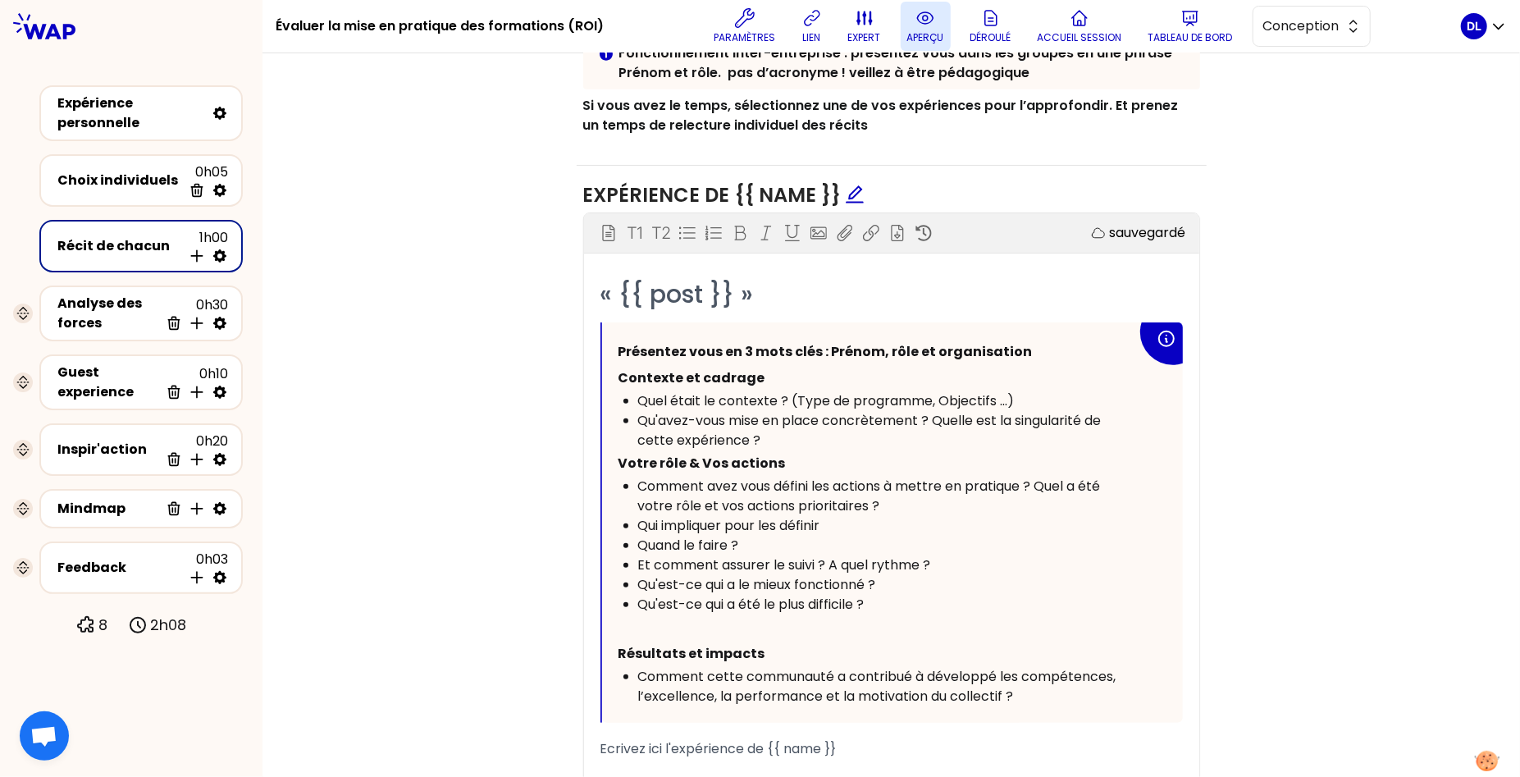
click at [783, 540] on div "Quand le faire ?" at bounding box center [887, 546] width 499 height 20
click at [850, 516] on div "Qui impliquer pour les définir" at bounding box center [887, 526] width 499 height 20
click at [961, 570] on div "Et comment assurer le suivi ? A quel rythme ?" at bounding box center [887, 565] width 499 height 20
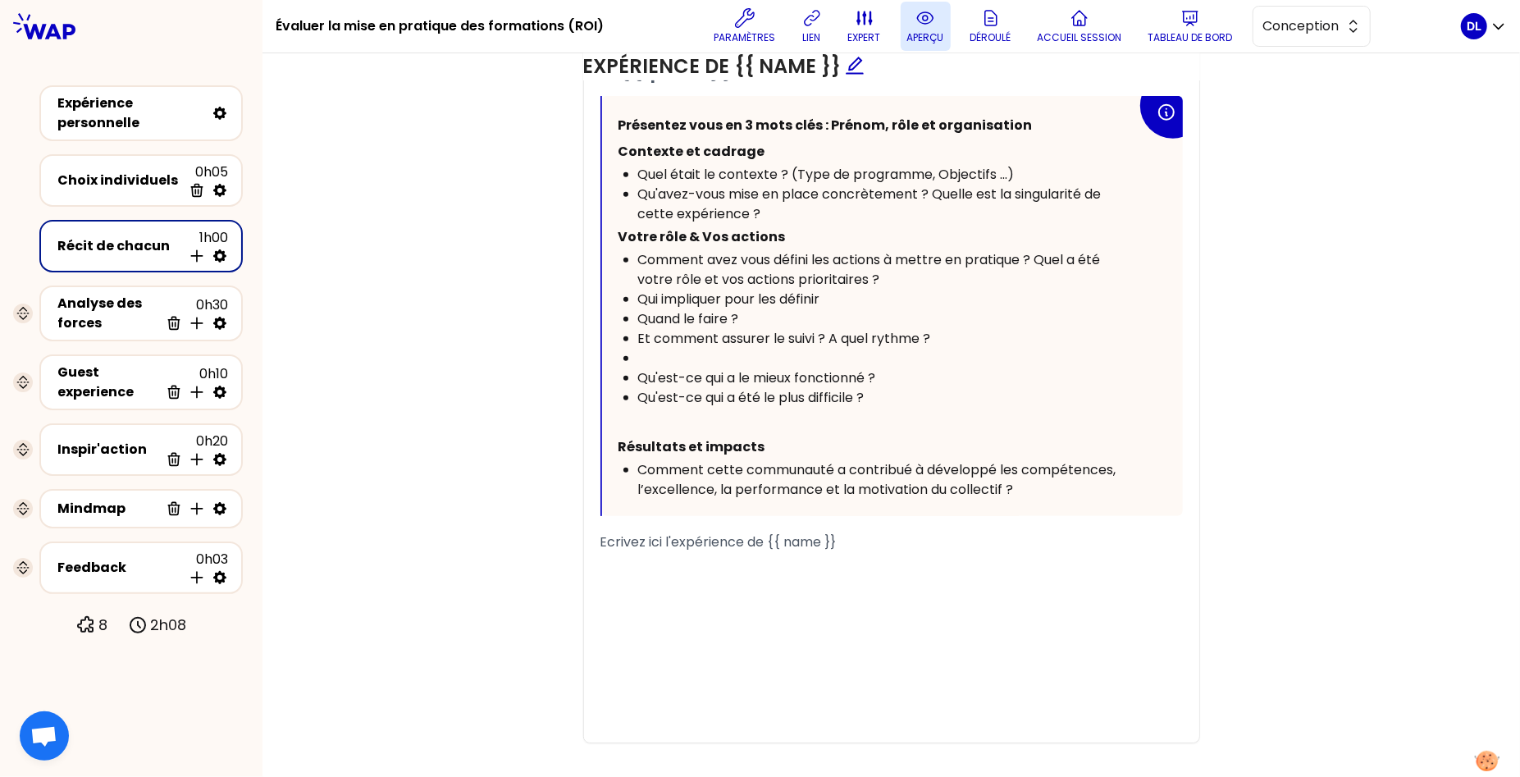
scroll to position [1071, 0]
click at [650, 350] on div "Et comment assurer le suivi ? A quel rythme ?" at bounding box center [887, 341] width 499 height 20
